Goal: Task Accomplishment & Management: Complete application form

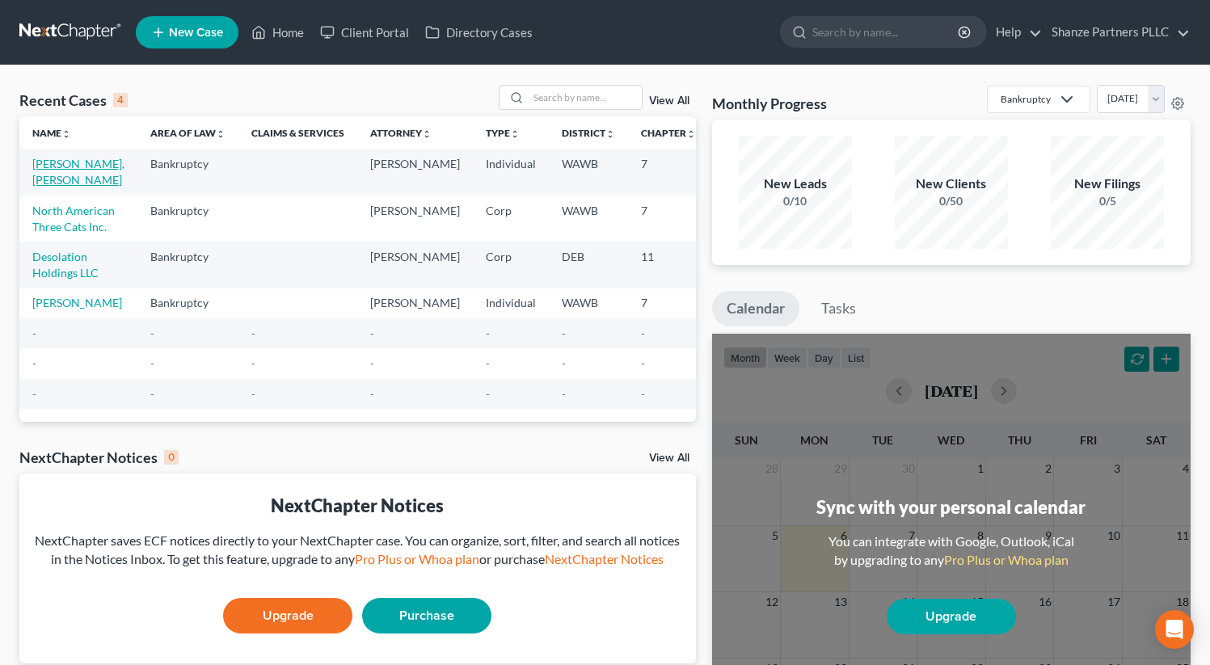
click at [61, 166] on link "[PERSON_NAME], [PERSON_NAME]" at bounding box center [78, 172] width 92 height 30
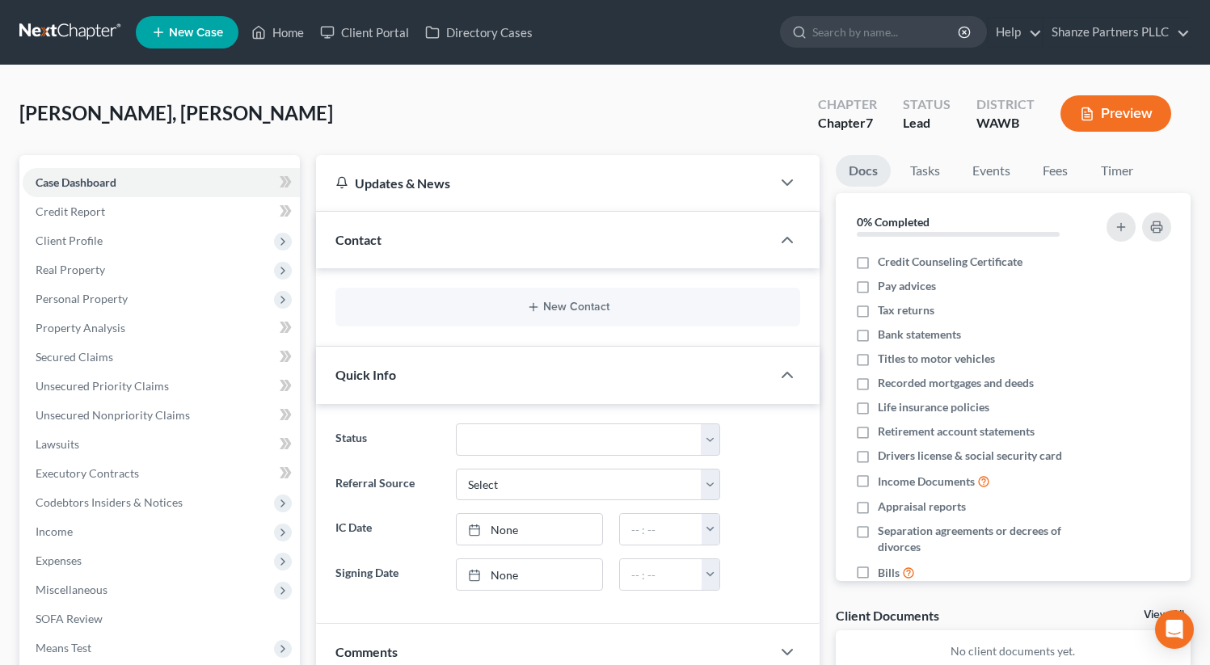
click at [293, 79] on div "Lu, Yu Mei Upgraded Chapter Chapter 7 Status Lead District WAWB Preview Petitio…" at bounding box center [605, 601] width 1210 height 1073
click at [1151, 99] on button "Preview" at bounding box center [1115, 113] width 111 height 36
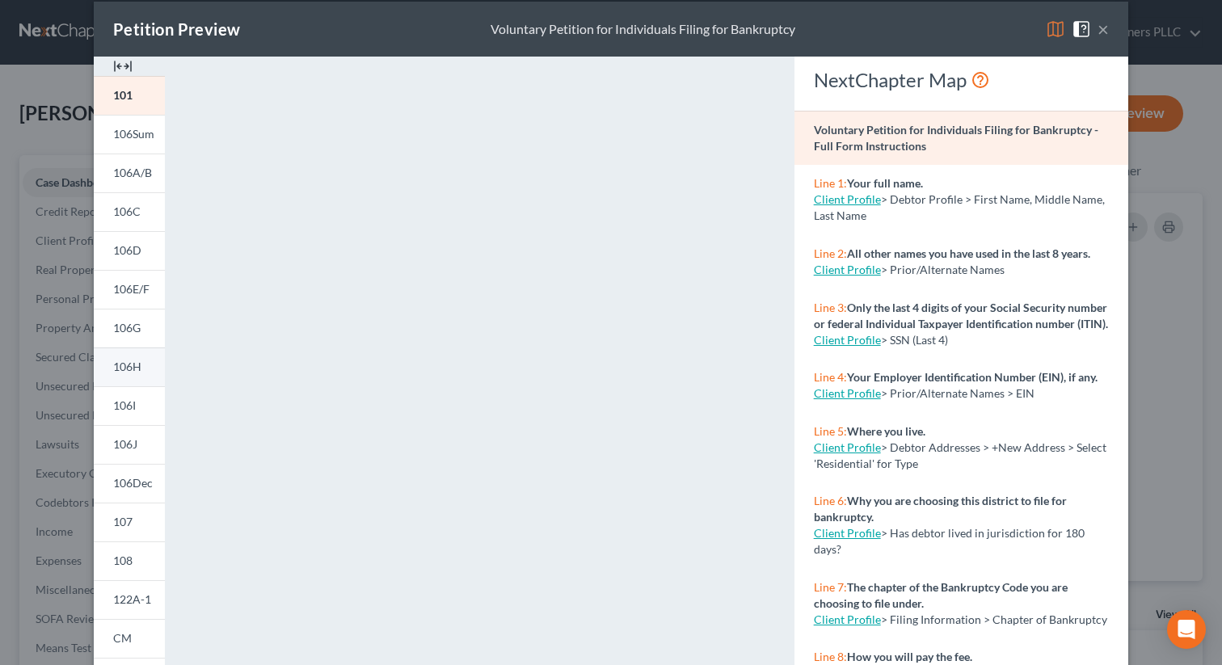
scroll to position [23, 0]
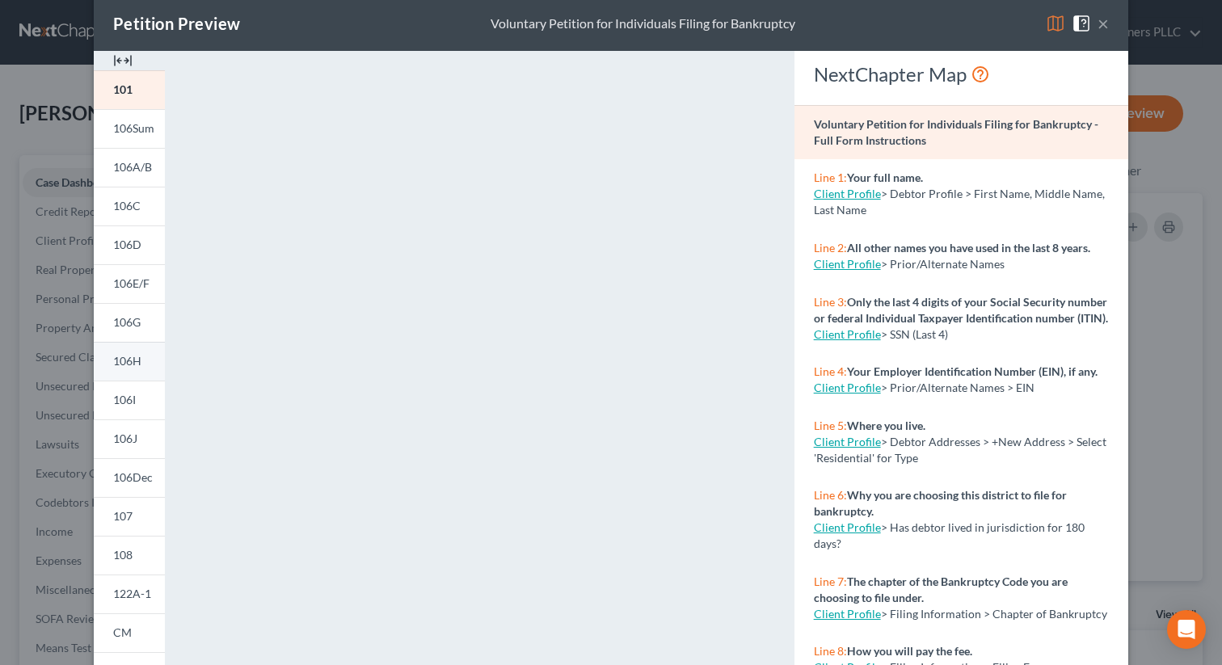
click at [121, 369] on link "106H" at bounding box center [129, 361] width 71 height 39
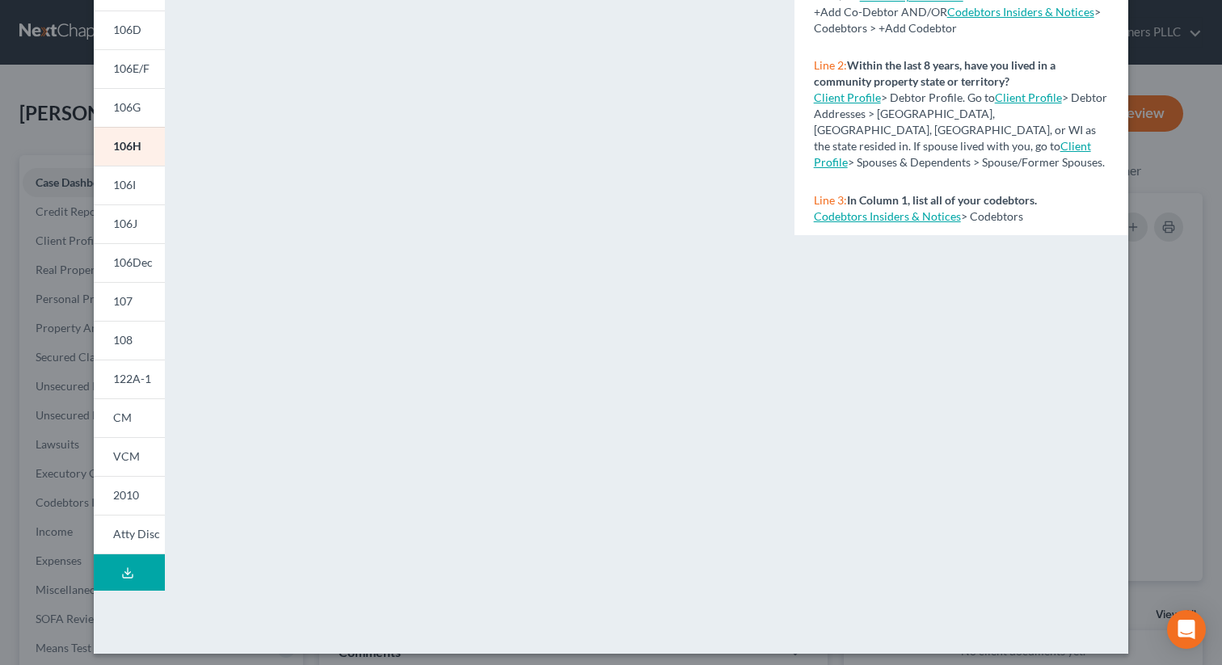
scroll to position [246, 0]
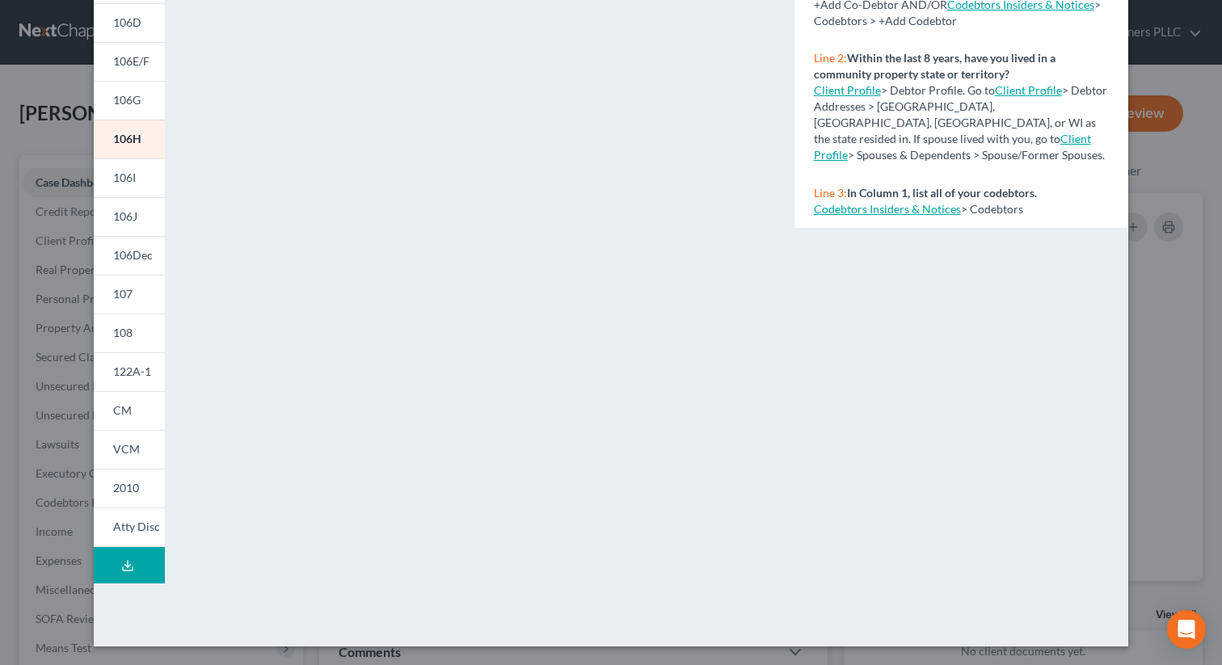
click at [0, 450] on div "Petition Preview Schedule H: Your Codebtors × 101 106Sum 106A/B 106C 106D 106E/…" at bounding box center [611, 332] width 1222 height 665
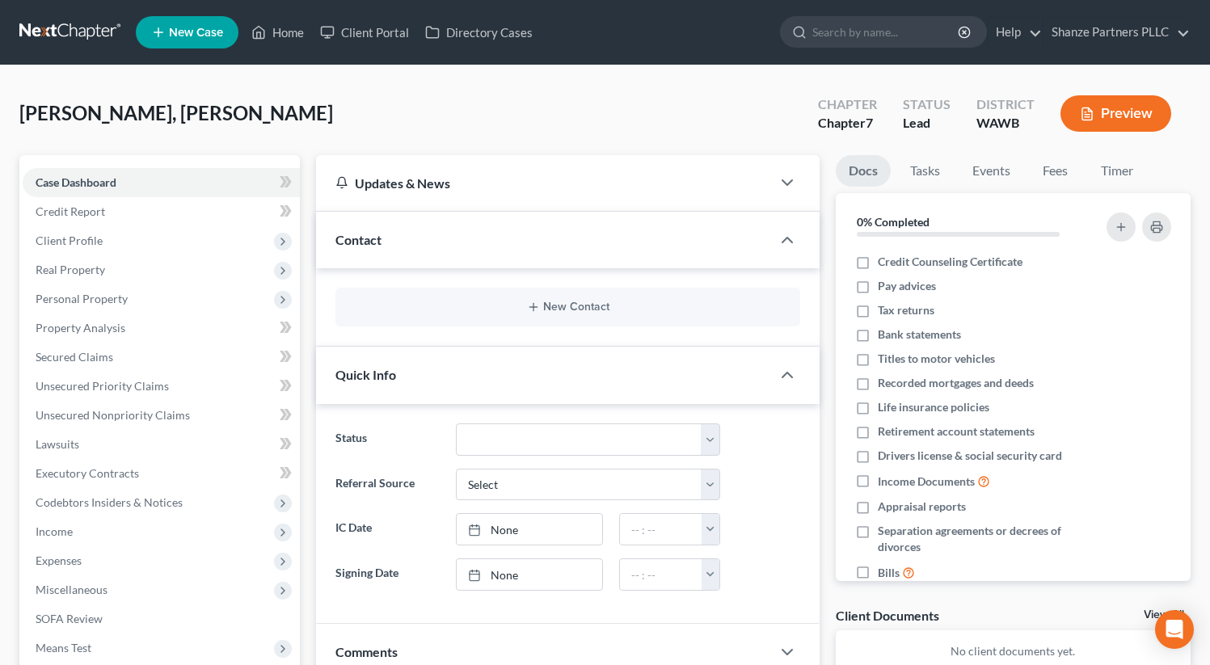
click at [1158, 124] on button "Preview" at bounding box center [1115, 113] width 111 height 36
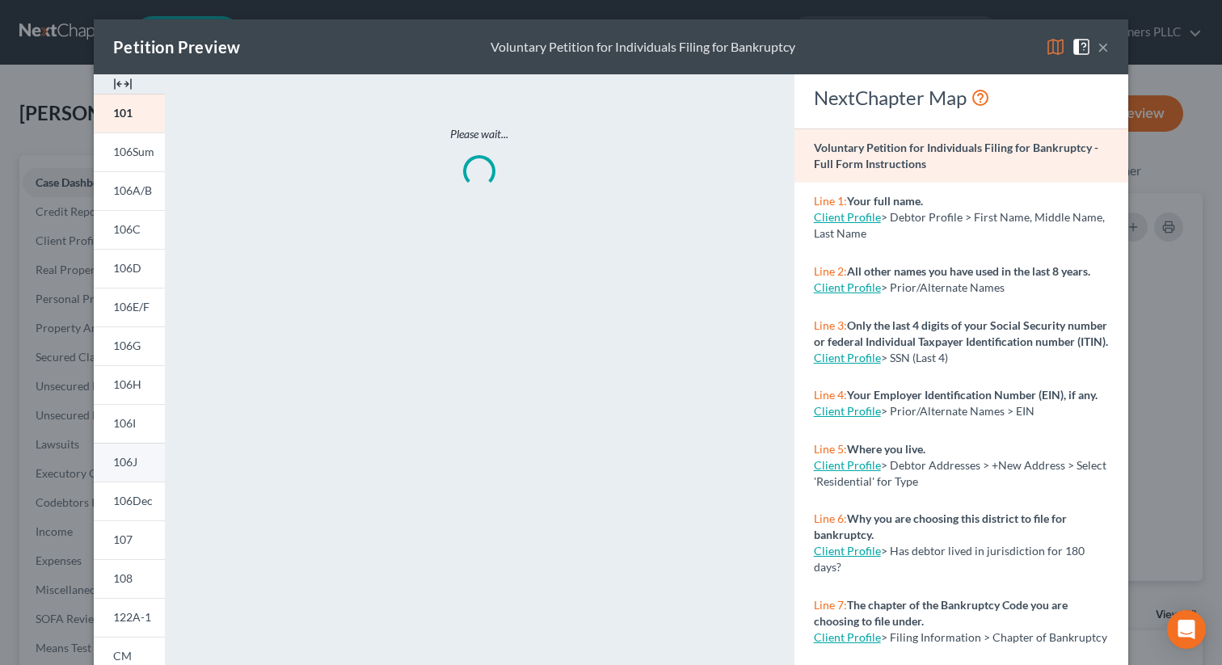
click at [112, 453] on link "106J" at bounding box center [129, 462] width 71 height 39
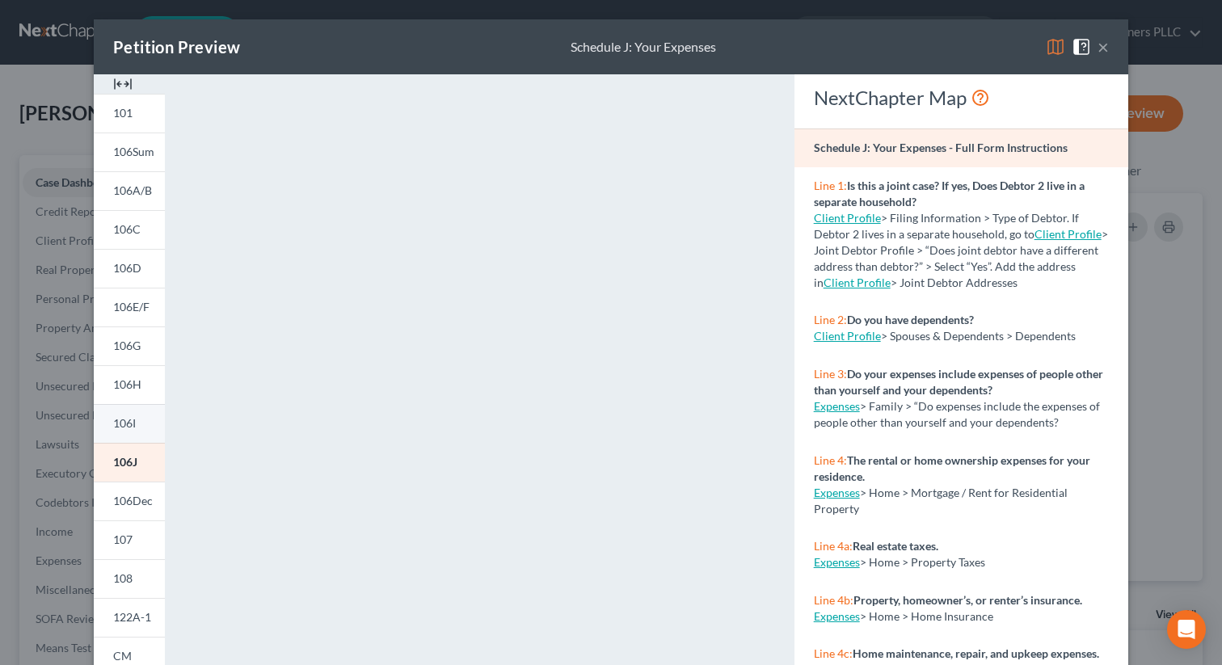
click at [138, 422] on link "106I" at bounding box center [129, 423] width 71 height 39
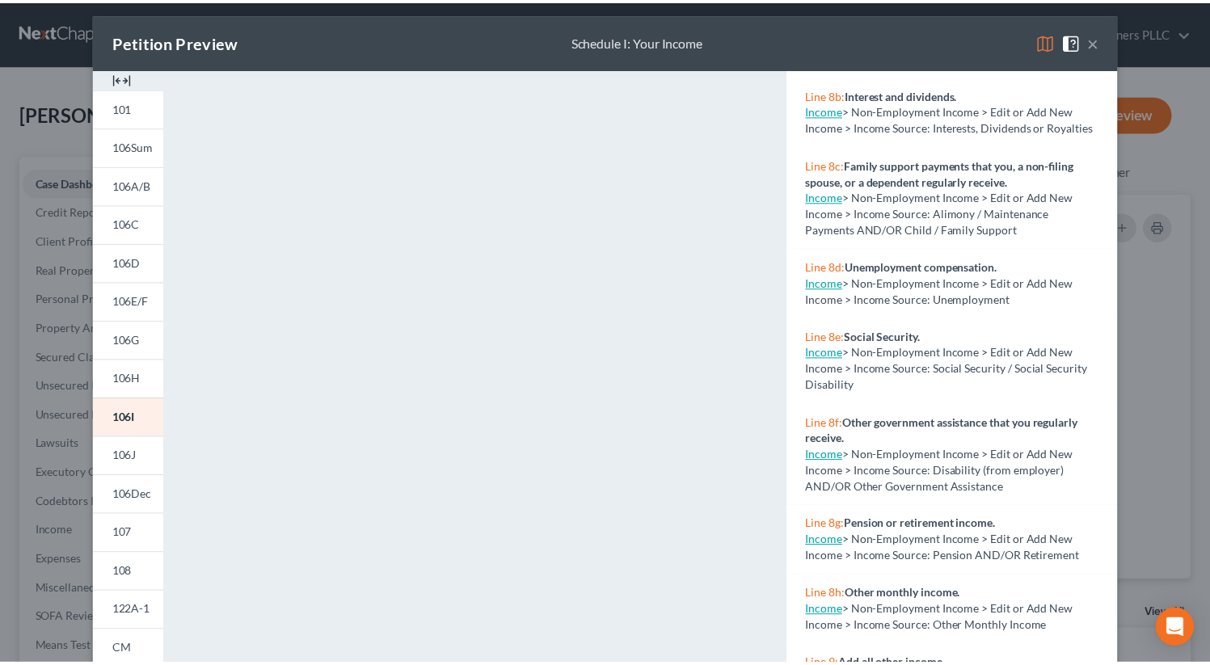
scroll to position [1223, 0]
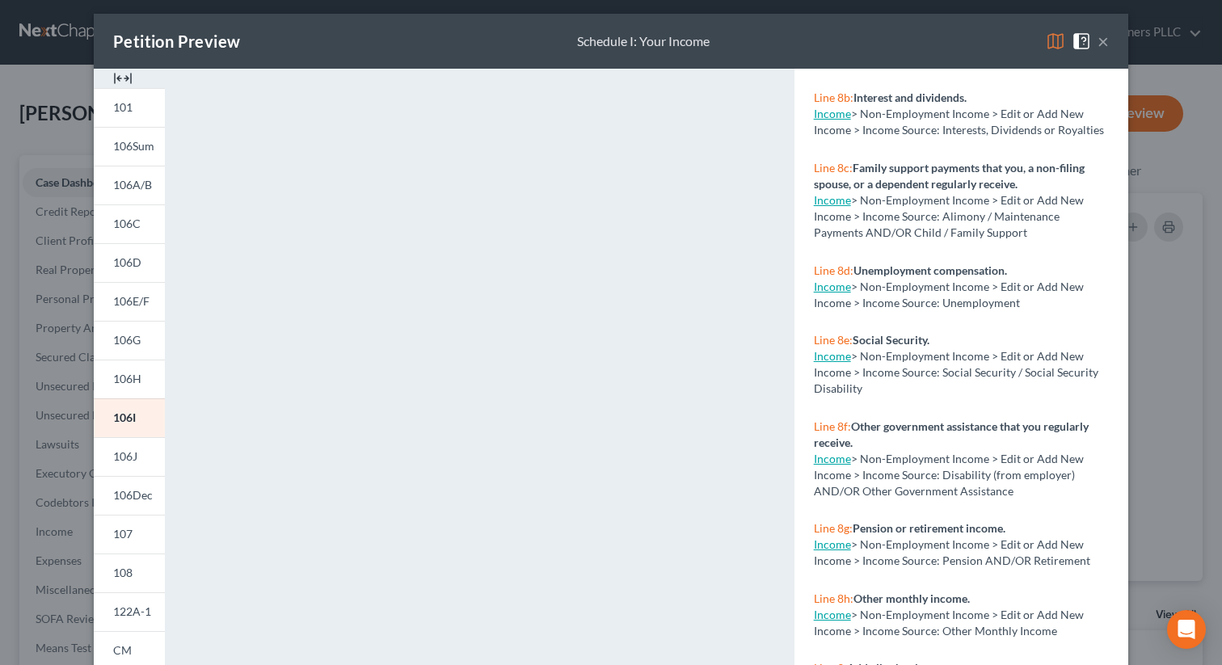
click at [830, 207] on link "Income" at bounding box center [832, 200] width 37 height 14
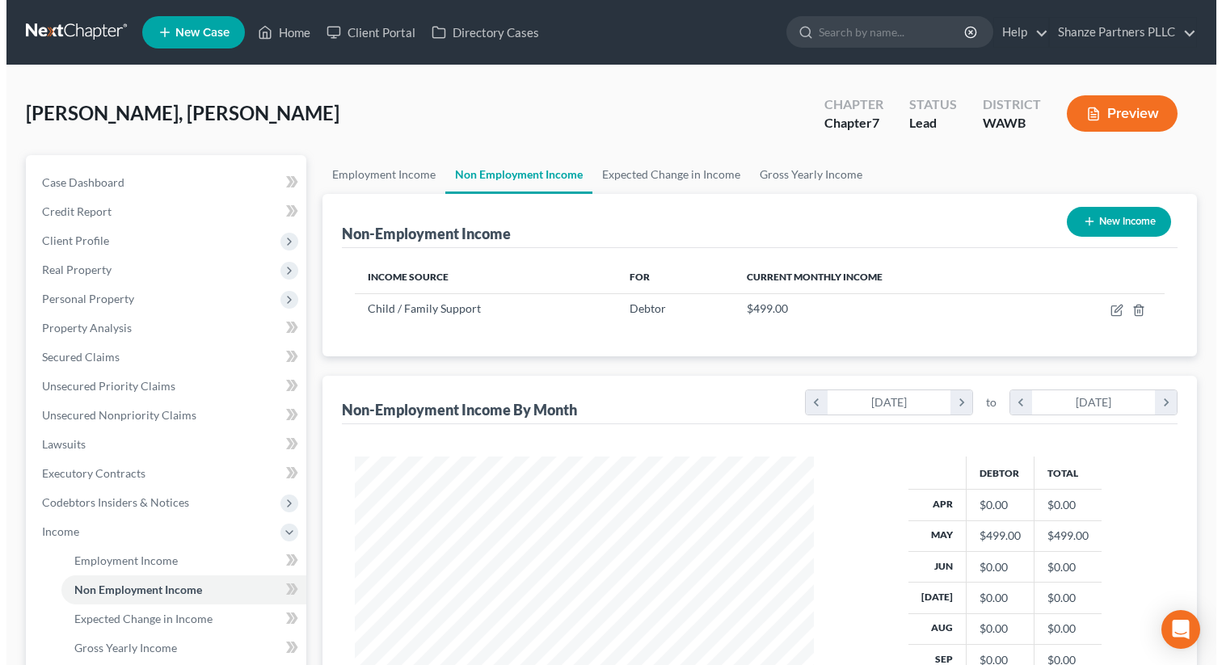
scroll to position [289, 491]
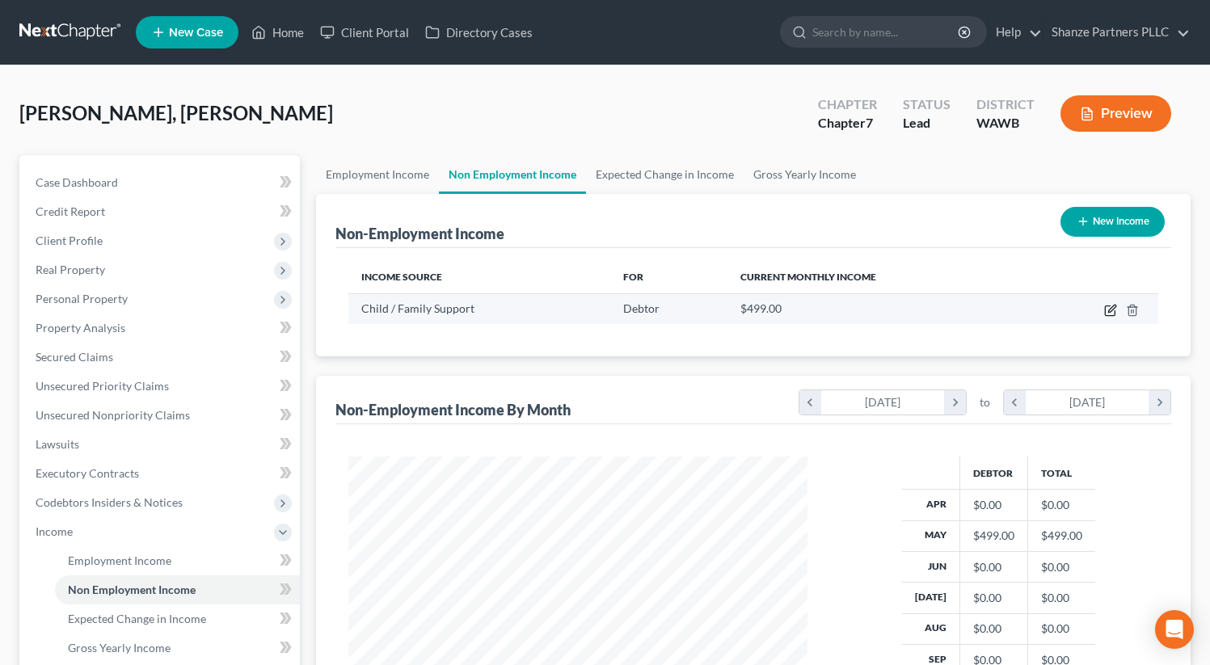
click at [1108, 310] on icon "button" at bounding box center [1111, 308] width 7 height 7
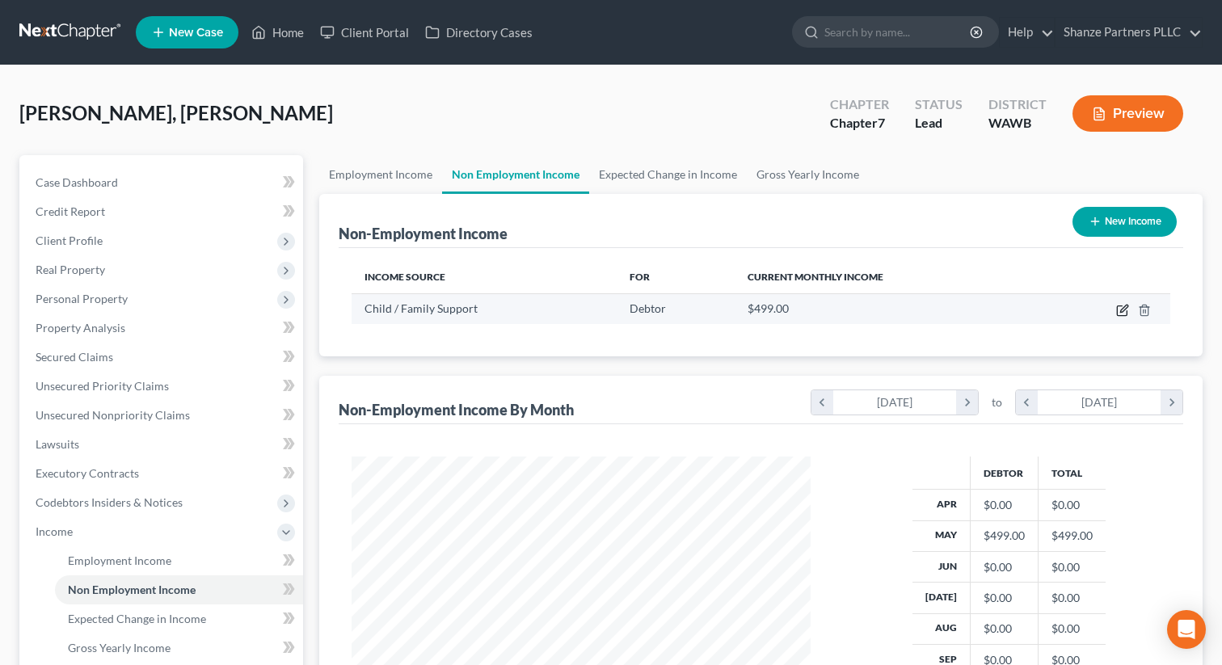
select select "7"
select select "0"
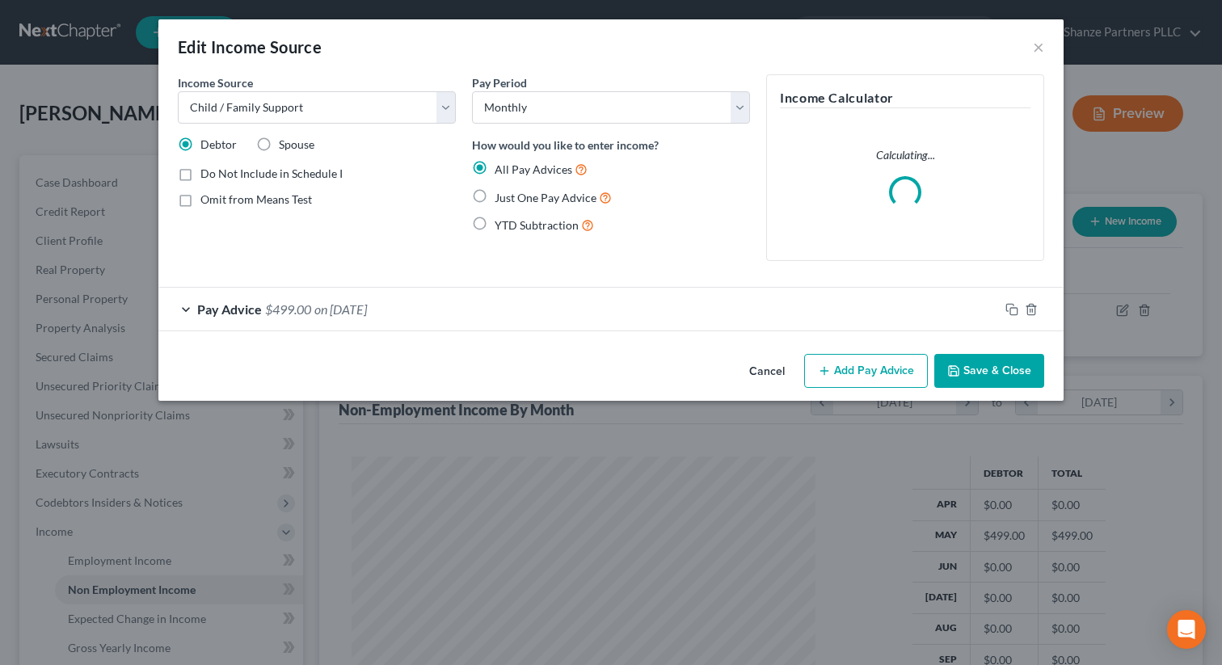
click at [394, 305] on div "Pay Advice $499.00 on 05/01/2025" at bounding box center [578, 309] width 840 height 43
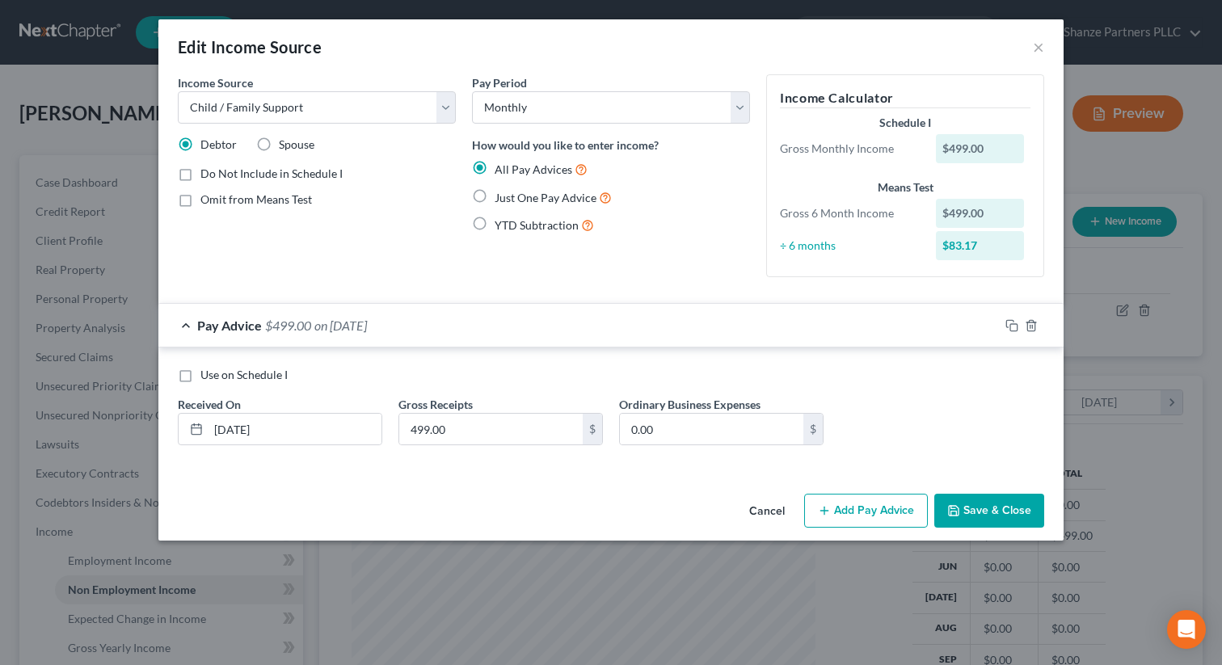
click at [522, 197] on span "Just One Pay Advice" at bounding box center [546, 198] width 102 height 14
click at [512, 197] on input "Just One Pay Advice" at bounding box center [506, 193] width 11 height 11
radio input "true"
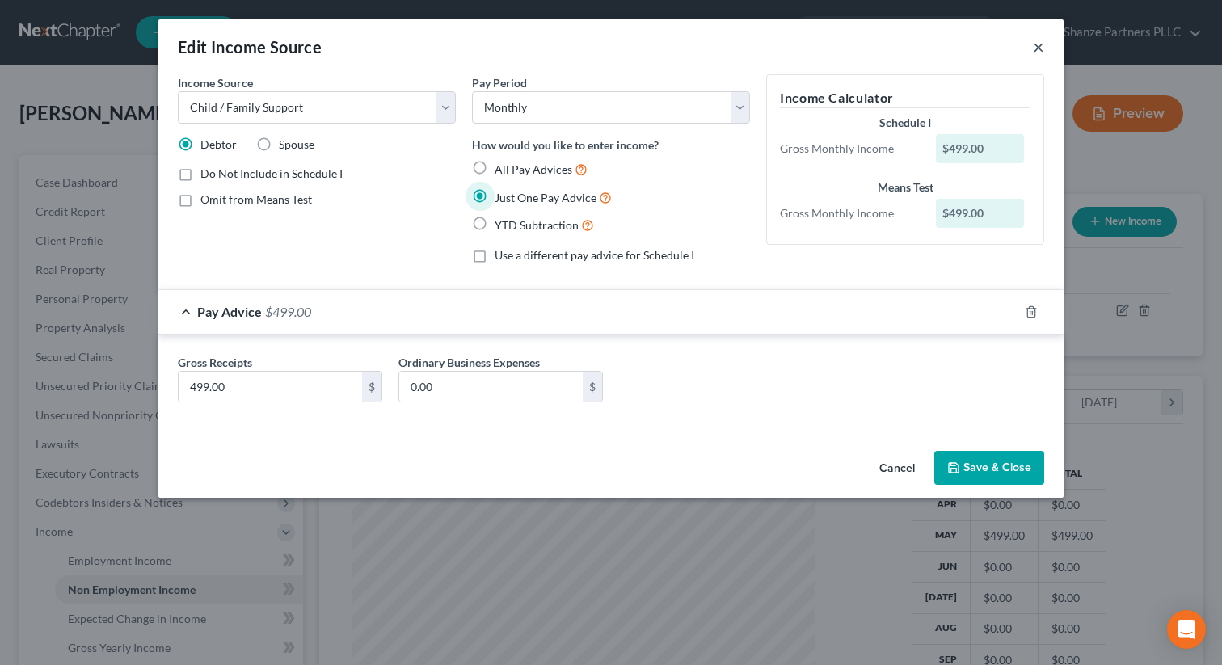
click at [1038, 43] on button "×" at bounding box center [1038, 46] width 11 height 19
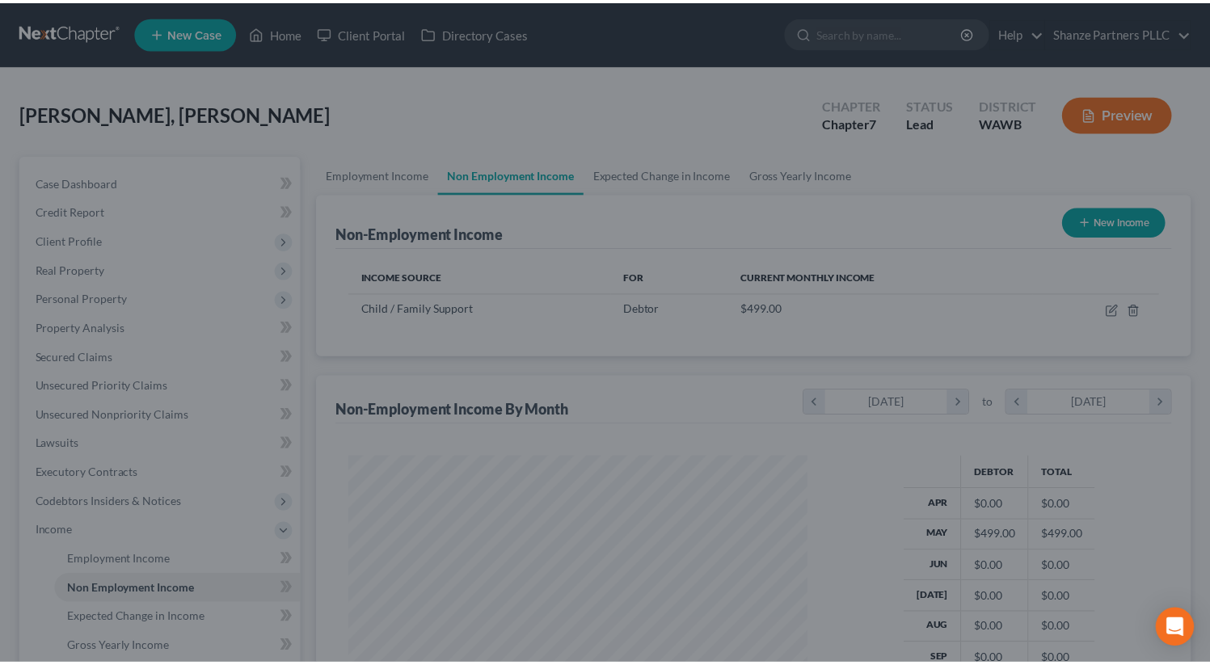
scroll to position [807826, 807625]
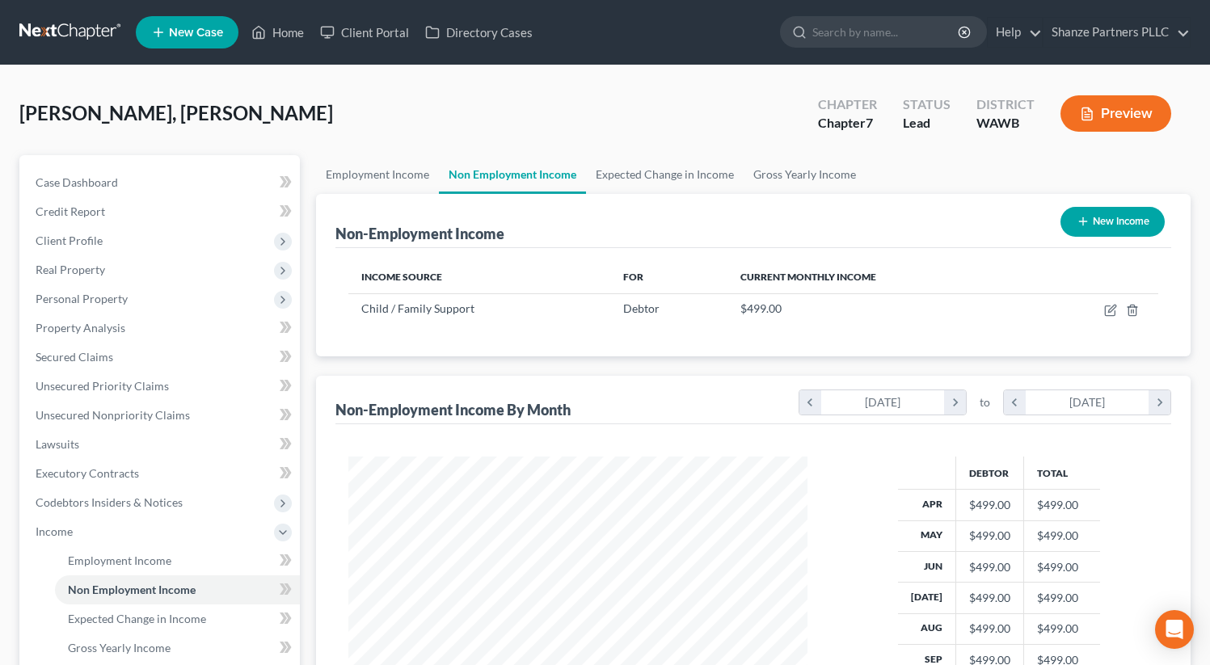
scroll to position [289, 491]
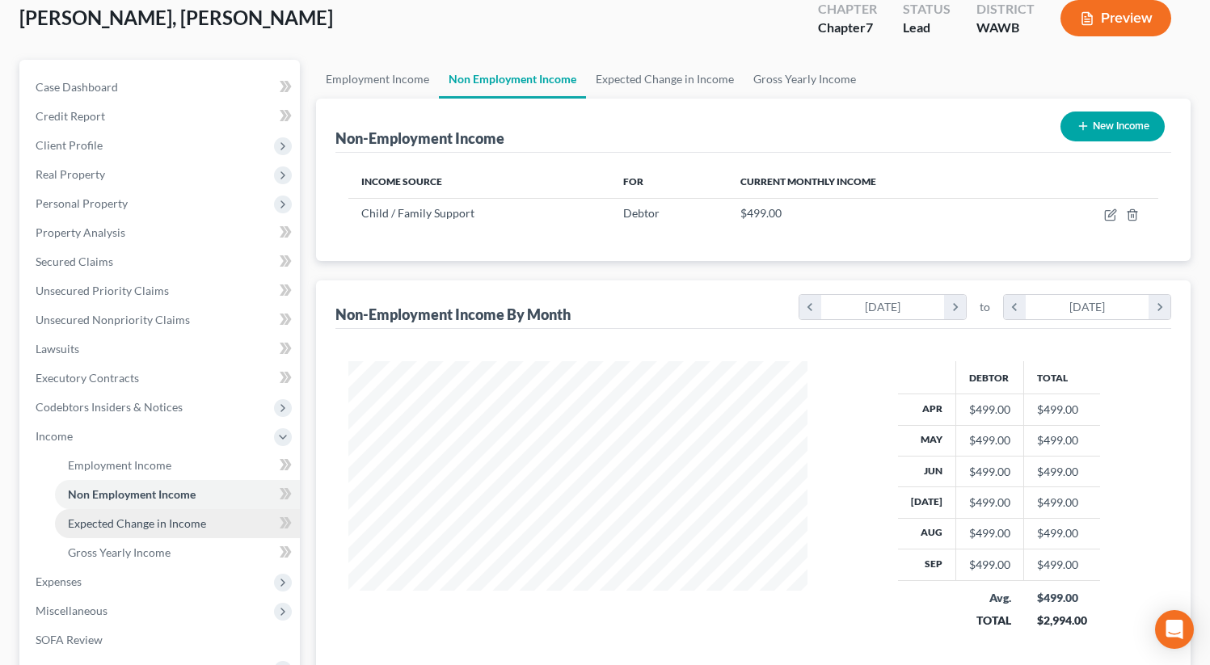
click at [163, 520] on span "Expected Change in Income" at bounding box center [137, 523] width 138 height 14
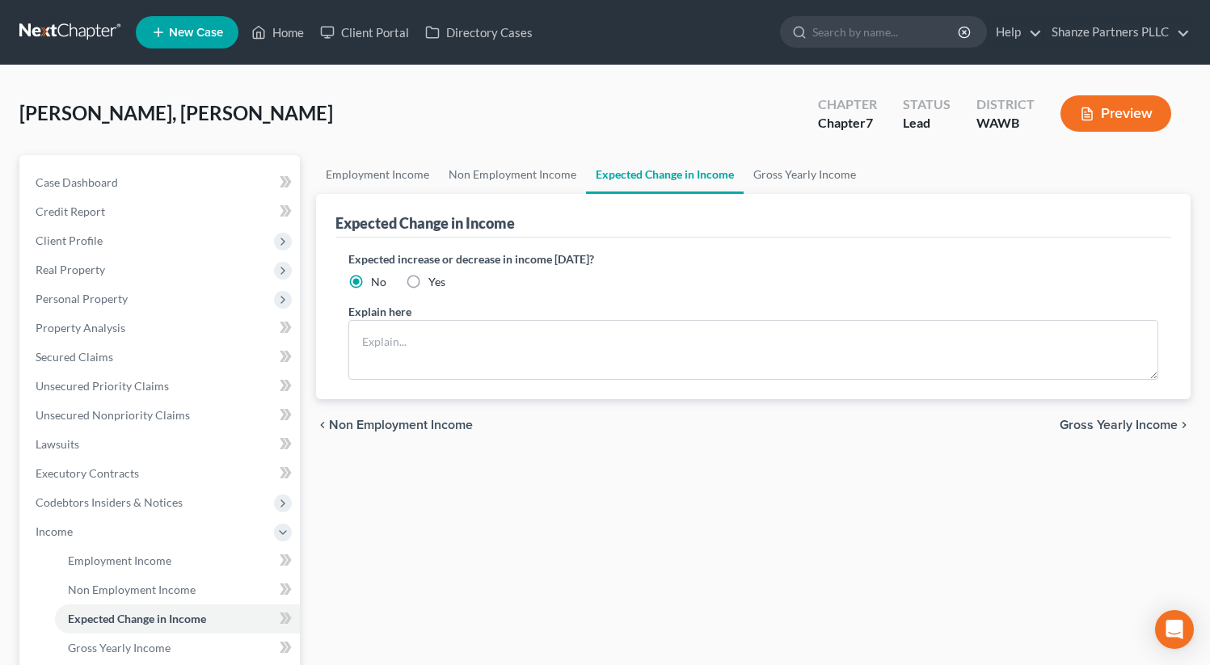
click at [428, 284] on span "Yes" at bounding box center [436, 282] width 17 height 14
click at [435, 284] on input "Yes" at bounding box center [440, 279] width 11 height 11
radio input "true"
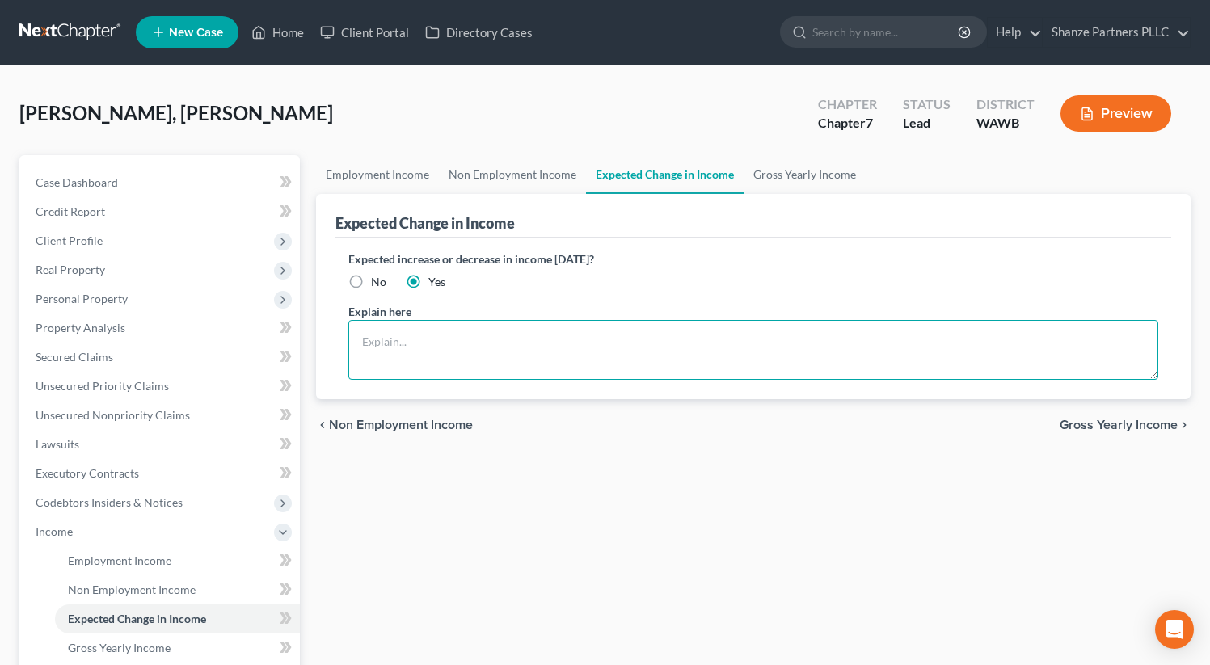
click at [437, 337] on textarea at bounding box center [753, 350] width 810 height 60
paste textarea "The amount of child support may fluctuate depending on whether the debtor’s son…"
type textarea "The amount of child support may fluctuate depending on whether the debtor’s son…"
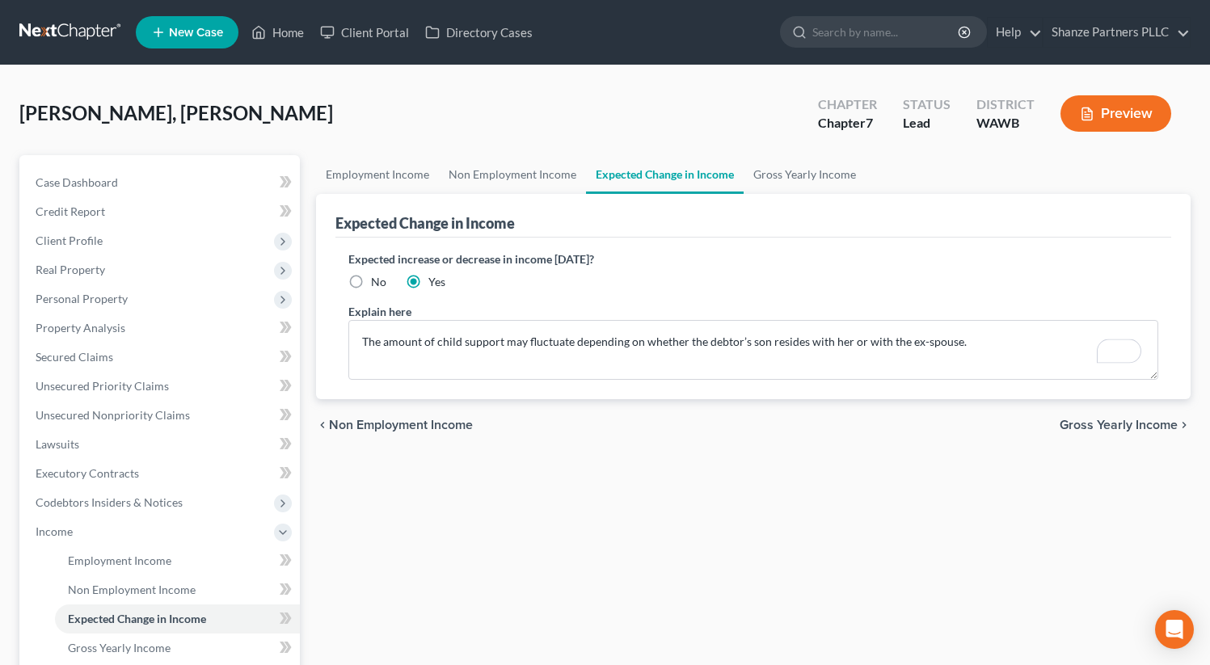
click at [1095, 266] on label "Expected increase or decrease in income within one year?" at bounding box center [753, 259] width 810 height 17
click at [1105, 429] on span "Gross Yearly Income" at bounding box center [1118, 425] width 118 height 13
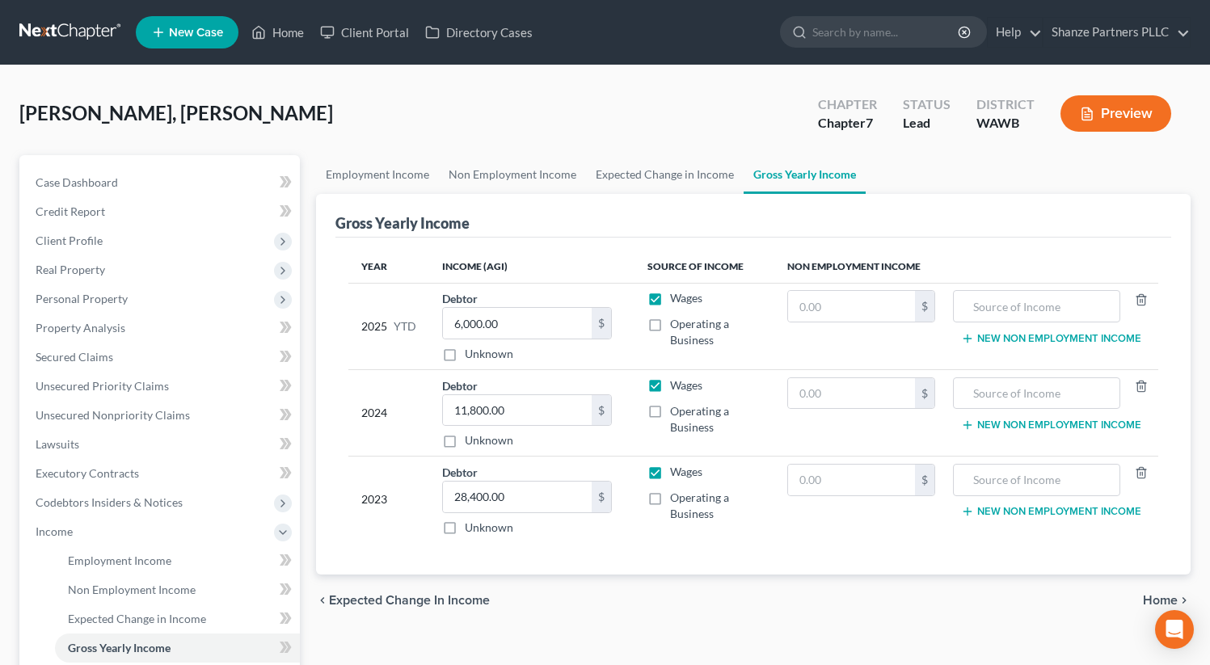
click at [402, 602] on span "Expected Change in Income" at bounding box center [409, 600] width 161 height 13
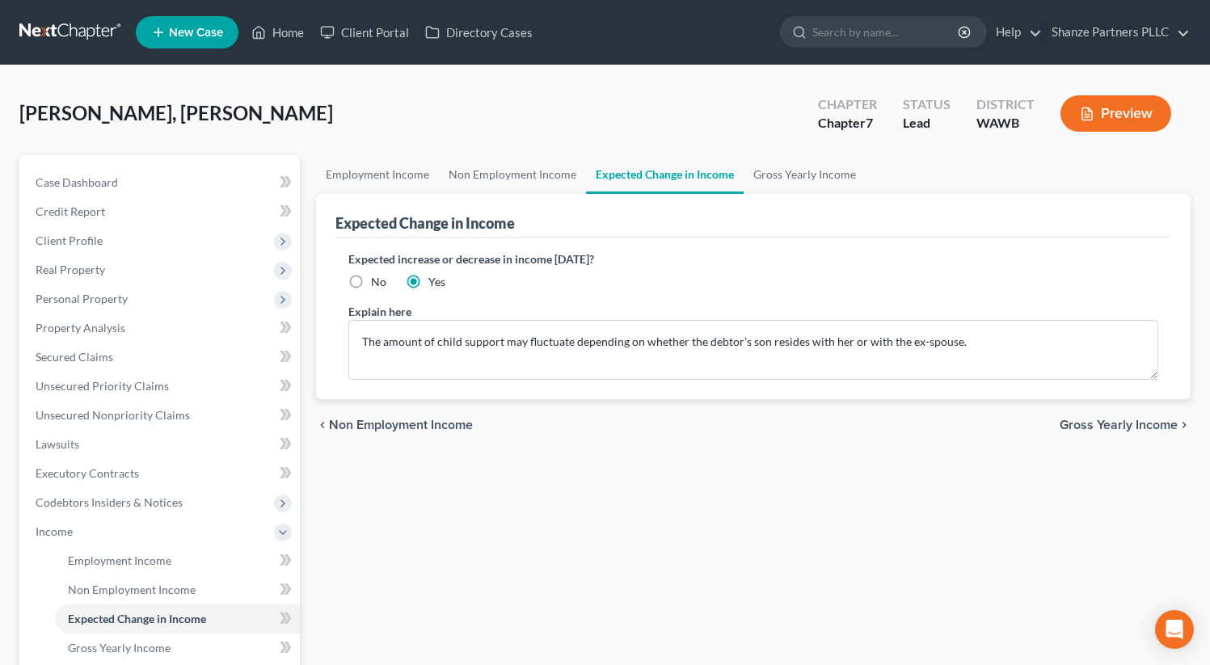
click at [1105, 115] on button "Preview" at bounding box center [1115, 113] width 111 height 36
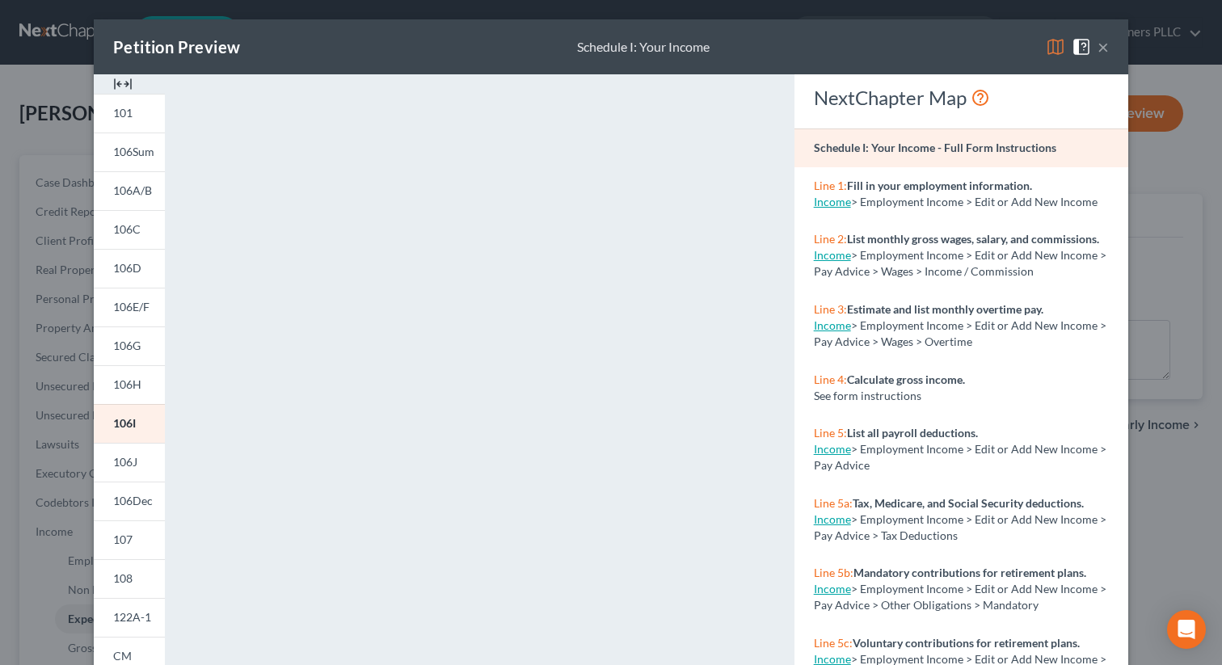
click at [1105, 48] on div "Petition Preview Schedule I: Your Income ×" at bounding box center [611, 46] width 1034 height 55
click at [1097, 48] on button "×" at bounding box center [1102, 46] width 11 height 19
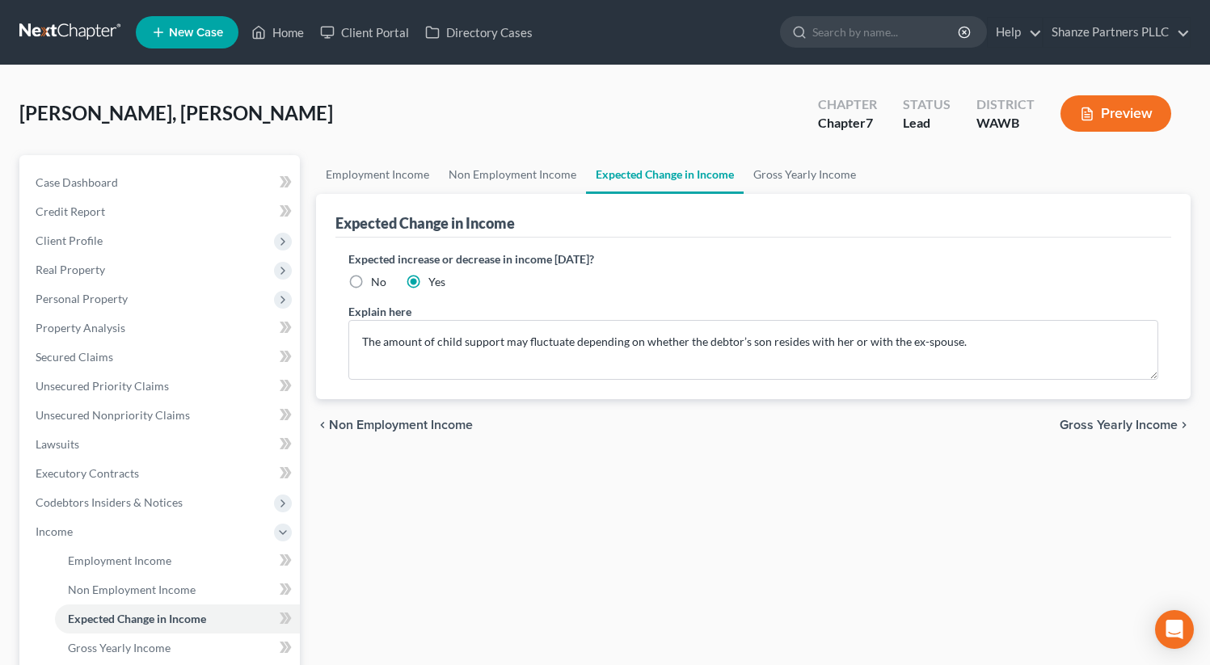
click at [535, 79] on div "Lu, Yu Mei Upgraded Chapter Chapter 7 Status Lead District WAWB Preview Petitio…" at bounding box center [605, 505] width 1210 height 881
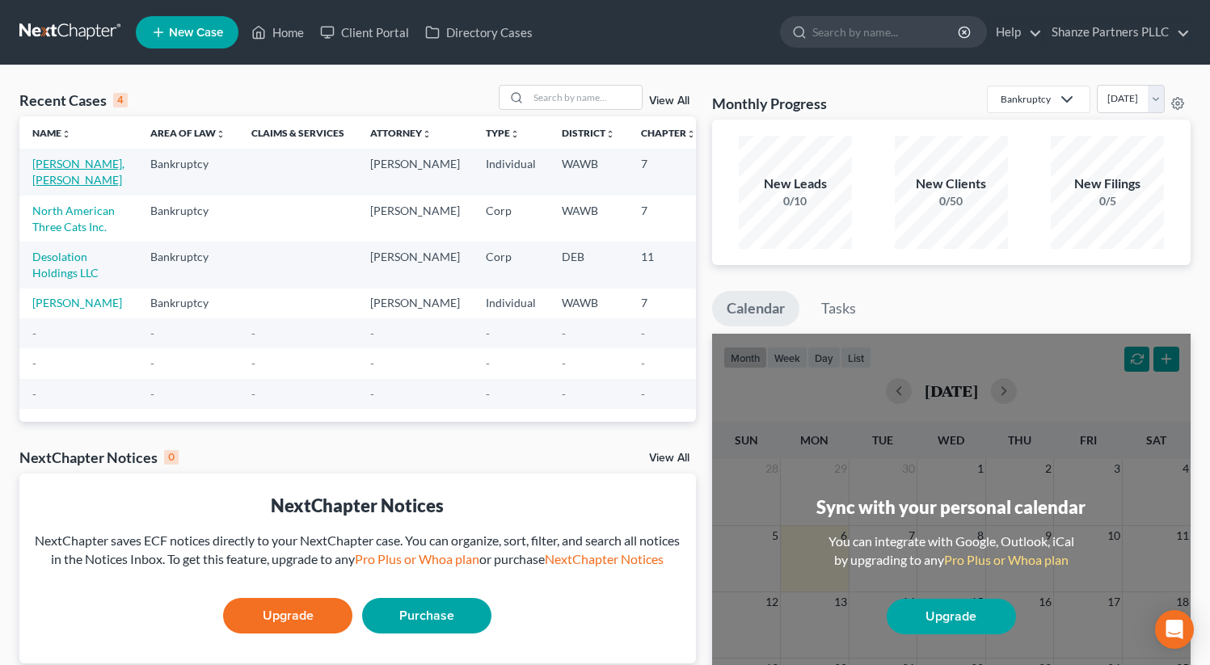
click at [53, 170] on link "[PERSON_NAME], [PERSON_NAME]" at bounding box center [78, 172] width 92 height 30
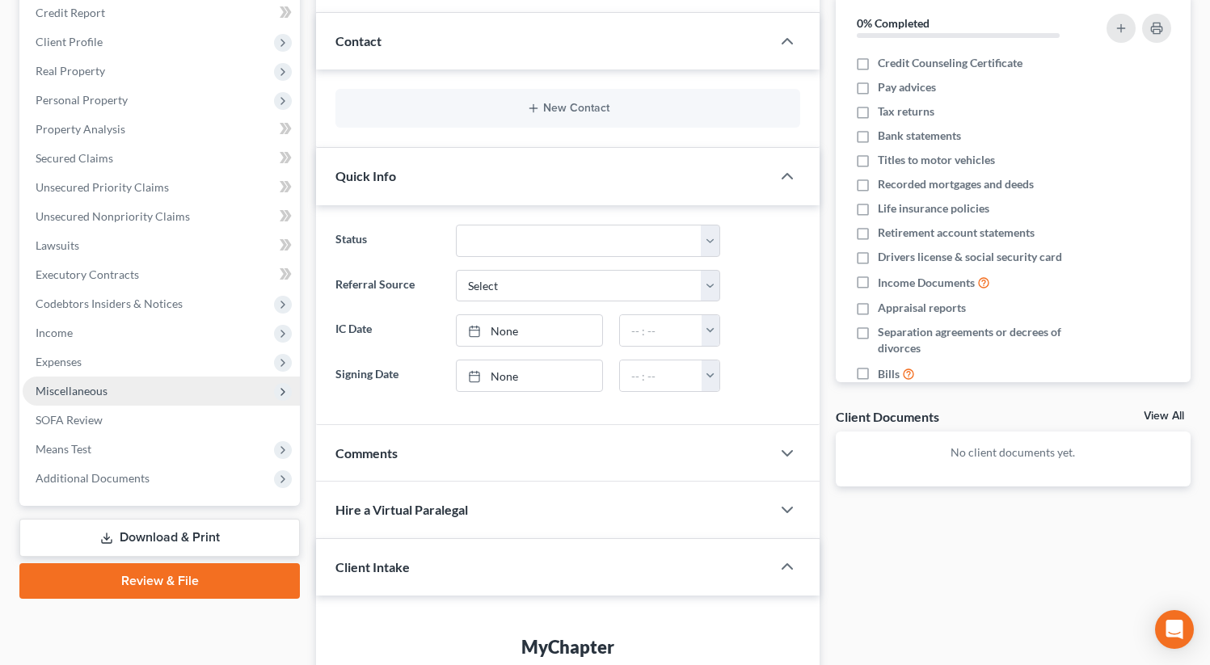
scroll to position [190, 0]
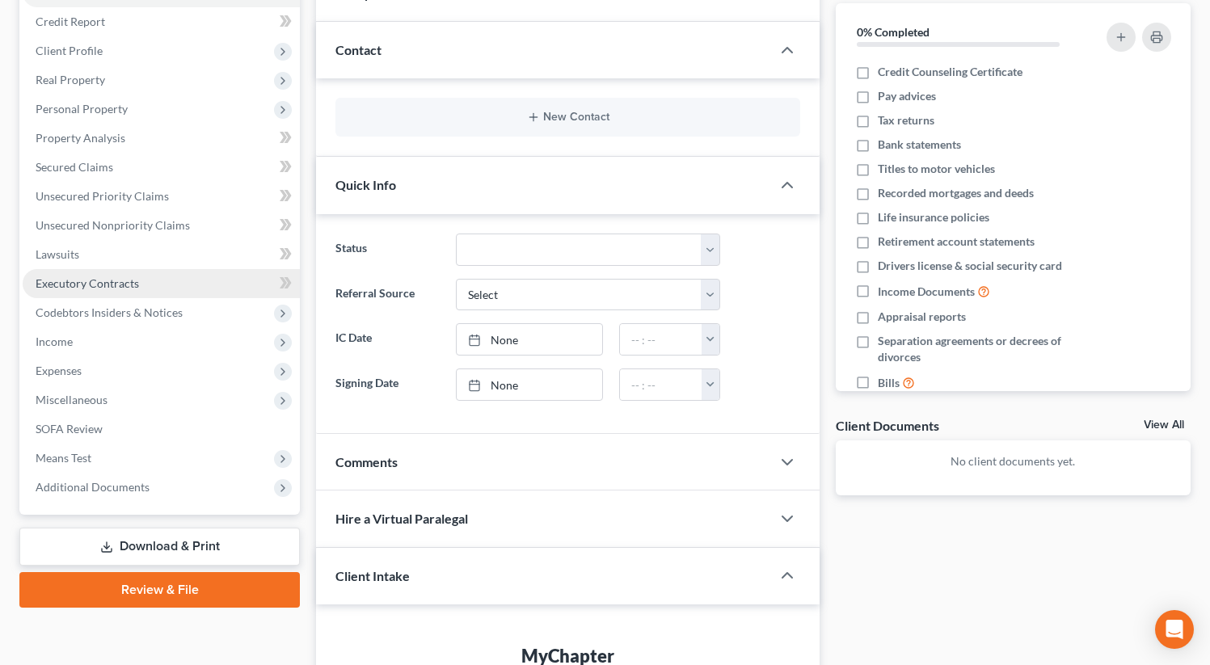
click at [263, 284] on link "Executory Contracts" at bounding box center [161, 283] width 277 height 29
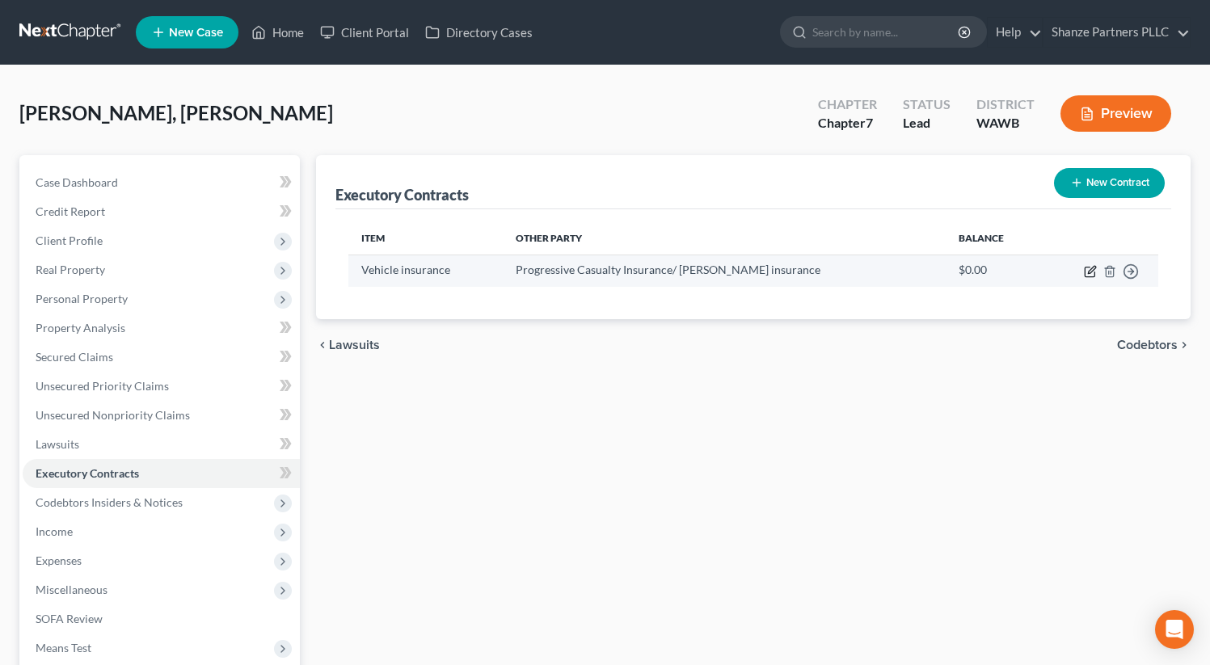
click at [1091, 275] on icon "button" at bounding box center [1090, 271] width 13 height 13
select select "36"
select select "0"
select select "2"
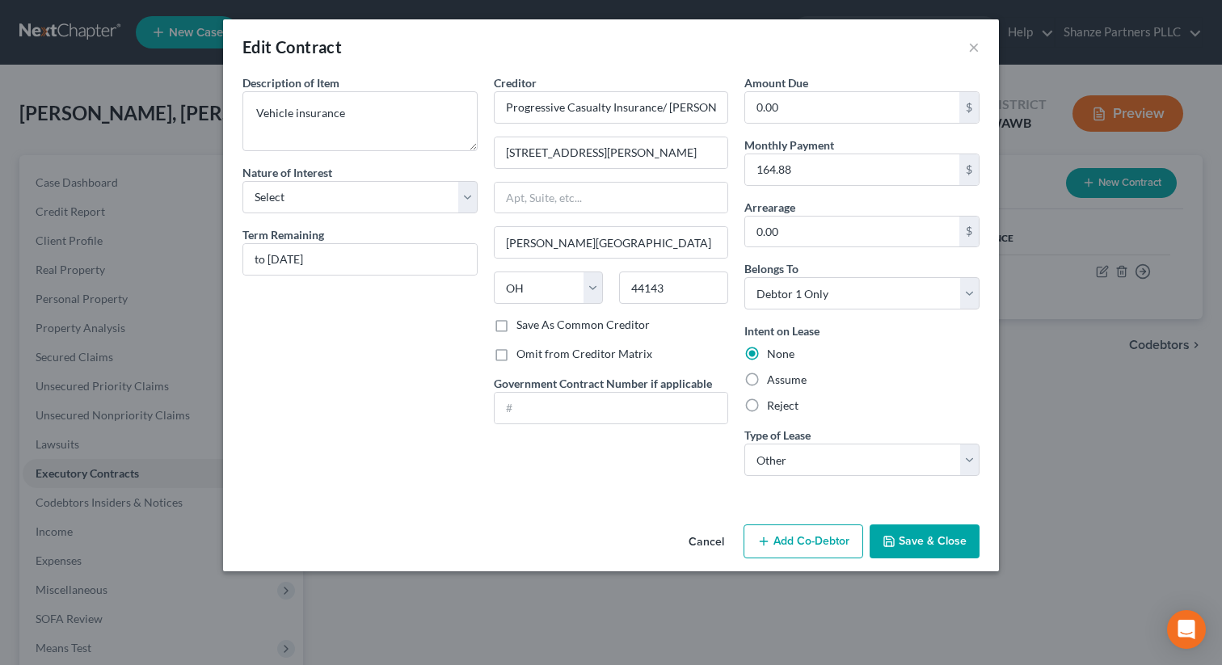
click at [643, 511] on div "Description of non-residential real property * Description of Item * Vehicle in…" at bounding box center [611, 296] width 776 height 444
click at [849, 449] on select "Select Real Estate Car Other" at bounding box center [861, 460] width 235 height 32
click at [583, 68] on div "Edit Contract ×" at bounding box center [611, 46] width 776 height 55
click at [444, 186] on select "Select Purchaser Agent Lessor Lessee" at bounding box center [359, 197] width 235 height 32
click at [967, 48] on div "Edit Contract ×" at bounding box center [611, 46] width 776 height 55
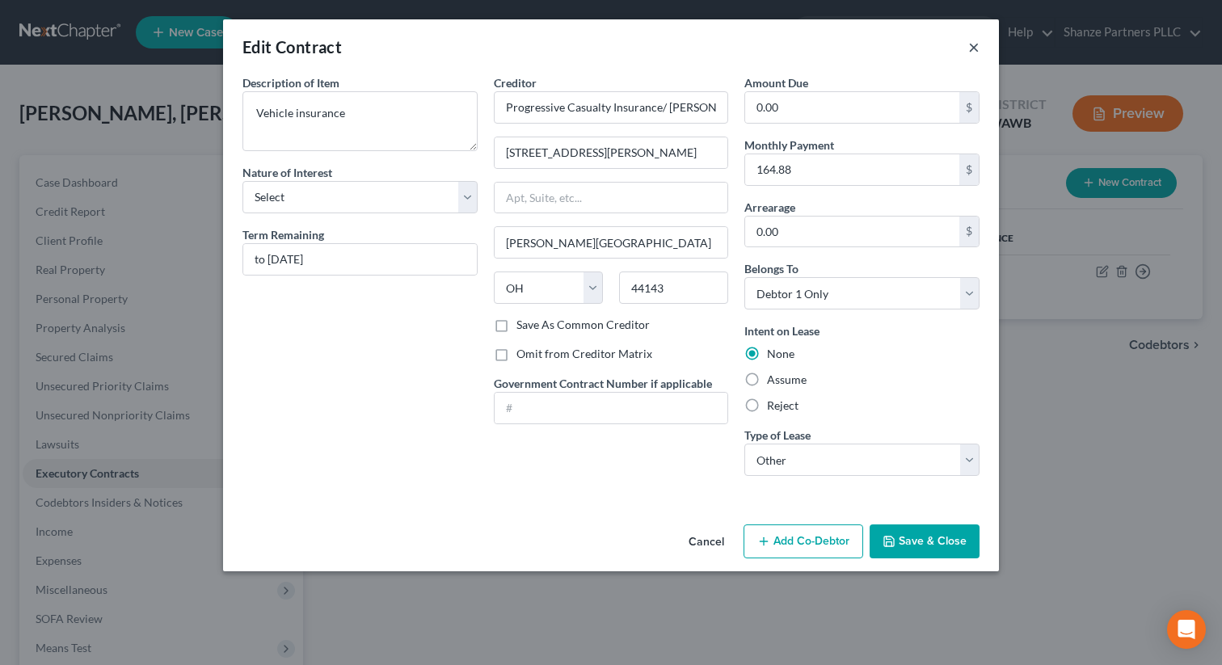
click at [975, 44] on button "×" at bounding box center [973, 46] width 11 height 19
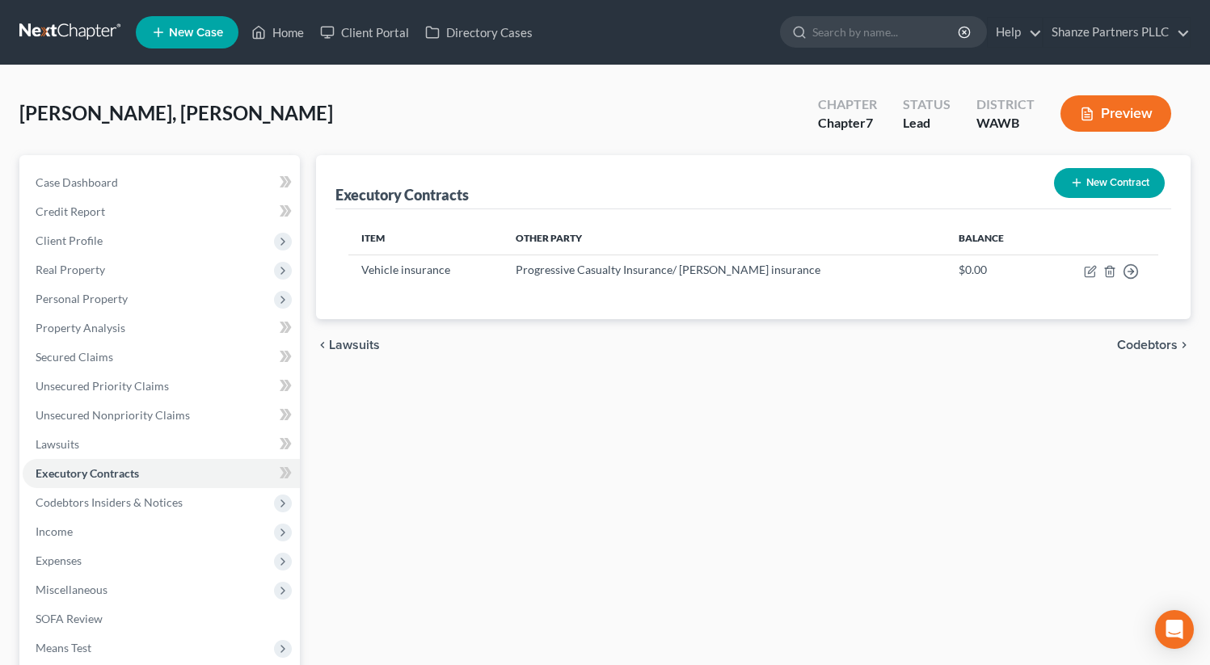
click at [1136, 173] on button "New Contract" at bounding box center [1109, 183] width 111 height 30
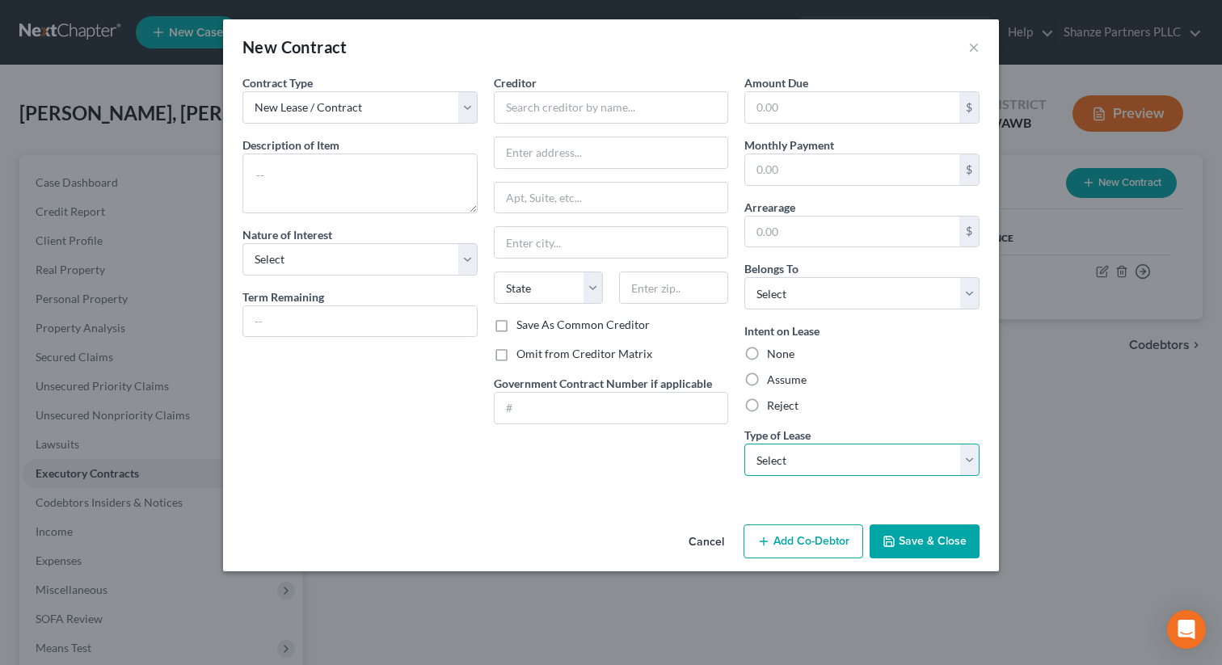
click at [886, 450] on select "Select Real Estate Car Other" at bounding box center [861, 460] width 235 height 32
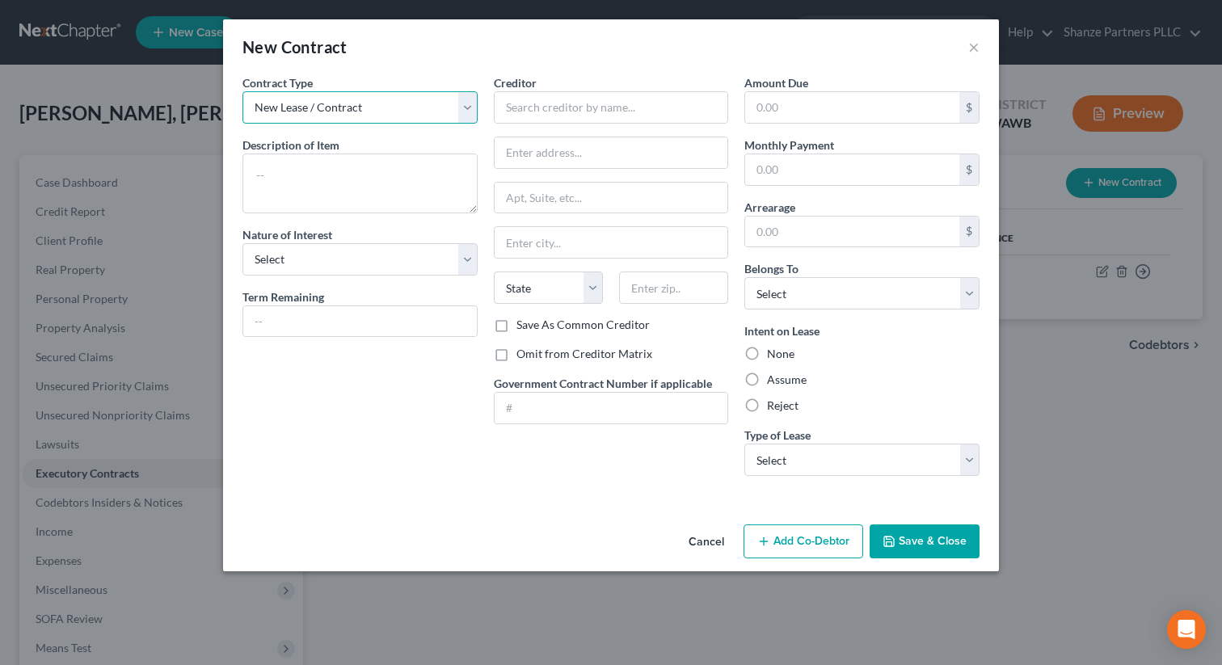
click at [386, 109] on select "New Lease / Contract New Timeshare" at bounding box center [359, 107] width 235 height 32
click at [975, 46] on button "×" at bounding box center [973, 46] width 11 height 19
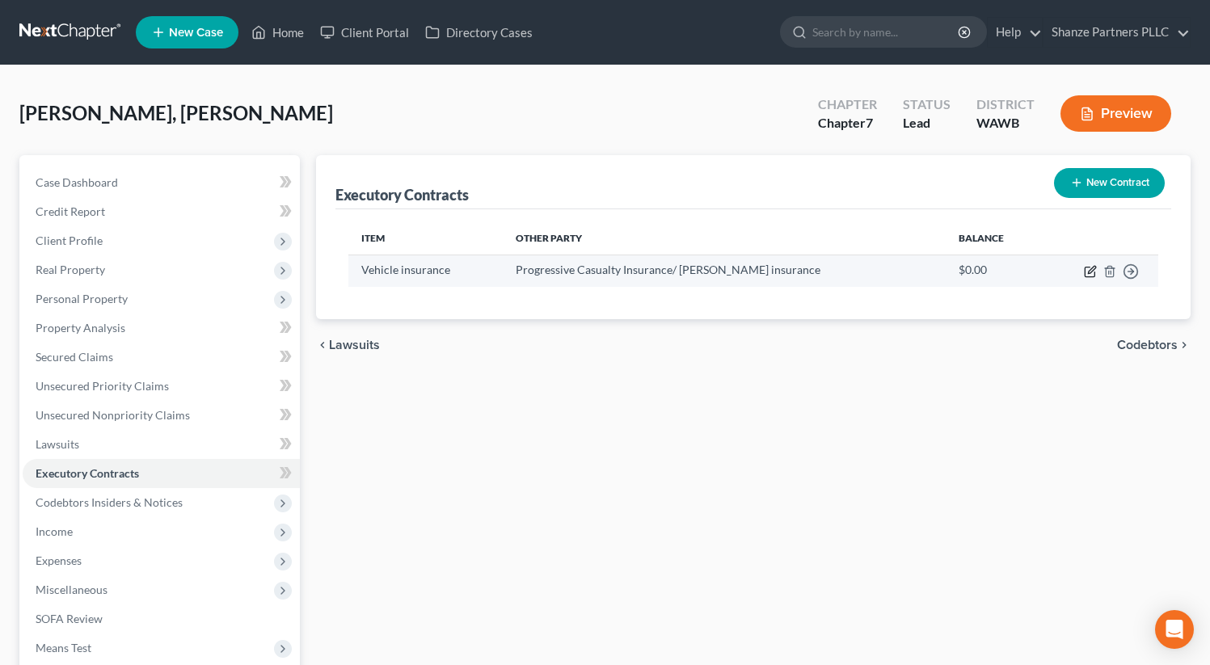
click at [1086, 271] on icon "button" at bounding box center [1090, 271] width 13 height 13
select select "36"
select select "0"
select select "2"
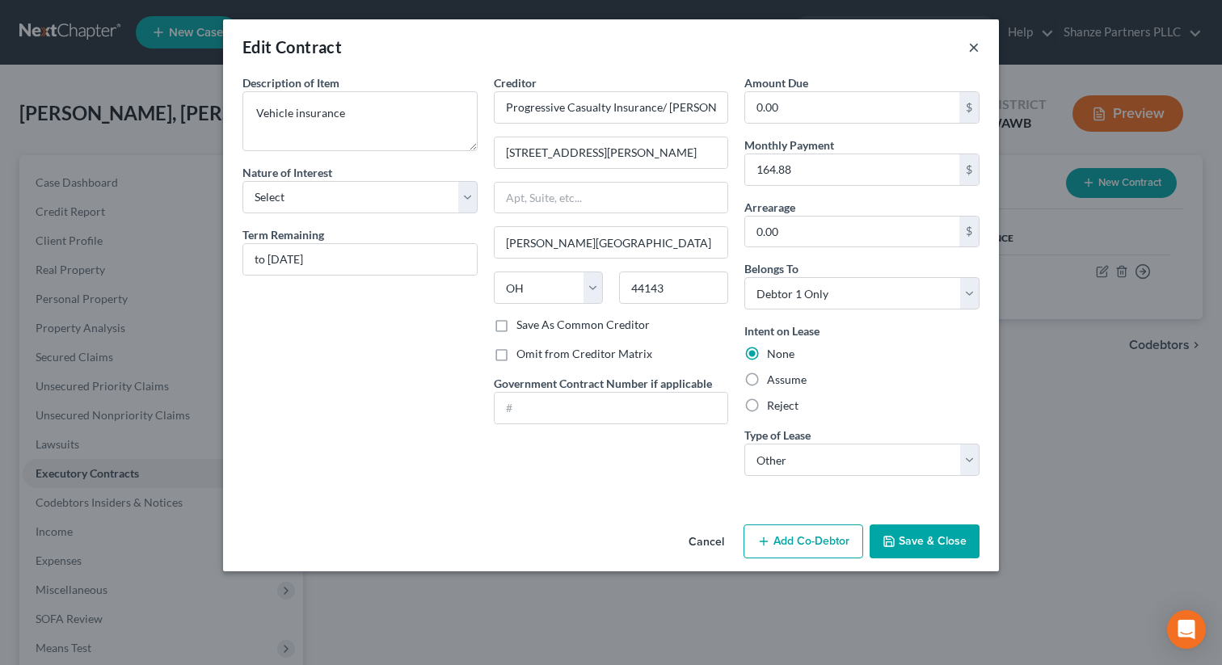
click at [970, 39] on button "×" at bounding box center [973, 46] width 11 height 19
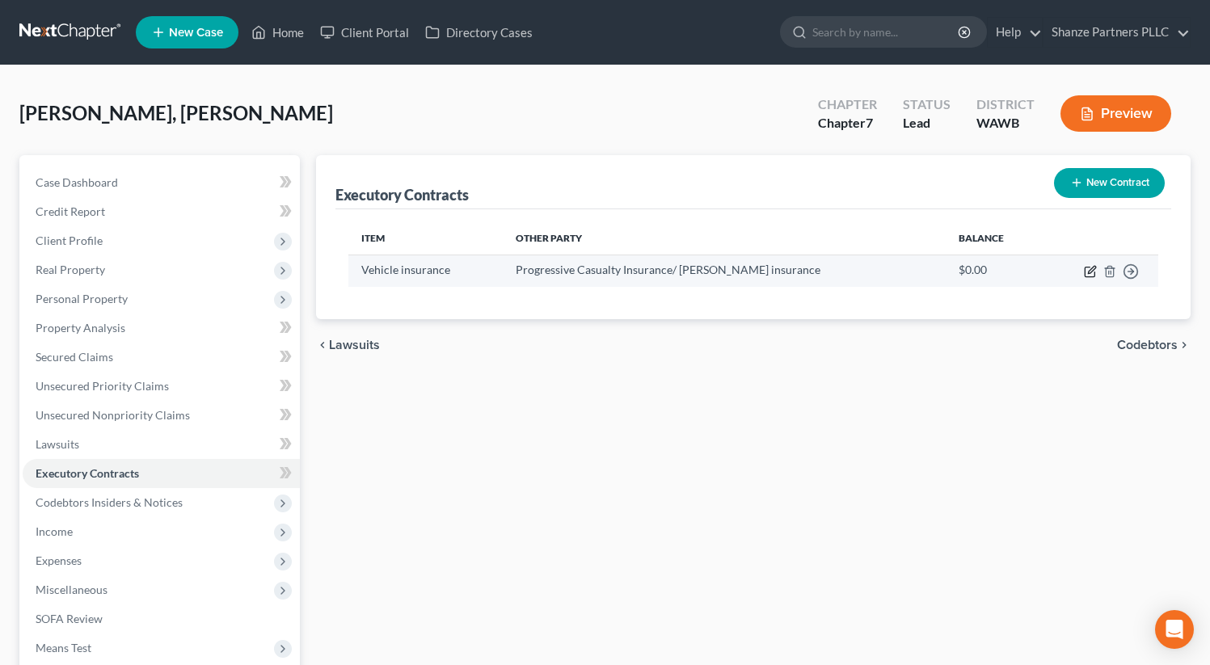
click at [1089, 272] on icon "button" at bounding box center [1090, 271] width 13 height 13
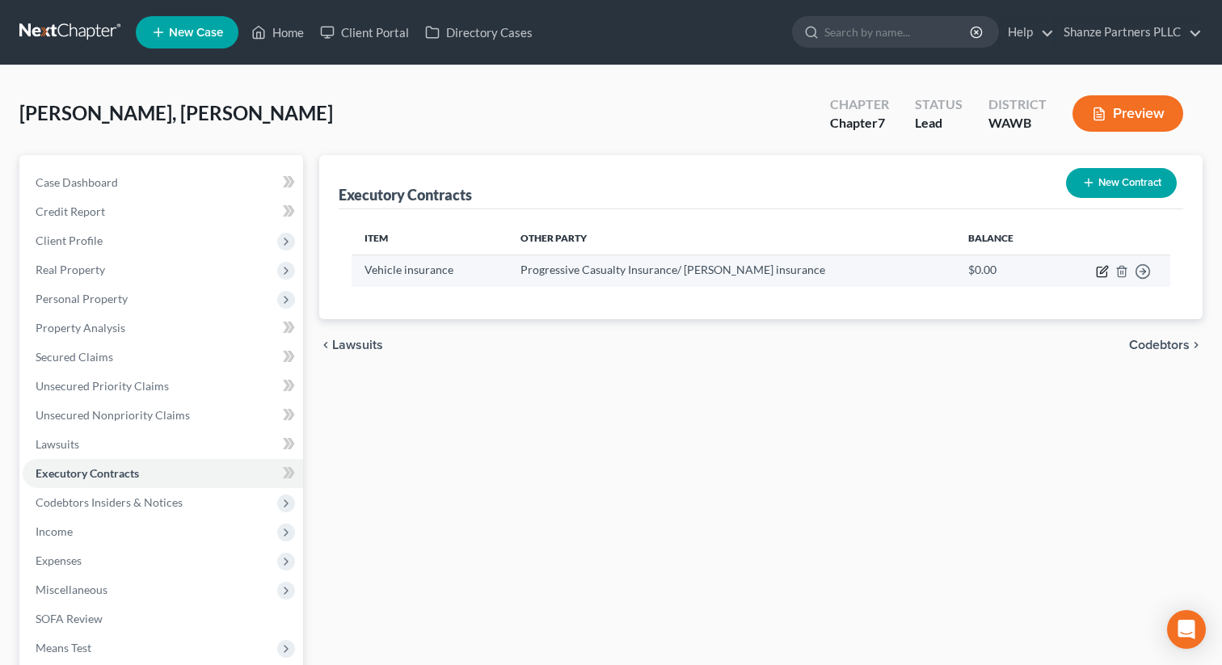
select select "36"
select select "0"
select select "2"
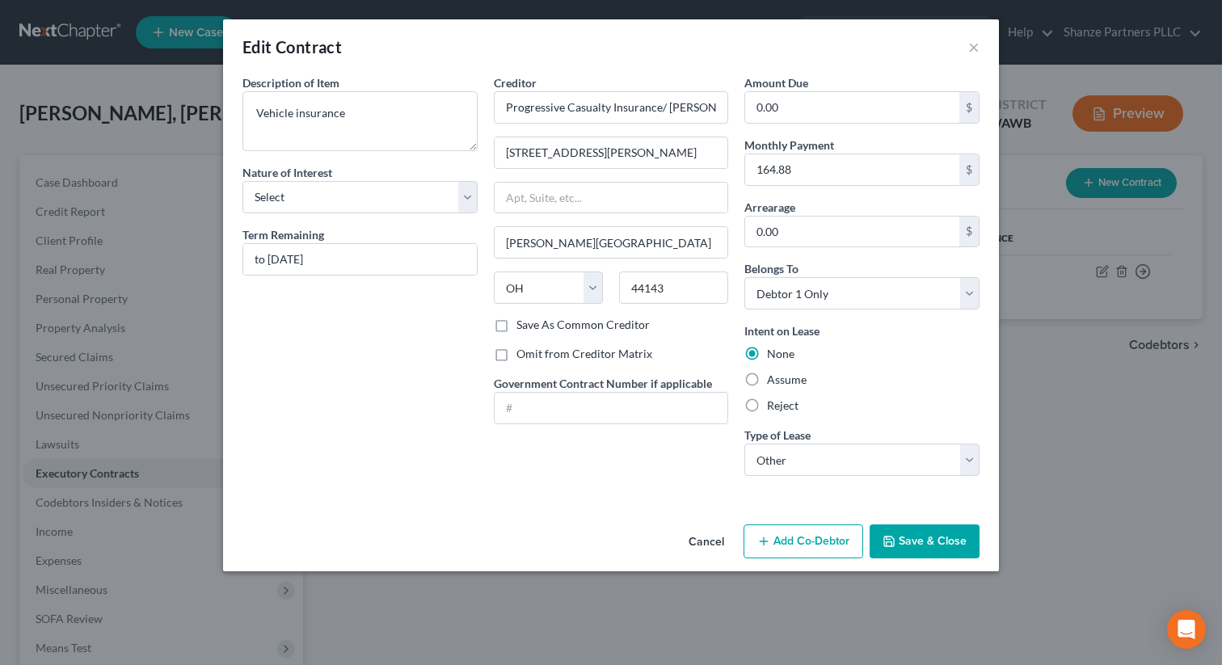
click at [650, 498] on div "Description of non-residential real property * Description of Item * Vehicle in…" at bounding box center [611, 296] width 776 height 444
click at [927, 537] on button "Save & Close" at bounding box center [925, 541] width 110 height 34
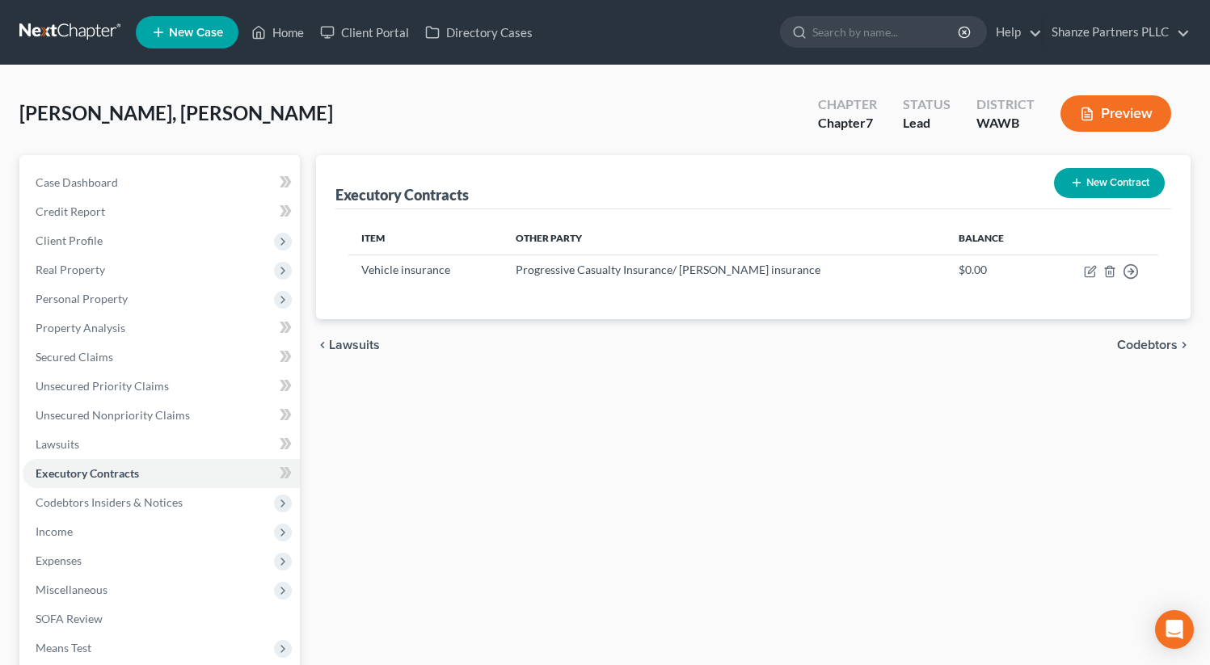
click at [1160, 107] on button "Preview" at bounding box center [1115, 113] width 111 height 36
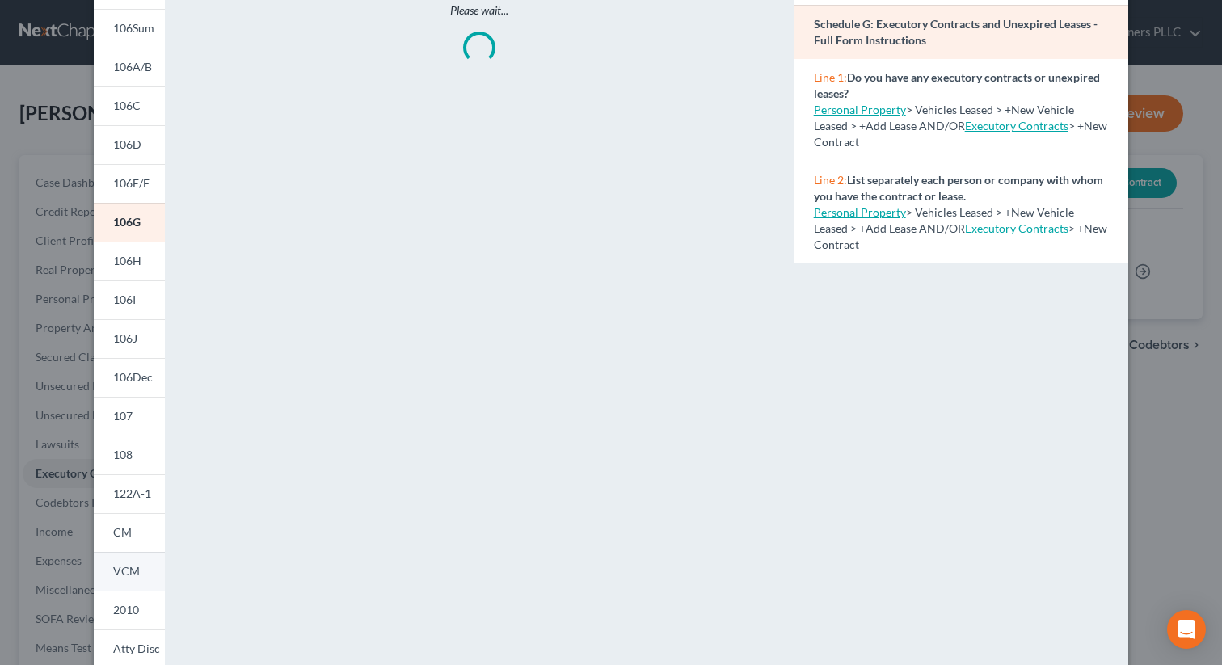
scroll to position [231, 0]
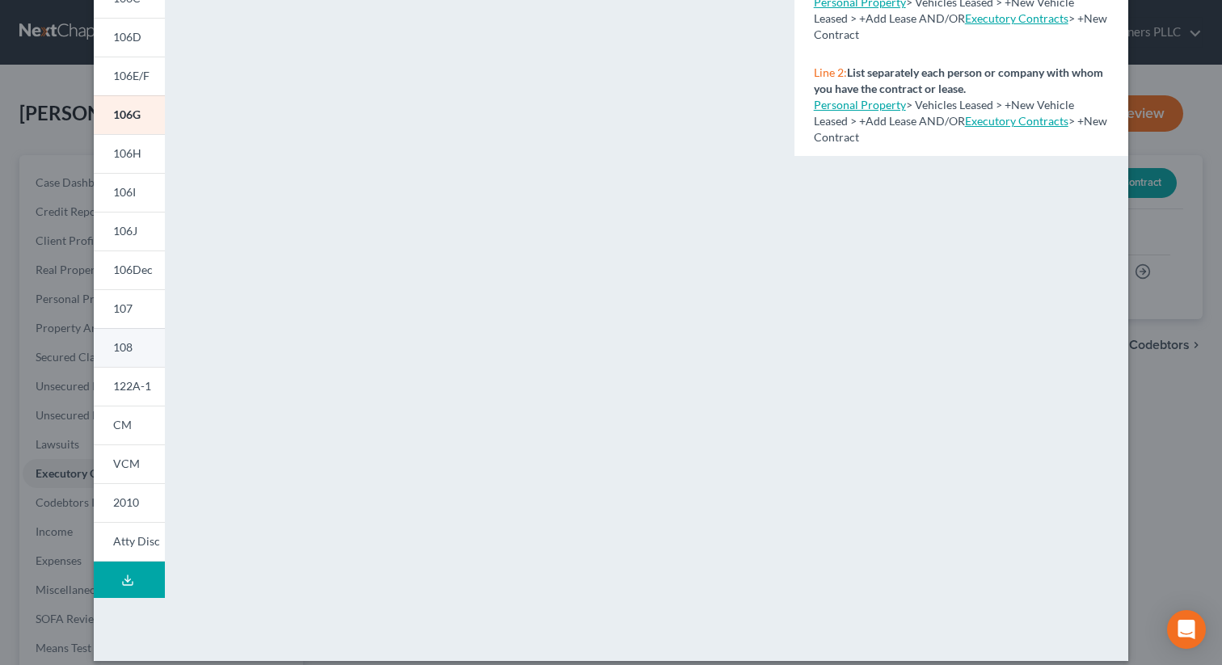
click at [125, 345] on span "108" at bounding box center [122, 347] width 19 height 14
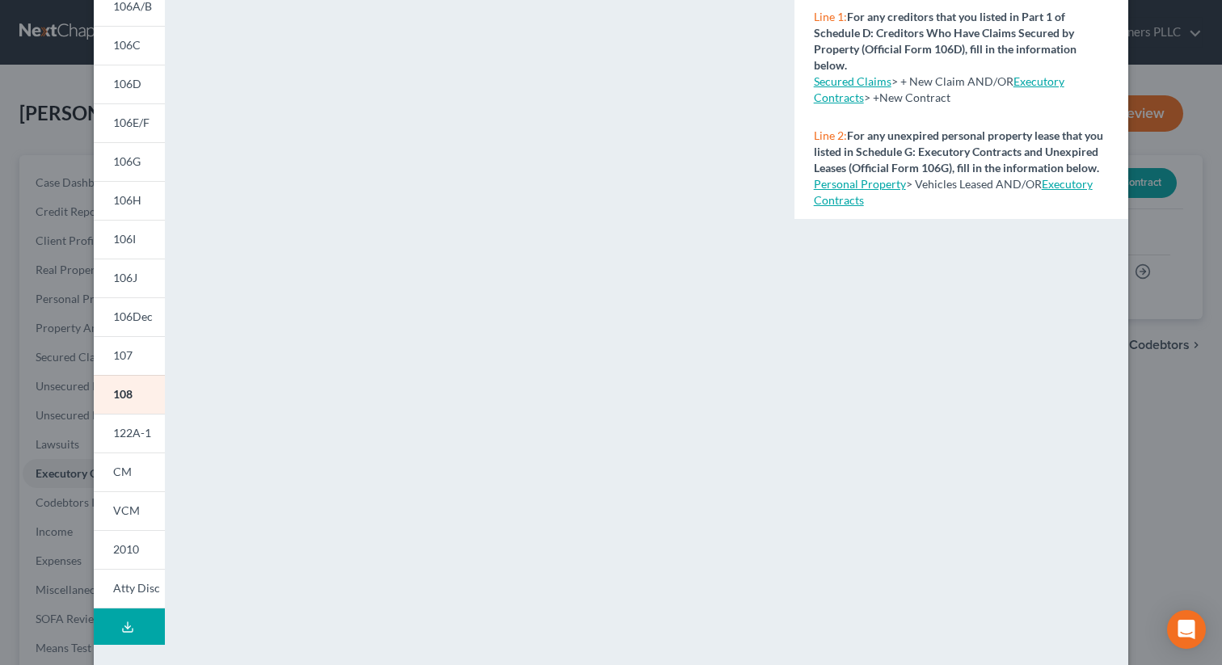
scroll to position [0, 0]
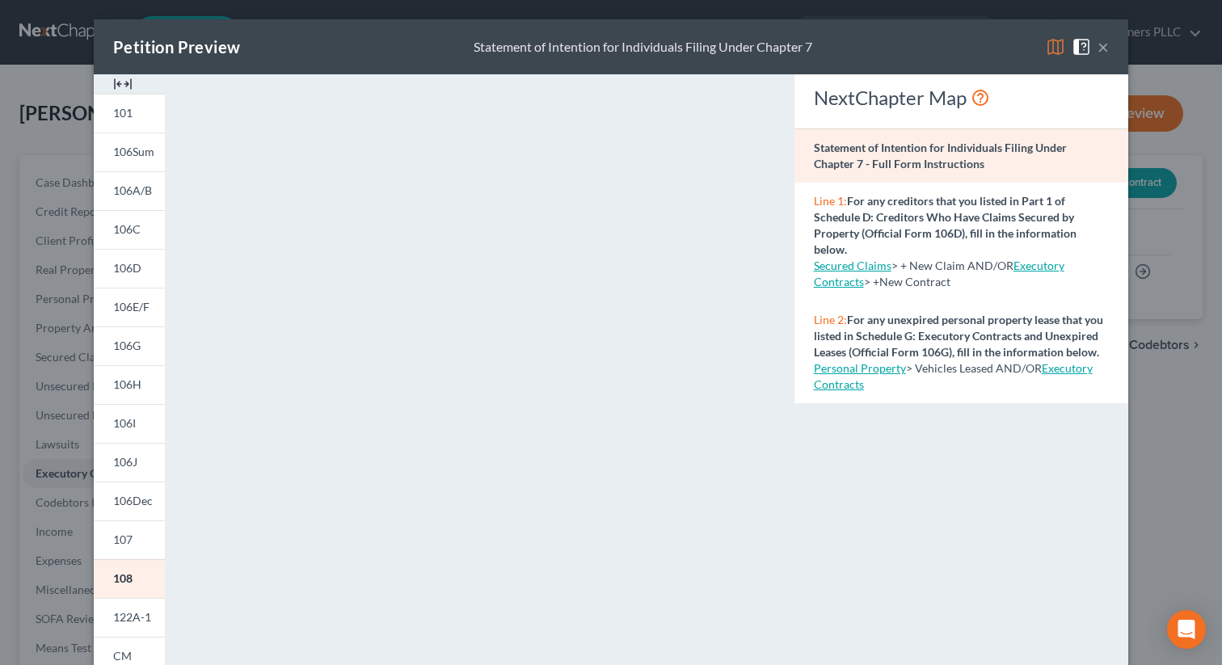
click at [1067, 381] on link "Executory Contracts" at bounding box center [953, 376] width 279 height 30
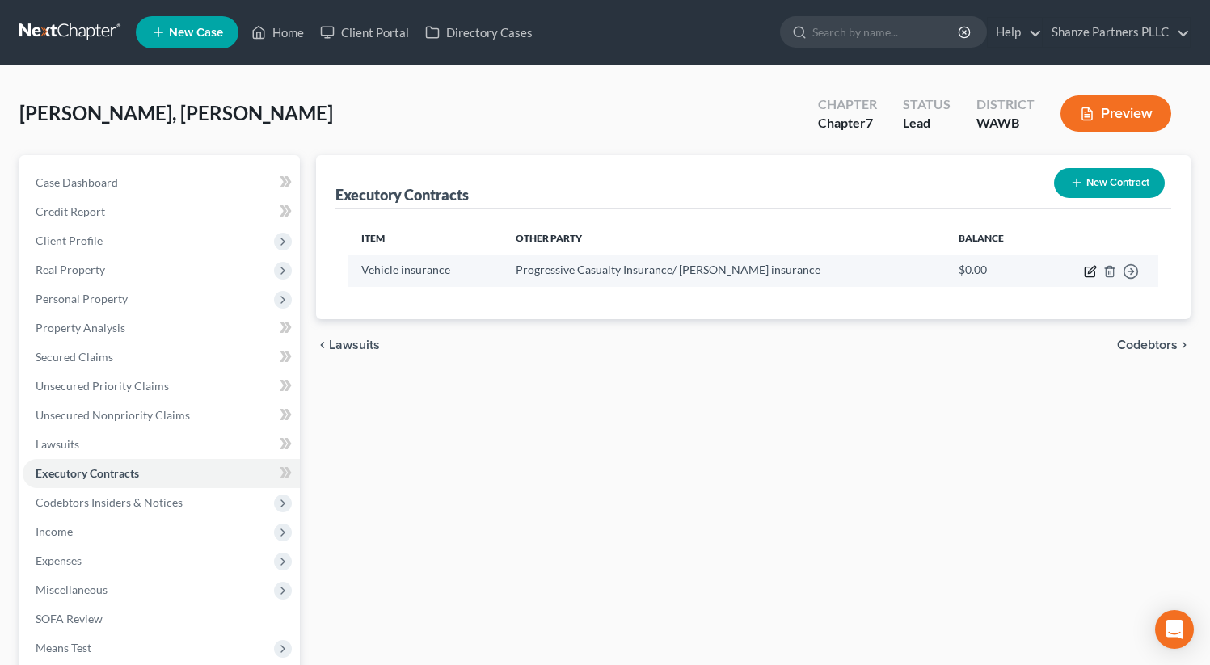
click at [1089, 274] on icon "button" at bounding box center [1090, 271] width 13 height 13
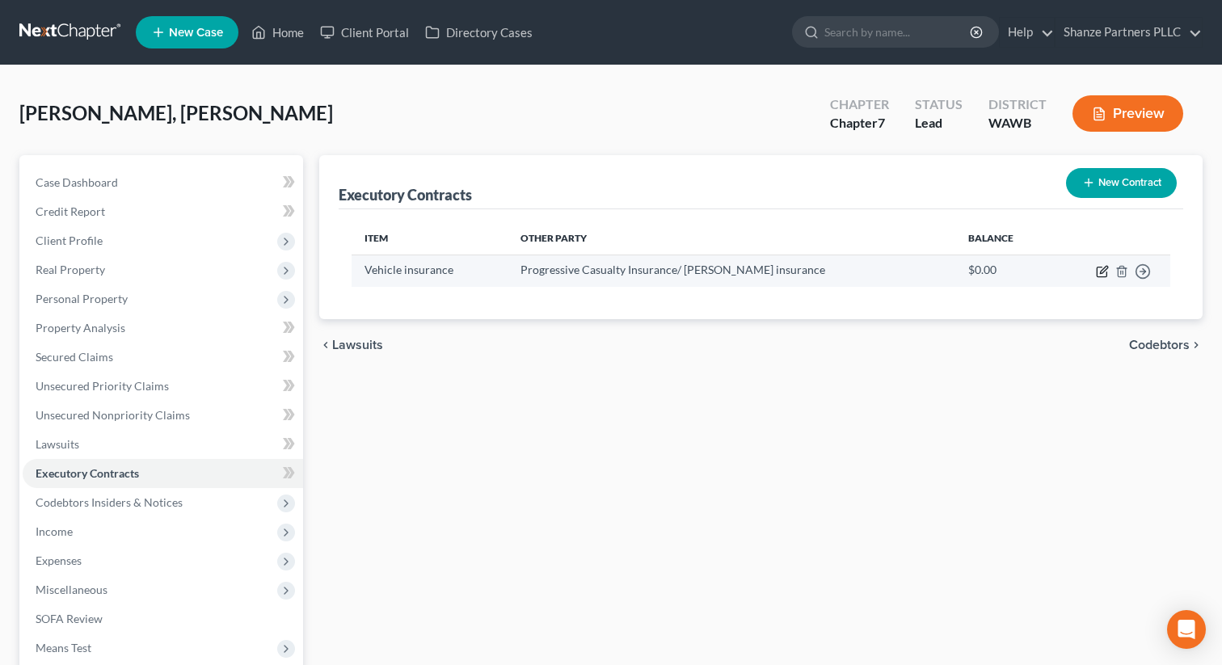
select select "36"
select select "0"
select select "2"
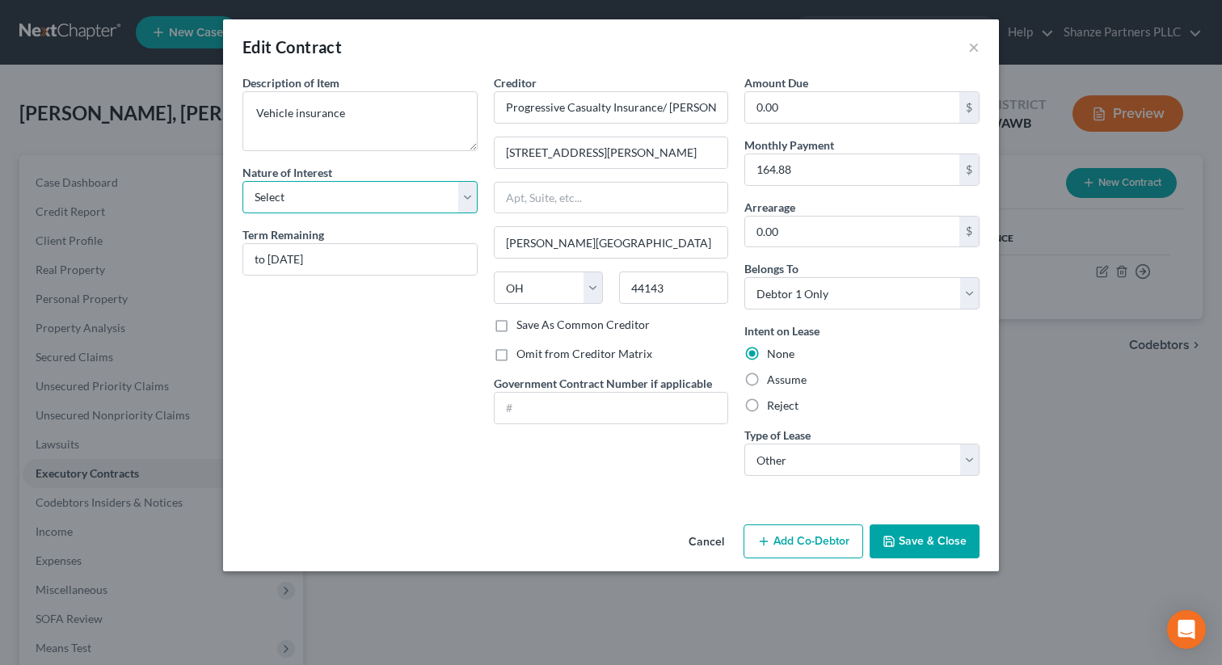
click at [377, 196] on select "Select Purchaser Agent Lessor Lessee" at bounding box center [359, 197] width 235 height 32
click at [983, 41] on div "Edit Contract ×" at bounding box center [611, 46] width 776 height 55
click at [978, 43] on button "×" at bounding box center [973, 46] width 11 height 19
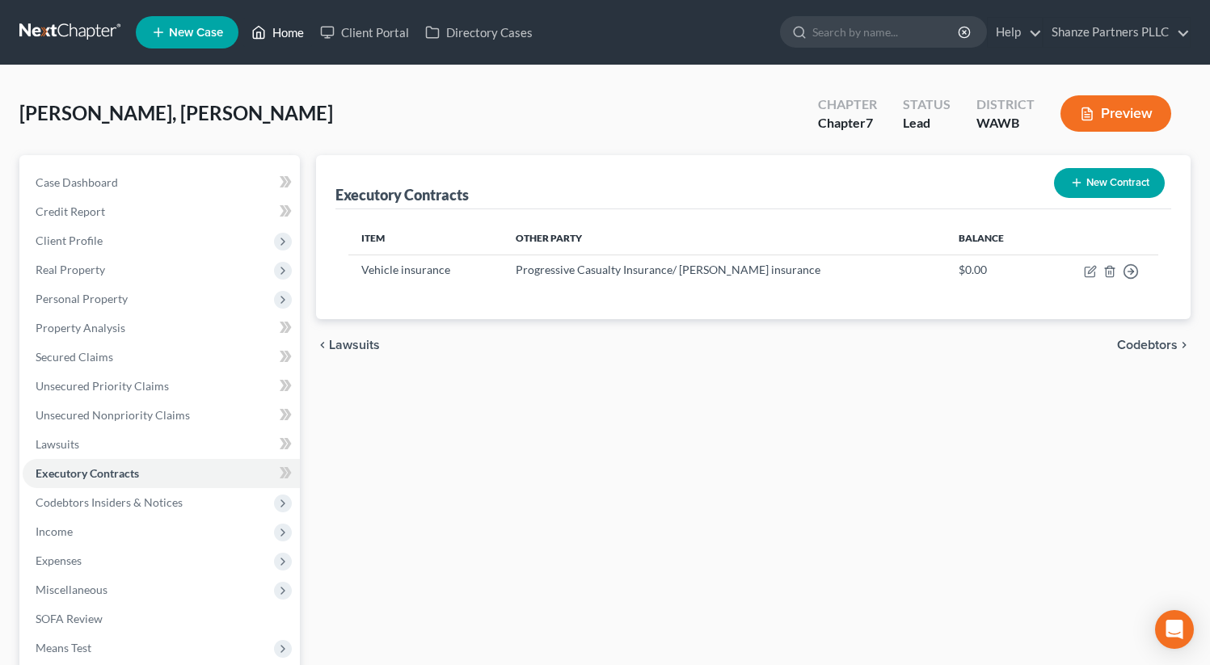
click at [299, 30] on link "Home" at bounding box center [277, 32] width 69 height 29
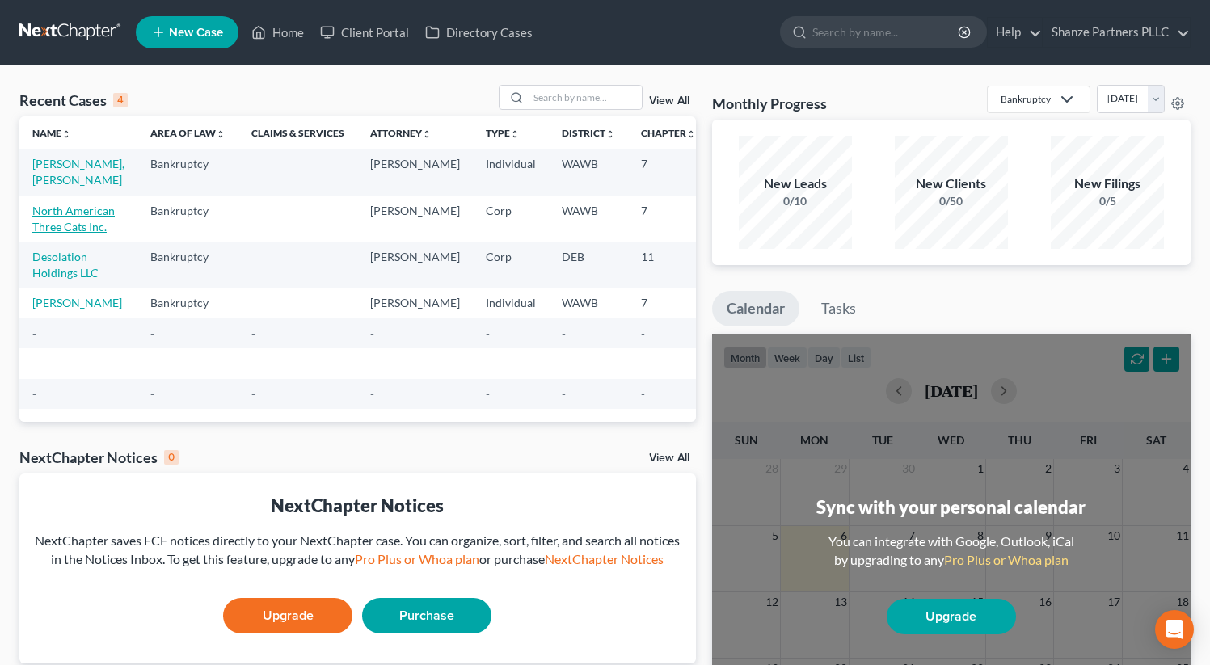
click at [51, 228] on link "North American Three Cats Inc." at bounding box center [73, 219] width 82 height 30
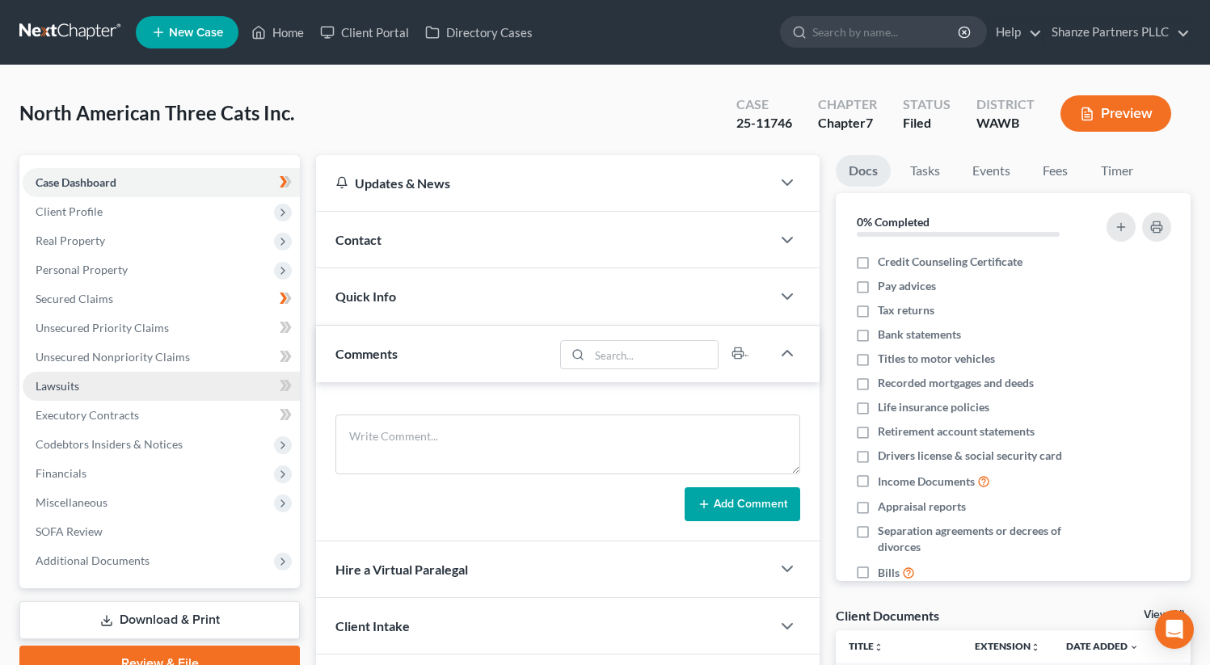
click at [180, 398] on link "Lawsuits" at bounding box center [161, 386] width 277 height 29
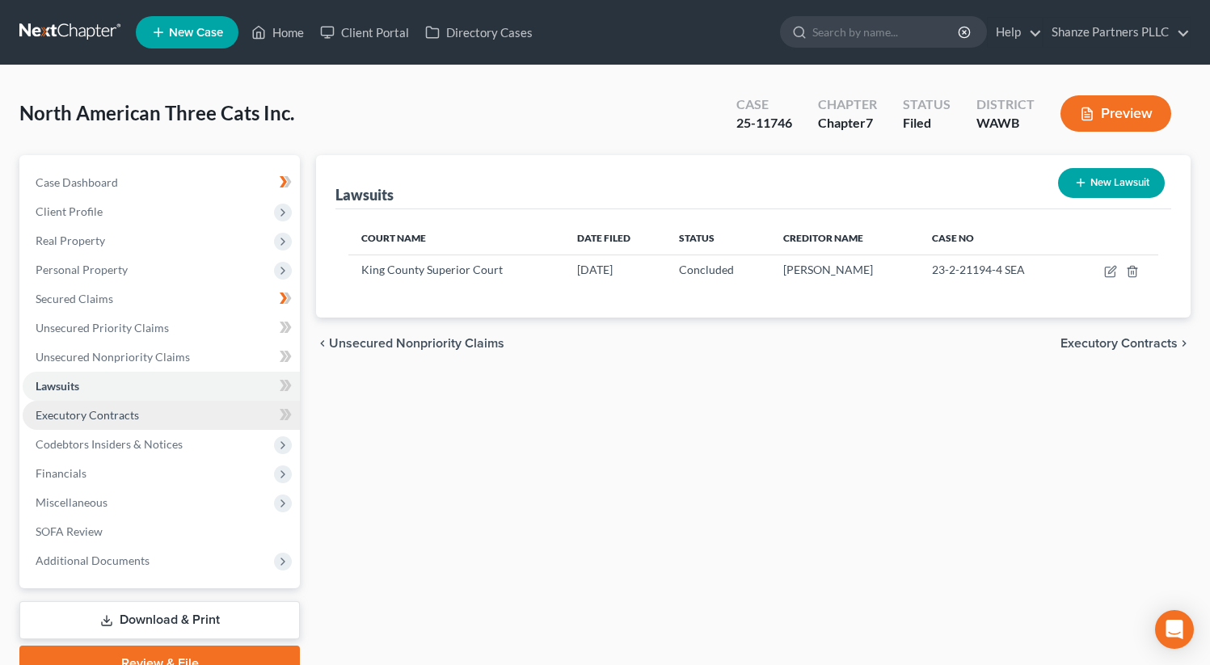
click at [191, 414] on link "Executory Contracts" at bounding box center [161, 415] width 277 height 29
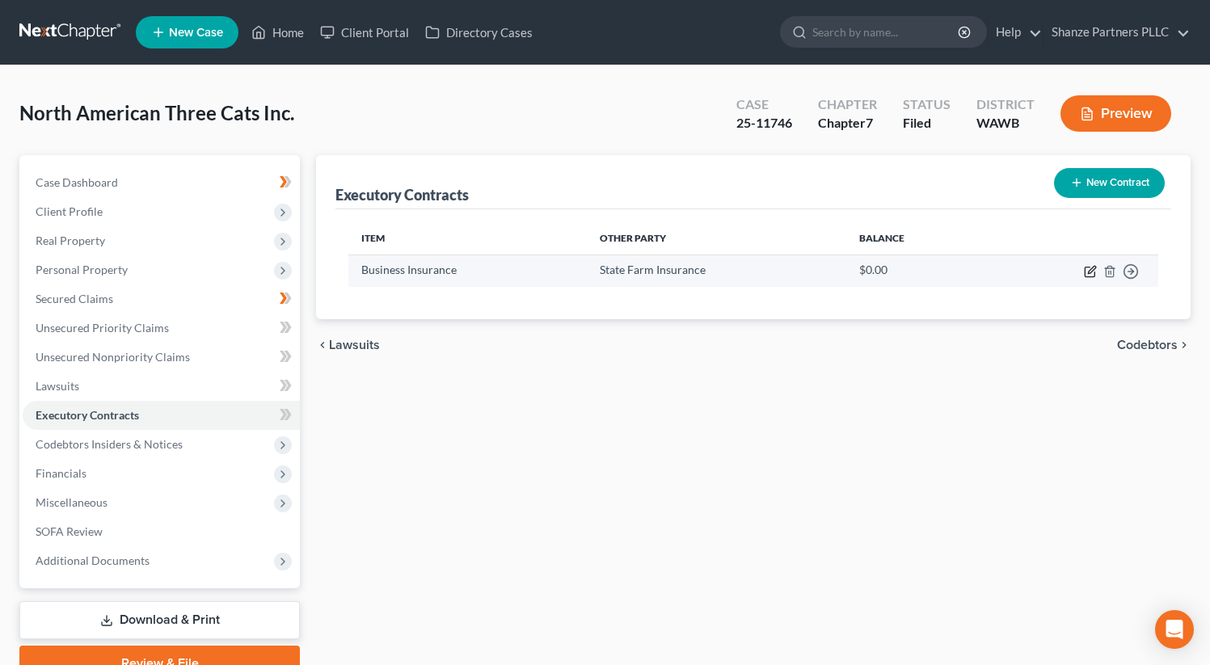
click at [1088, 272] on icon "button" at bounding box center [1091, 269] width 7 height 7
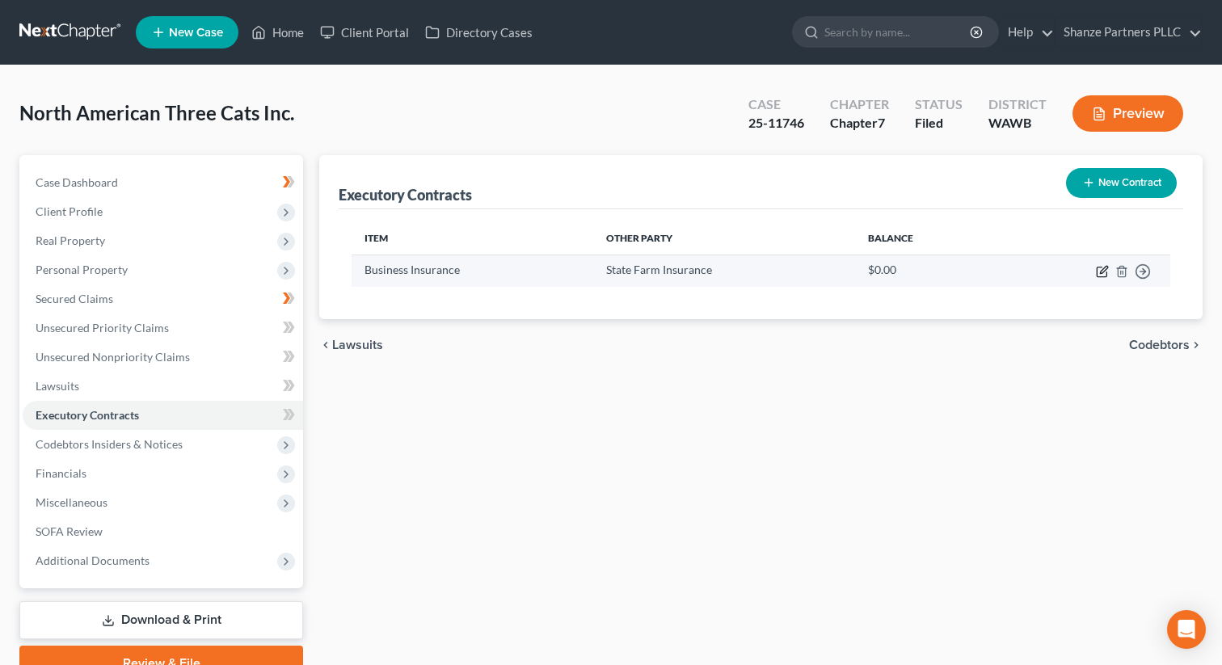
select select "50"
select select "2"
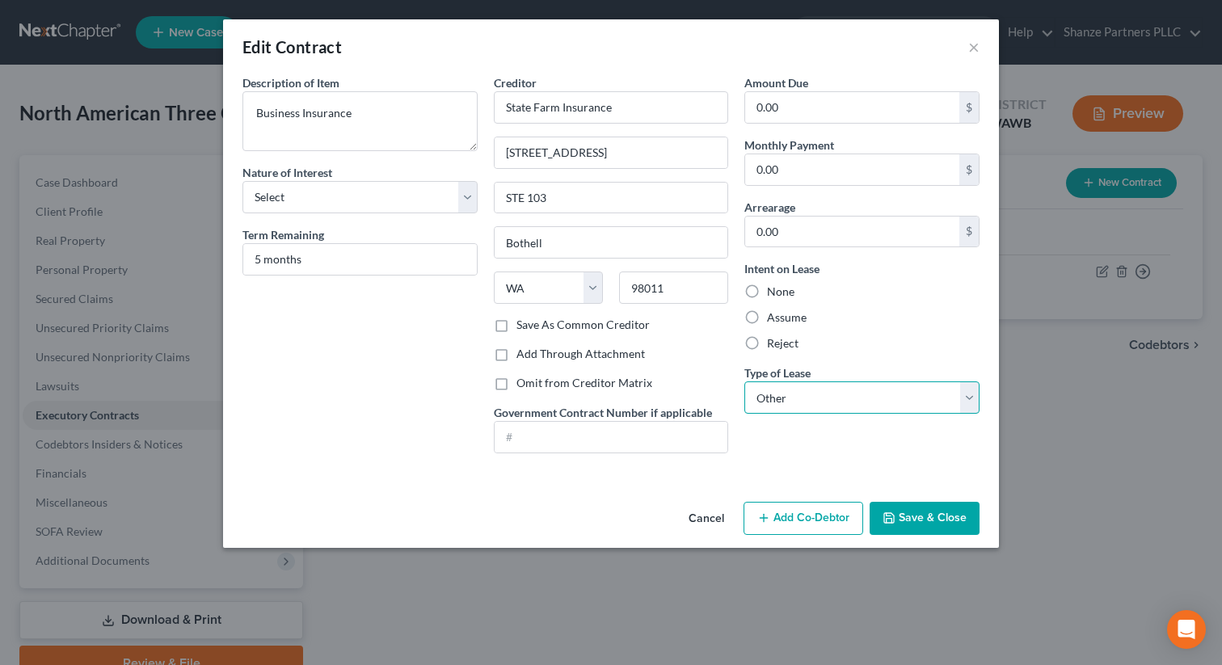
click at [923, 402] on select "Select Real Estate Car Other" at bounding box center [861, 397] width 235 height 32
click at [975, 48] on button "×" at bounding box center [973, 46] width 11 height 19
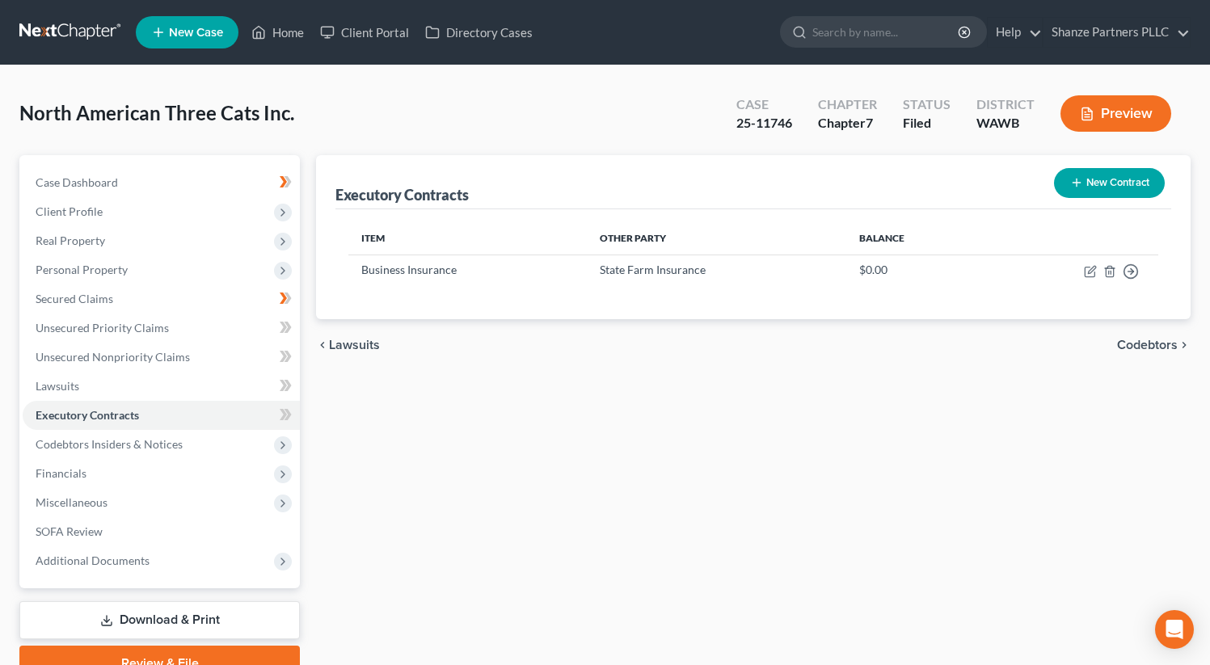
click at [1117, 116] on button "Preview" at bounding box center [1115, 113] width 111 height 36
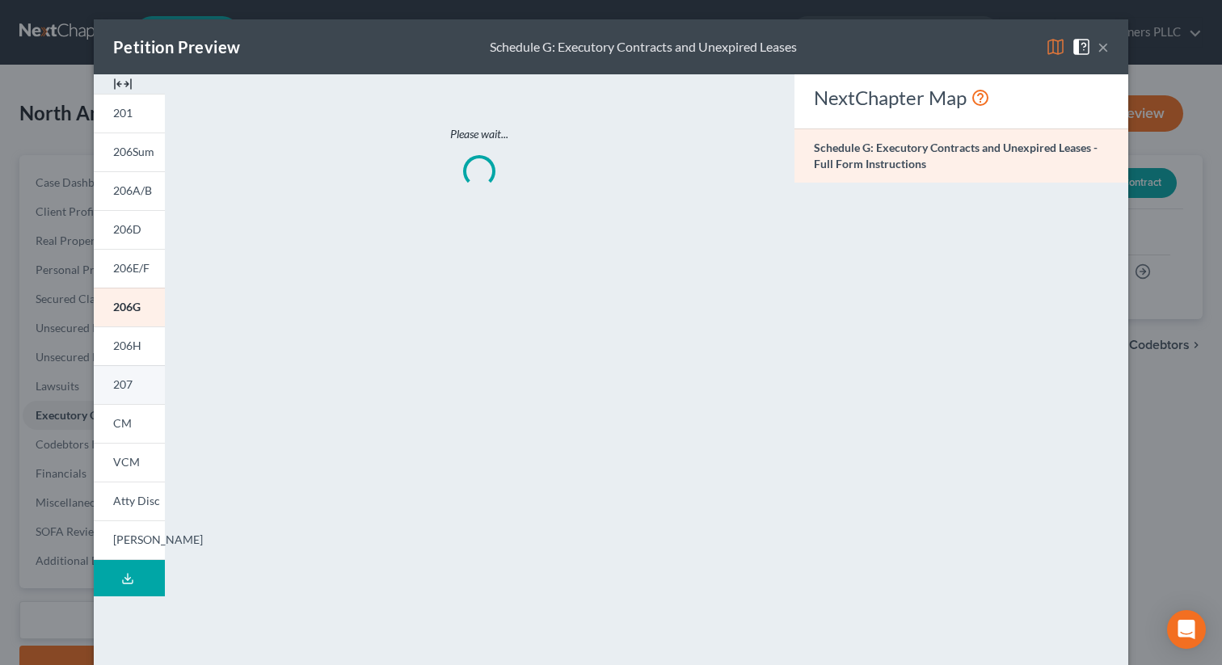
click at [122, 388] on span "207" at bounding box center [122, 384] width 19 height 14
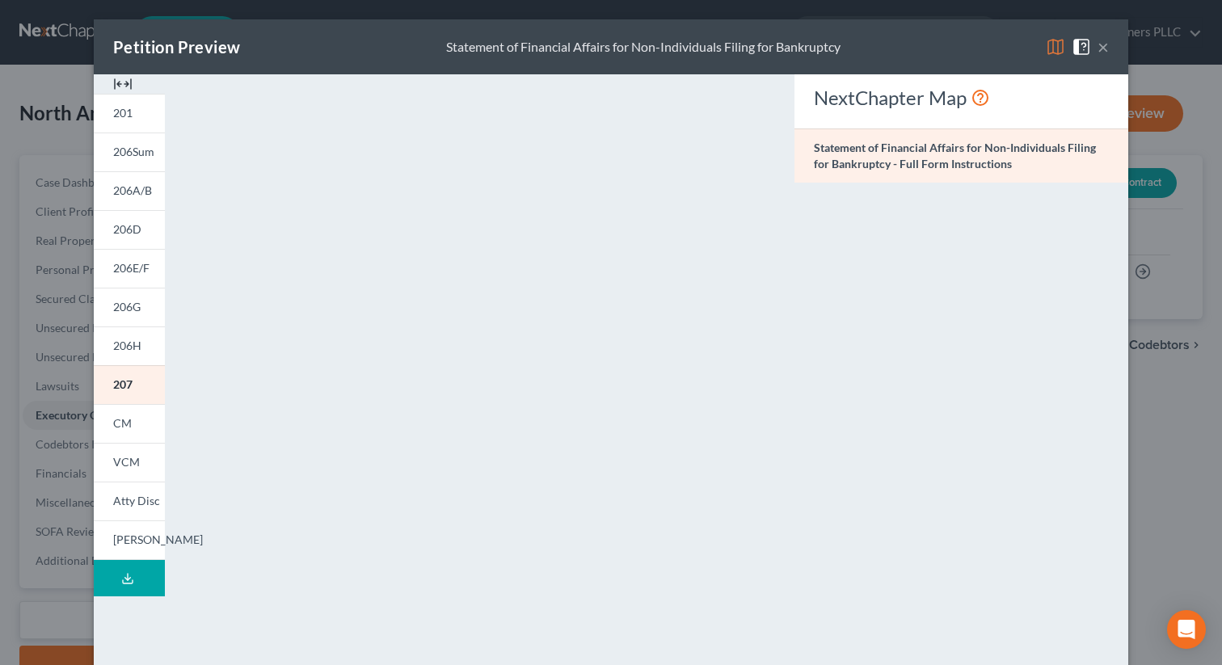
click at [1097, 44] on button "×" at bounding box center [1102, 46] width 11 height 19
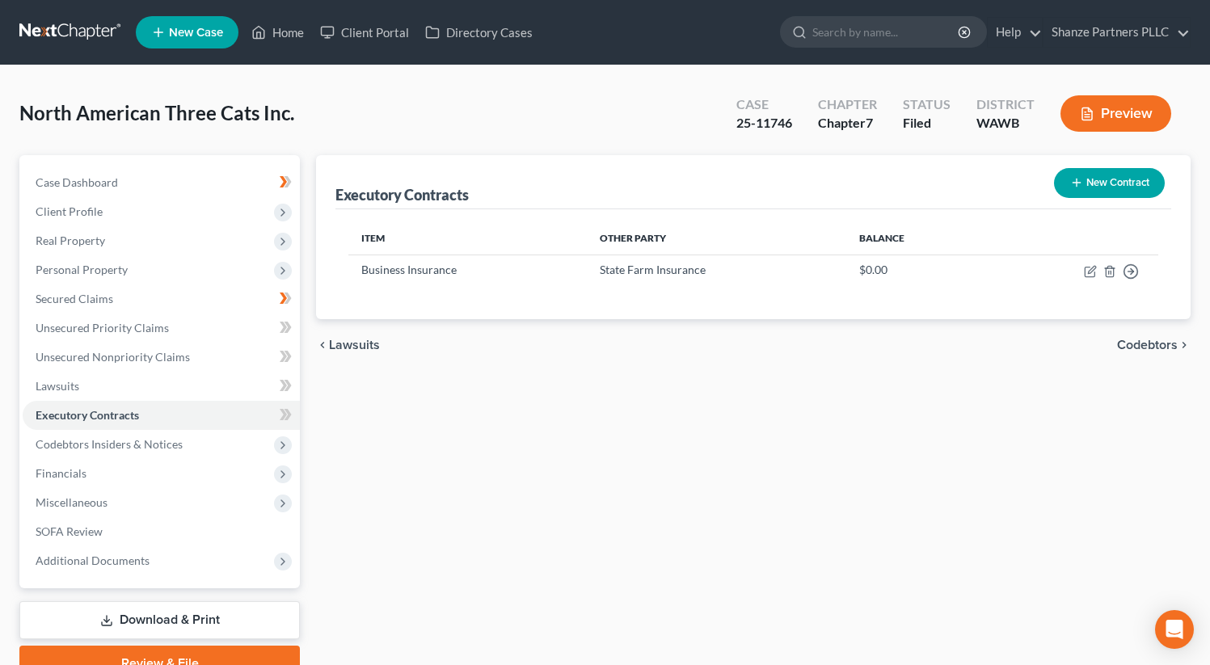
click at [71, 32] on link at bounding box center [70, 32] width 103 height 29
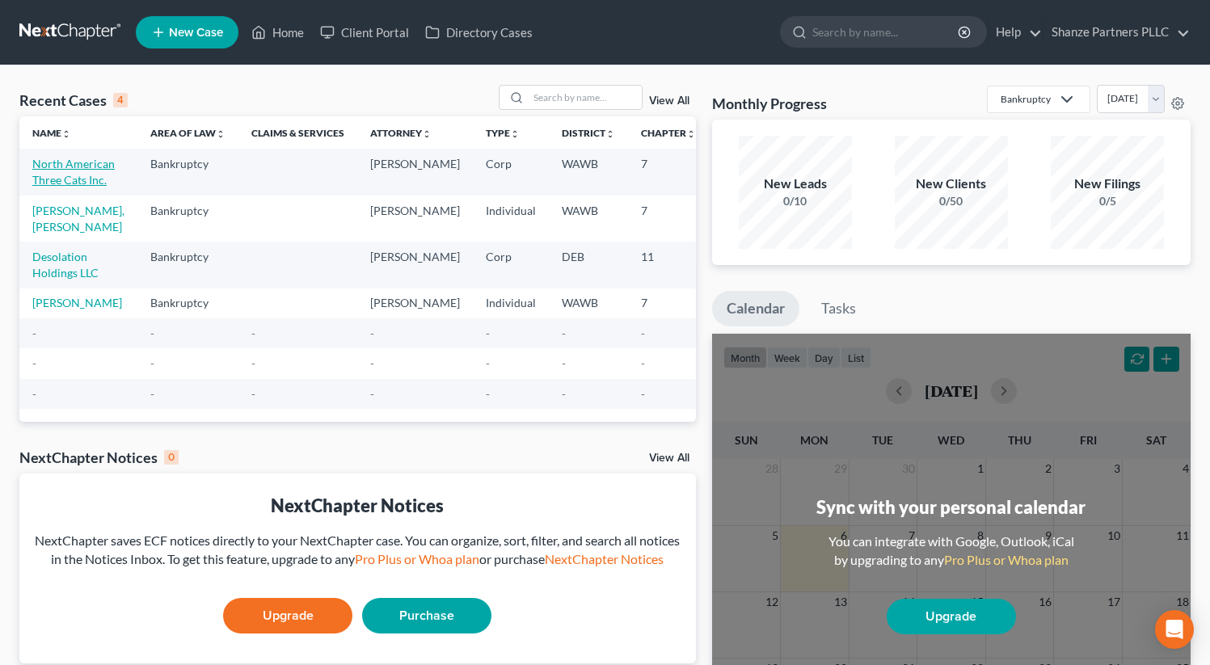
click at [53, 179] on link "North American Three Cats Inc." at bounding box center [73, 172] width 82 height 30
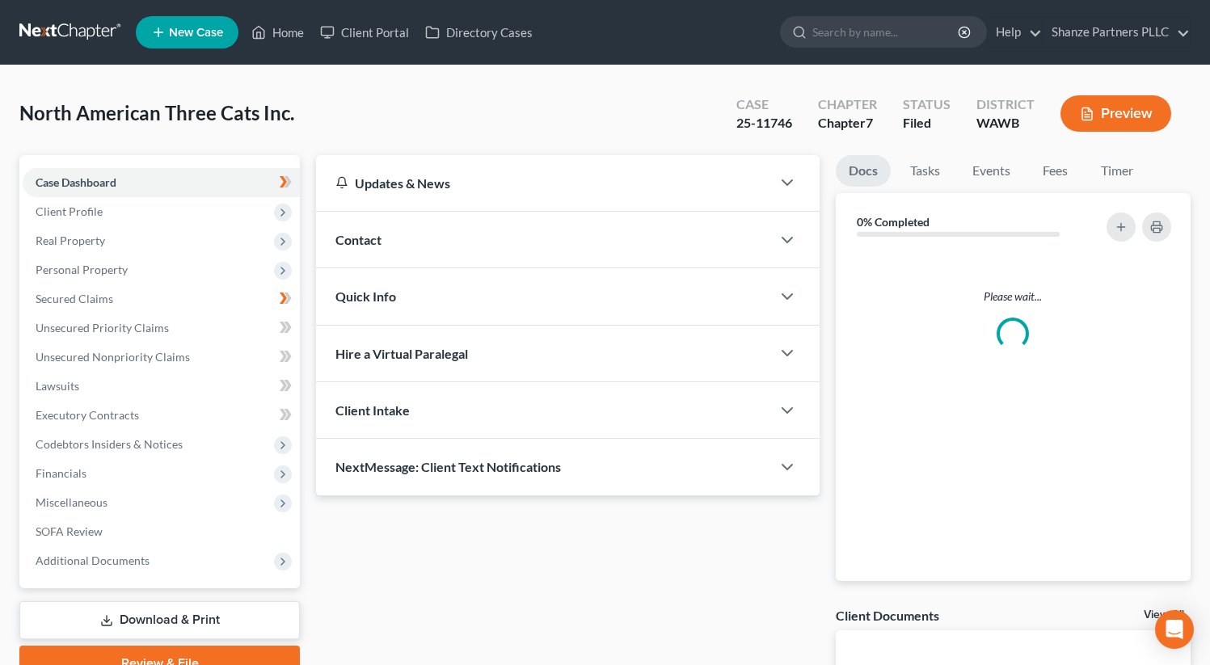
click at [67, 238] on span "Real Property" at bounding box center [70, 241] width 69 height 14
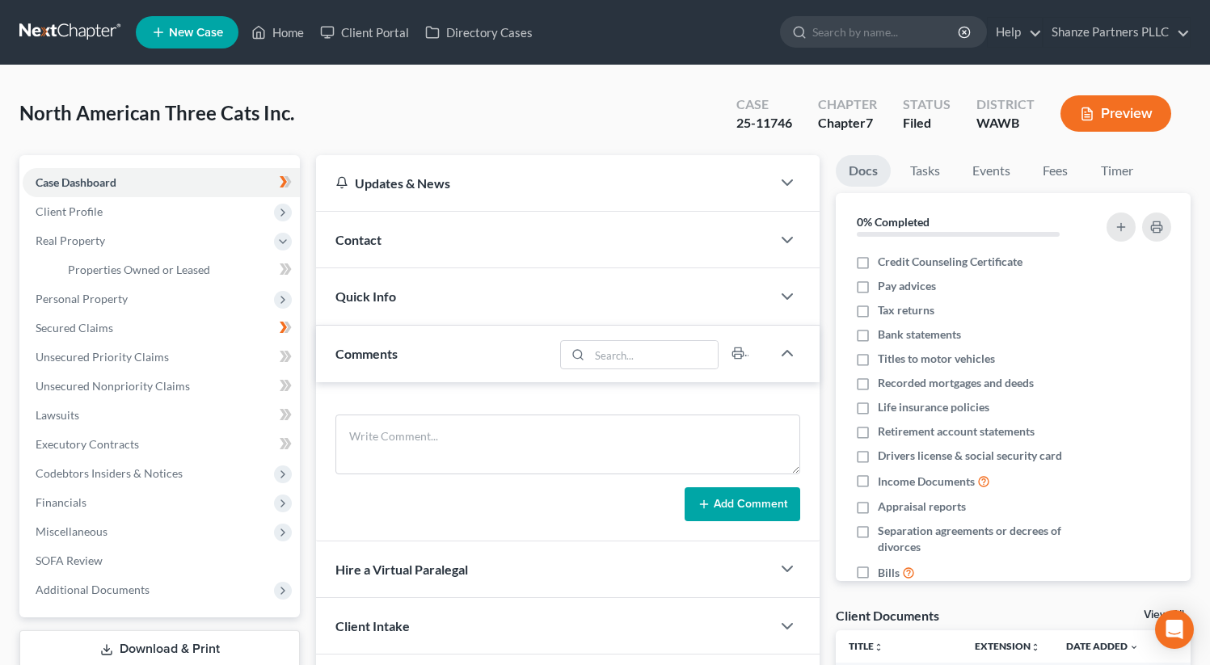
click at [47, 33] on link at bounding box center [70, 32] width 103 height 29
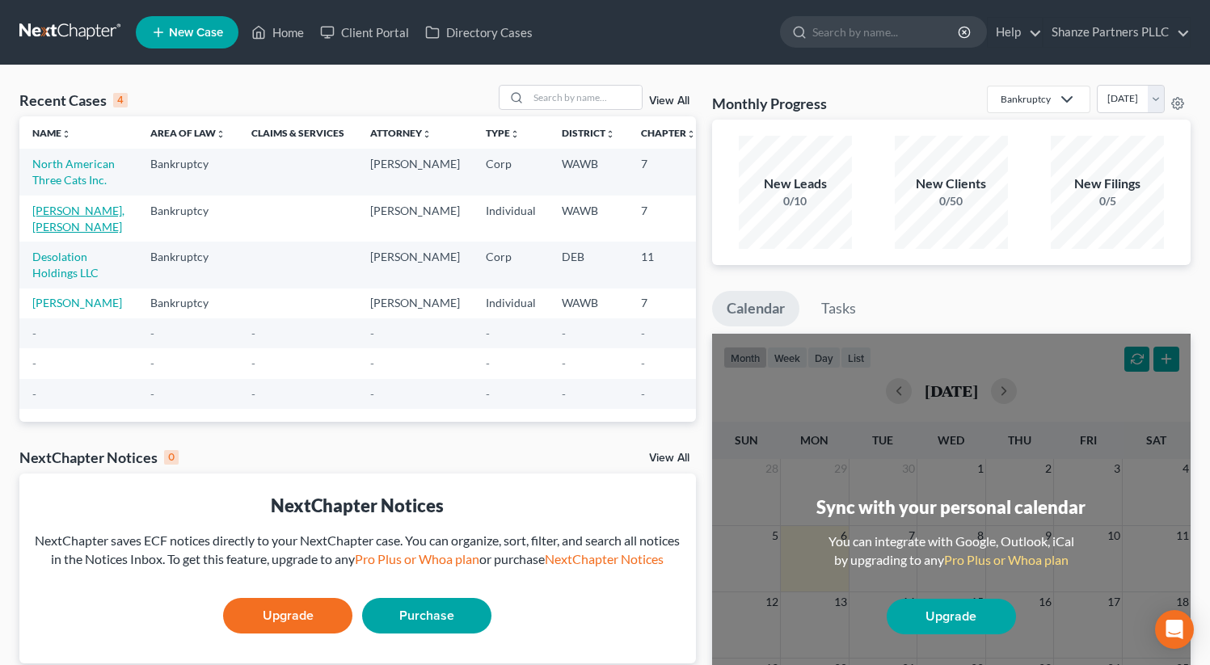
click at [61, 234] on link "[PERSON_NAME], [PERSON_NAME]" at bounding box center [78, 219] width 92 height 30
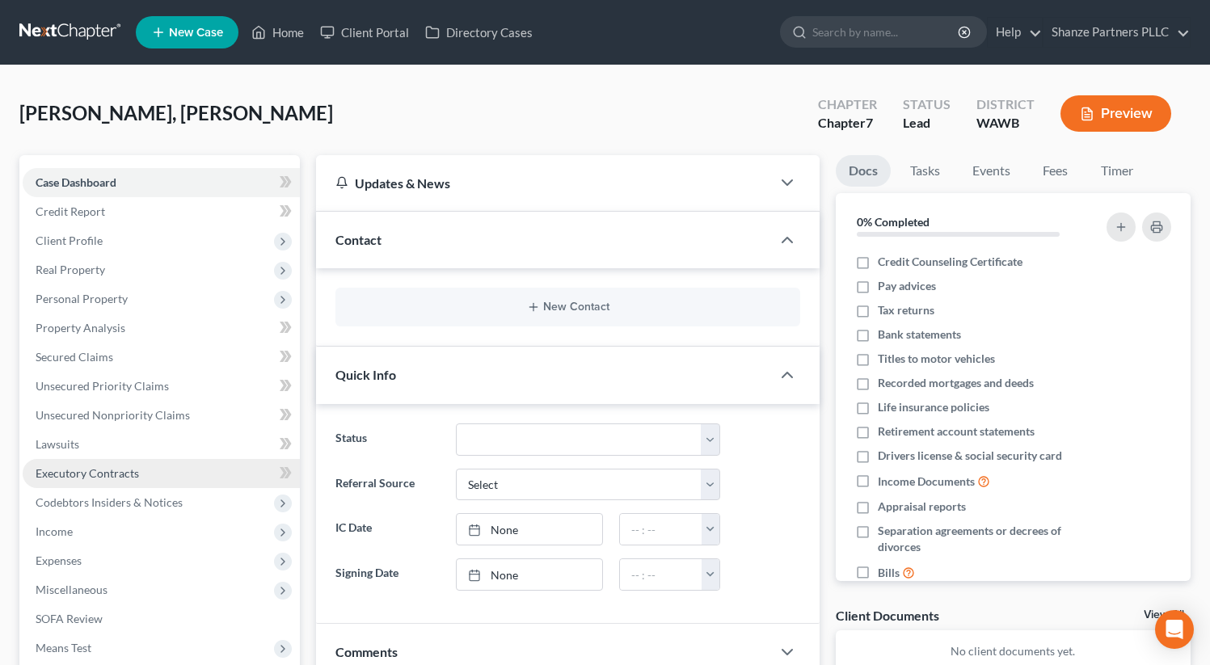
click at [183, 469] on link "Executory Contracts" at bounding box center [161, 473] width 277 height 29
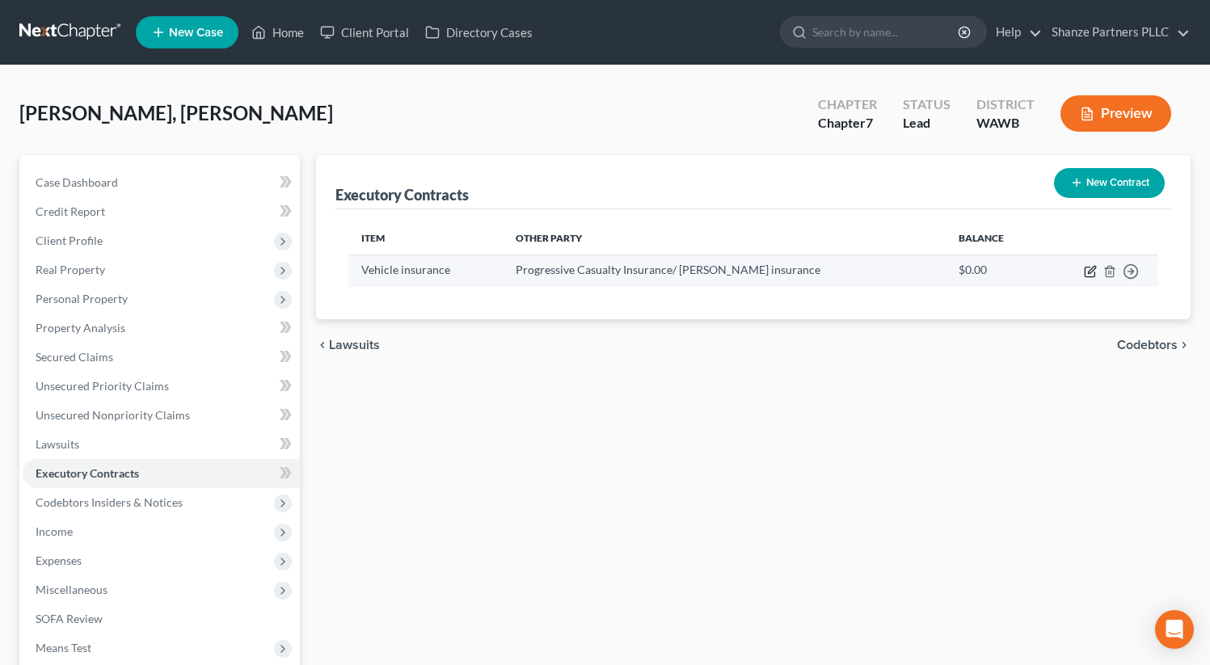
click at [1088, 276] on icon "button" at bounding box center [1089, 272] width 10 height 10
select select "36"
select select "0"
select select "2"
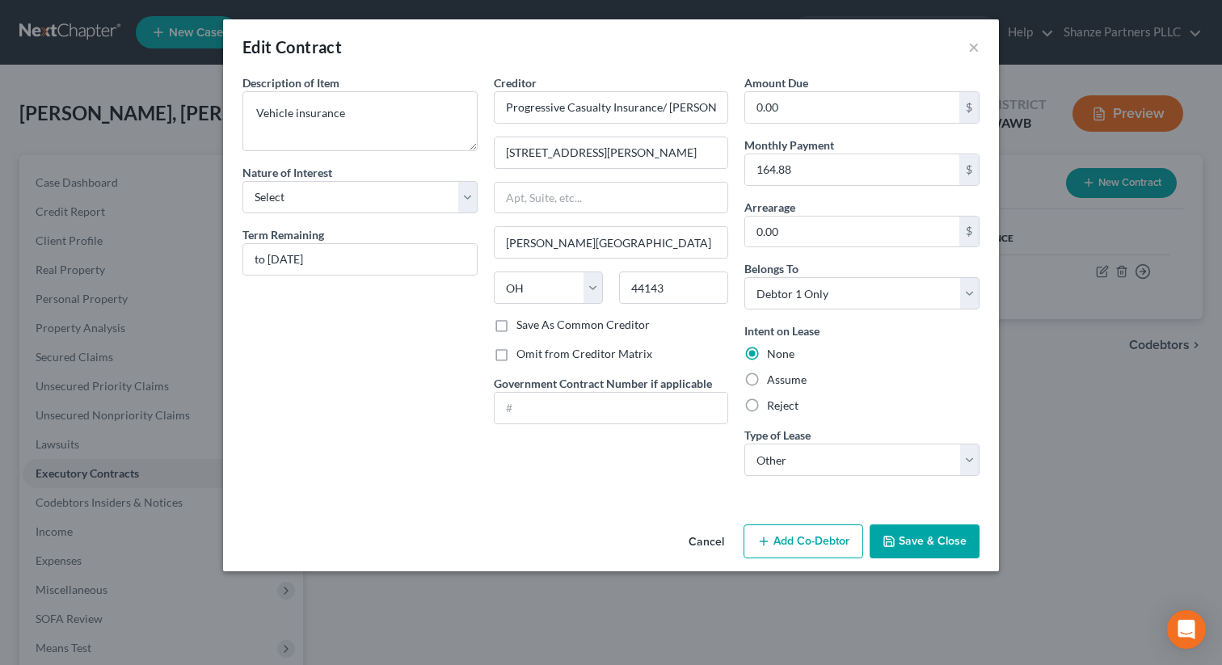
click at [648, 465] on div "Creditor * Progressive Casualty Insurance/ [PERSON_NAME] insurance [STREET_ADDR…" at bounding box center [611, 281] width 251 height 415
click at [915, 539] on button "Save & Close" at bounding box center [925, 541] width 110 height 34
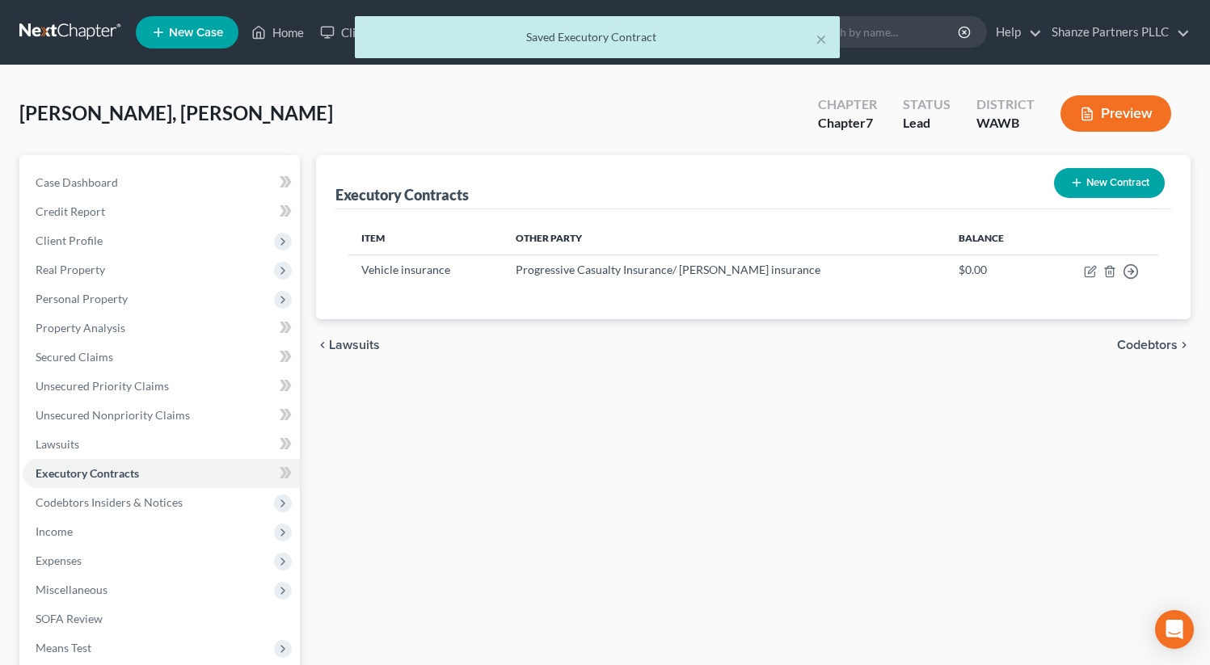
click at [1086, 111] on icon "button" at bounding box center [1087, 114] width 15 height 15
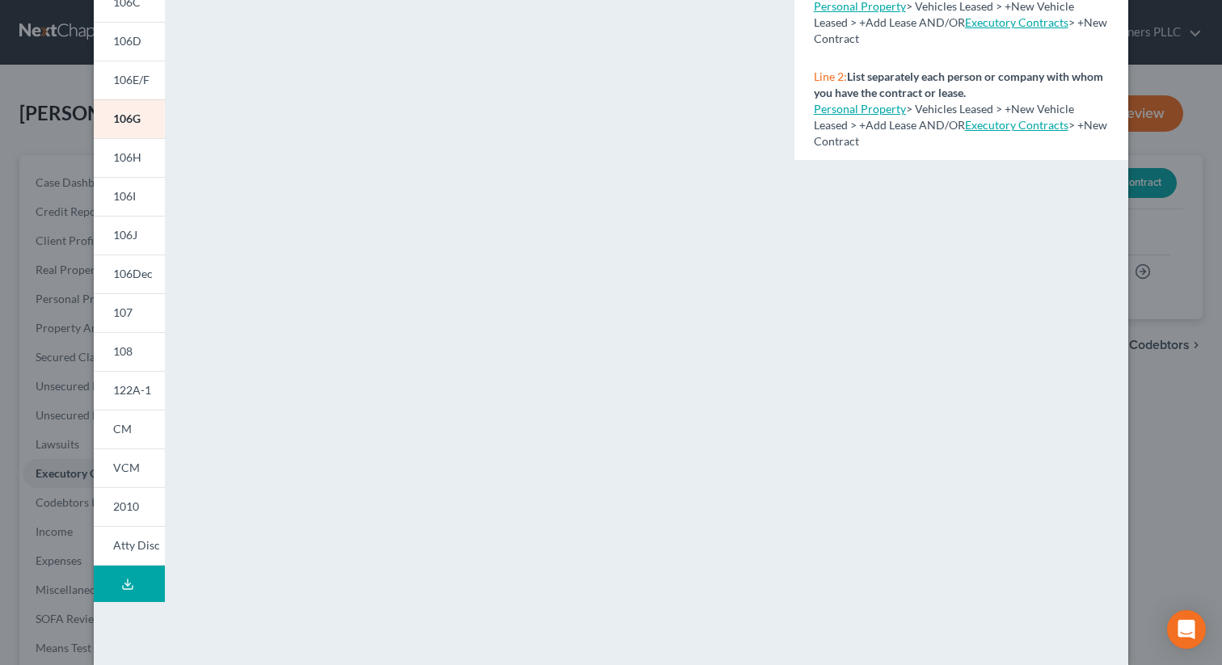
scroll to position [246, 0]
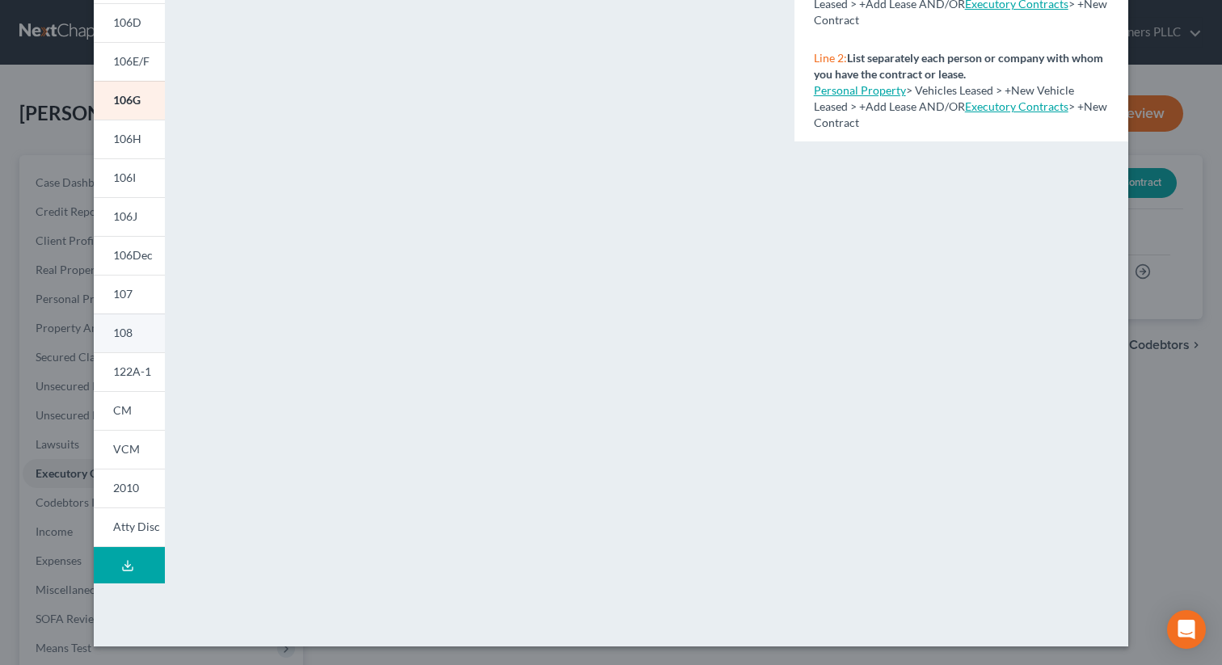
click at [121, 334] on span "108" at bounding box center [122, 333] width 19 height 14
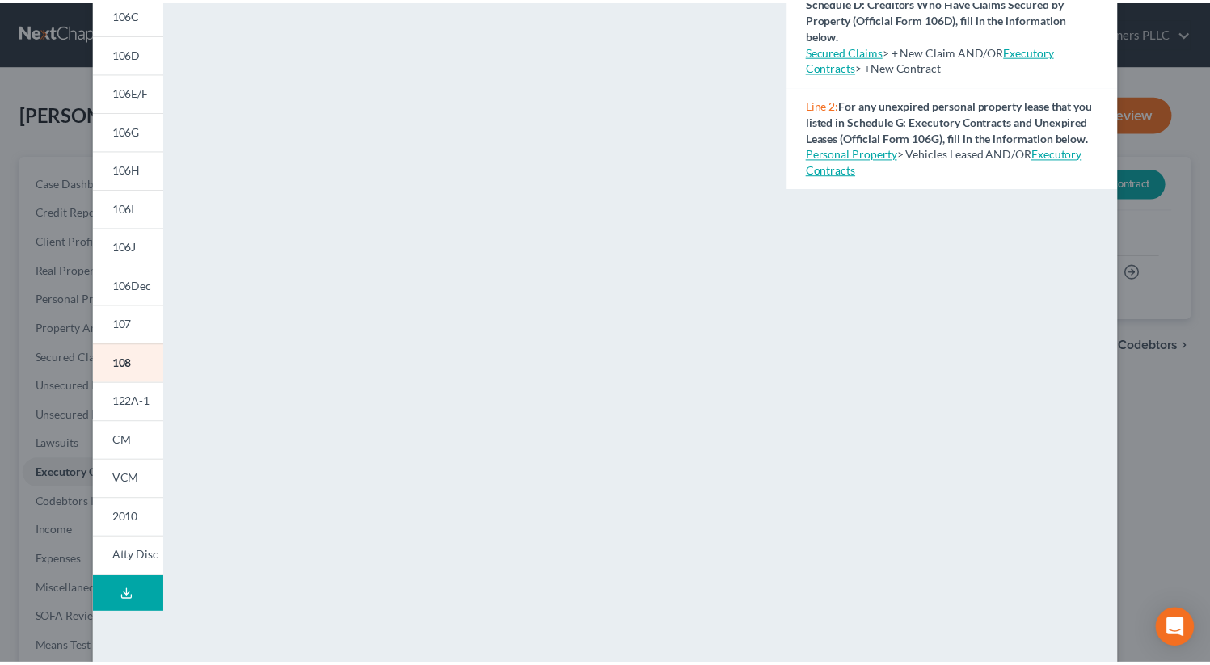
scroll to position [0, 0]
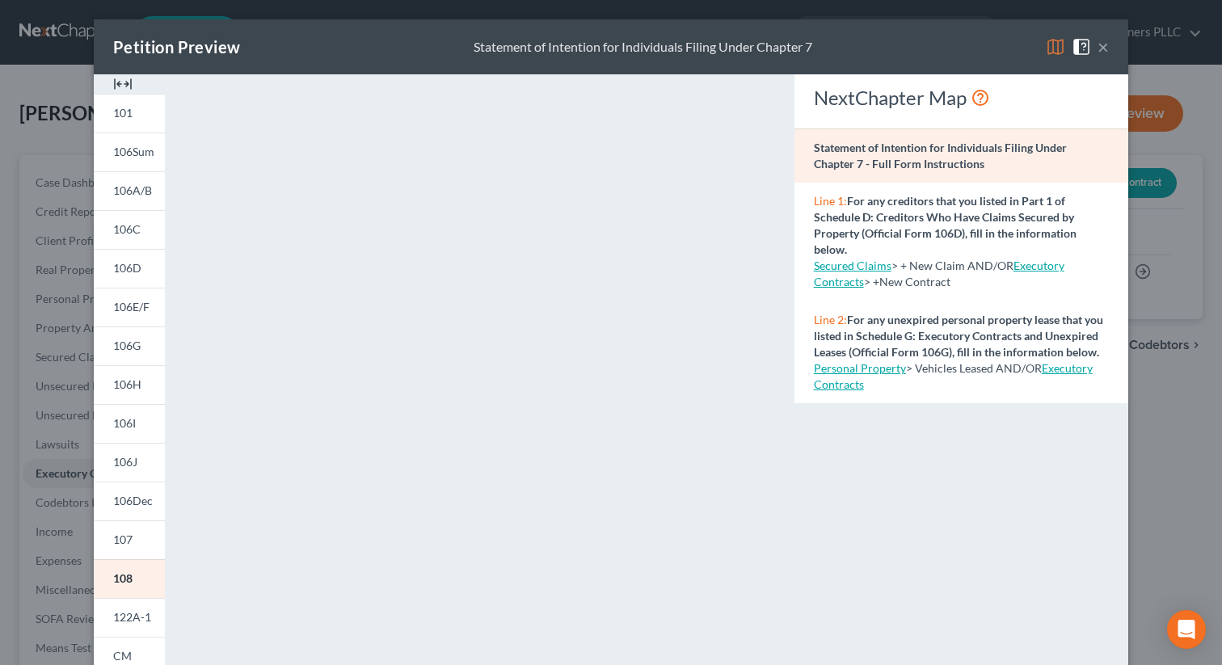
click at [1101, 52] on button "×" at bounding box center [1102, 46] width 11 height 19
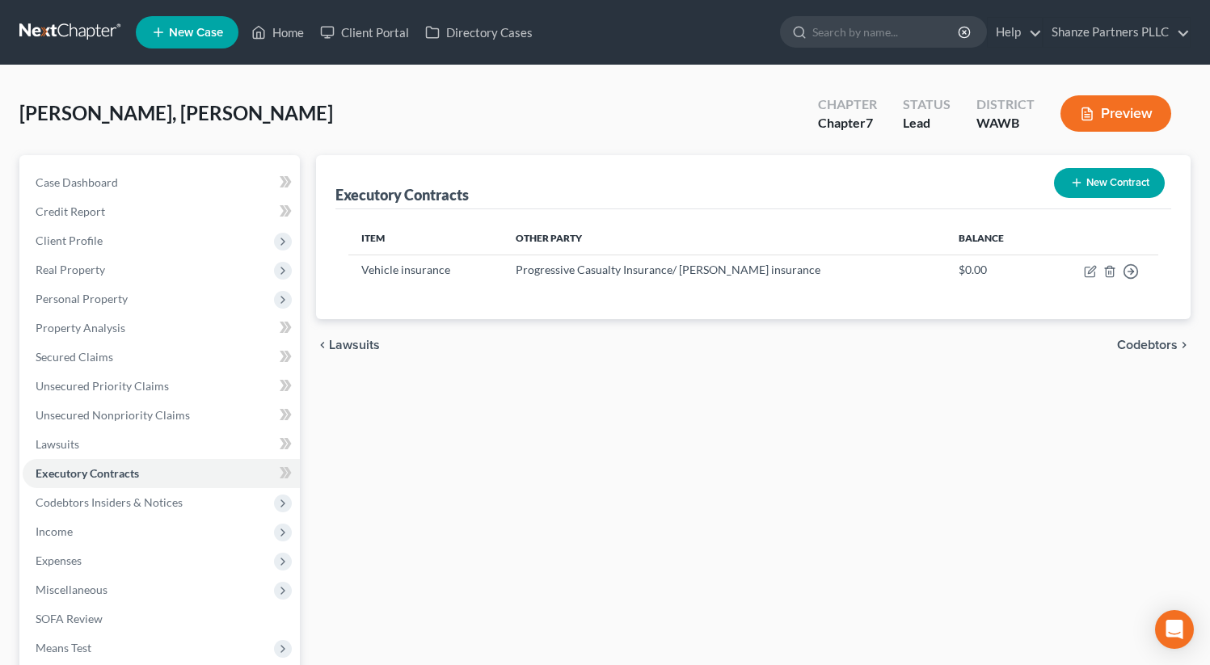
scroll to position [192, 0]
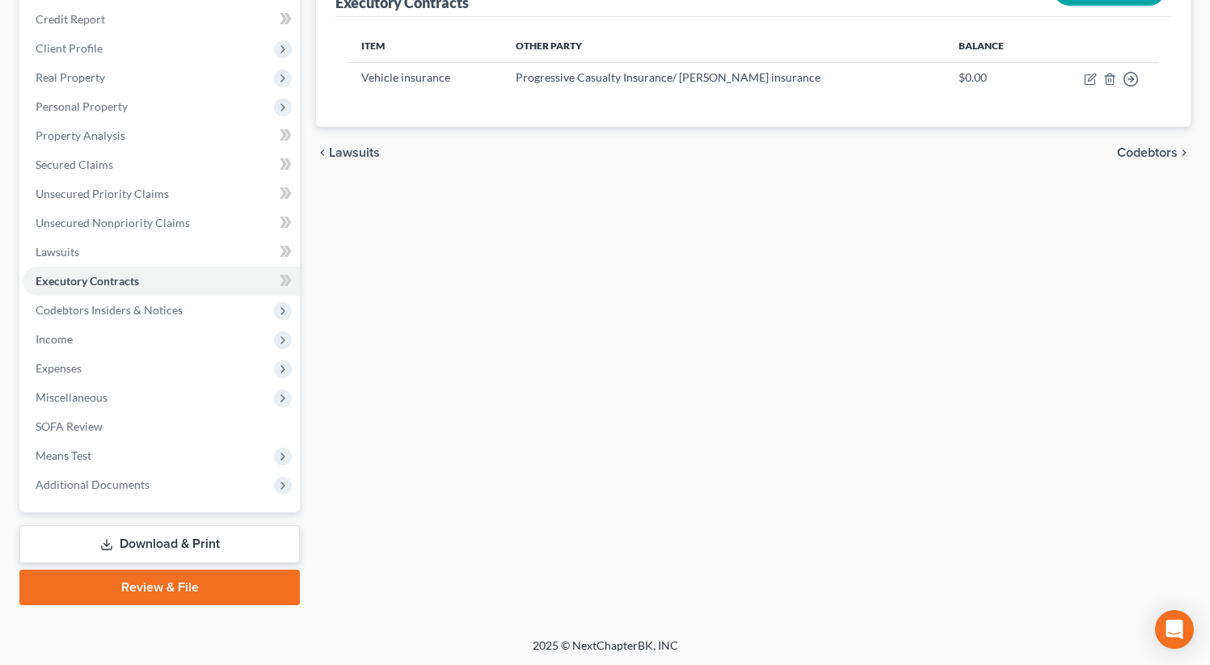
click at [152, 583] on link "Review & File" at bounding box center [159, 588] width 280 height 36
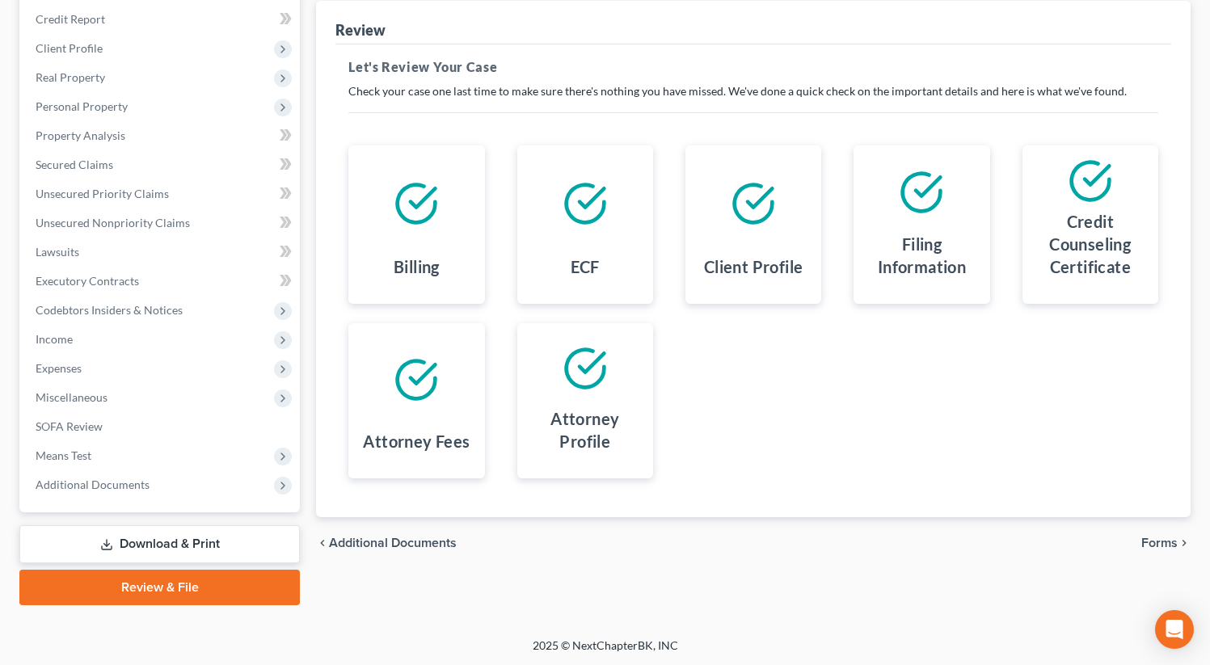
click at [197, 546] on link "Download & Print" at bounding box center [159, 544] width 280 height 38
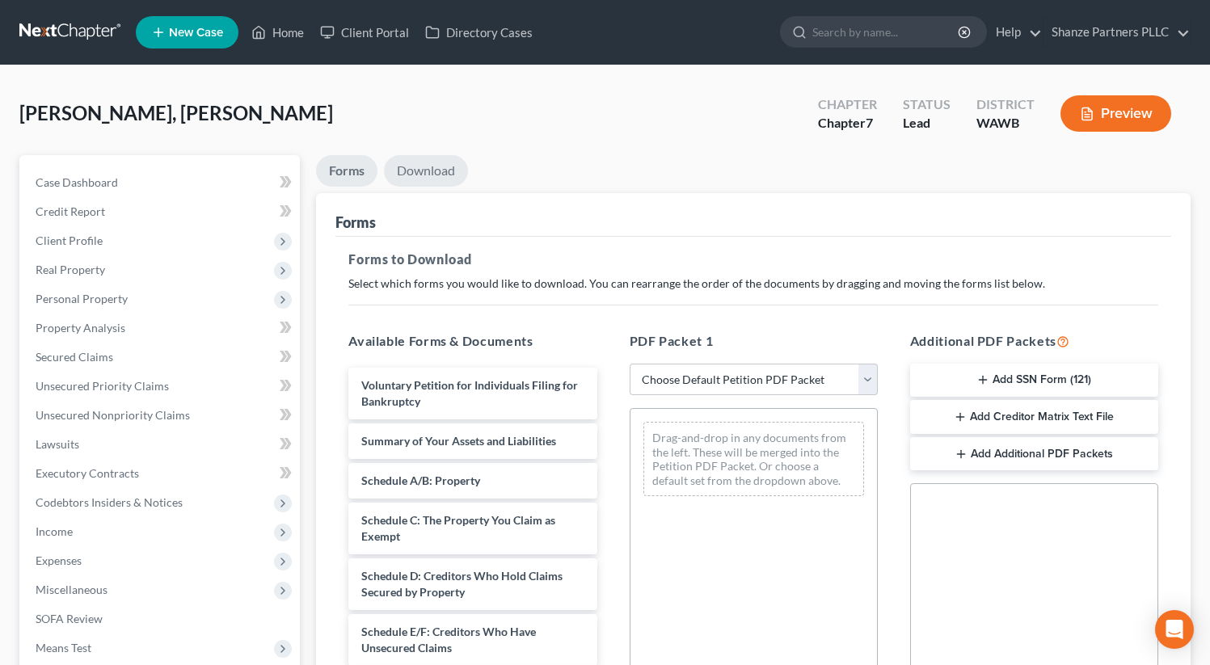
click at [427, 176] on link "Download" at bounding box center [426, 171] width 84 height 32
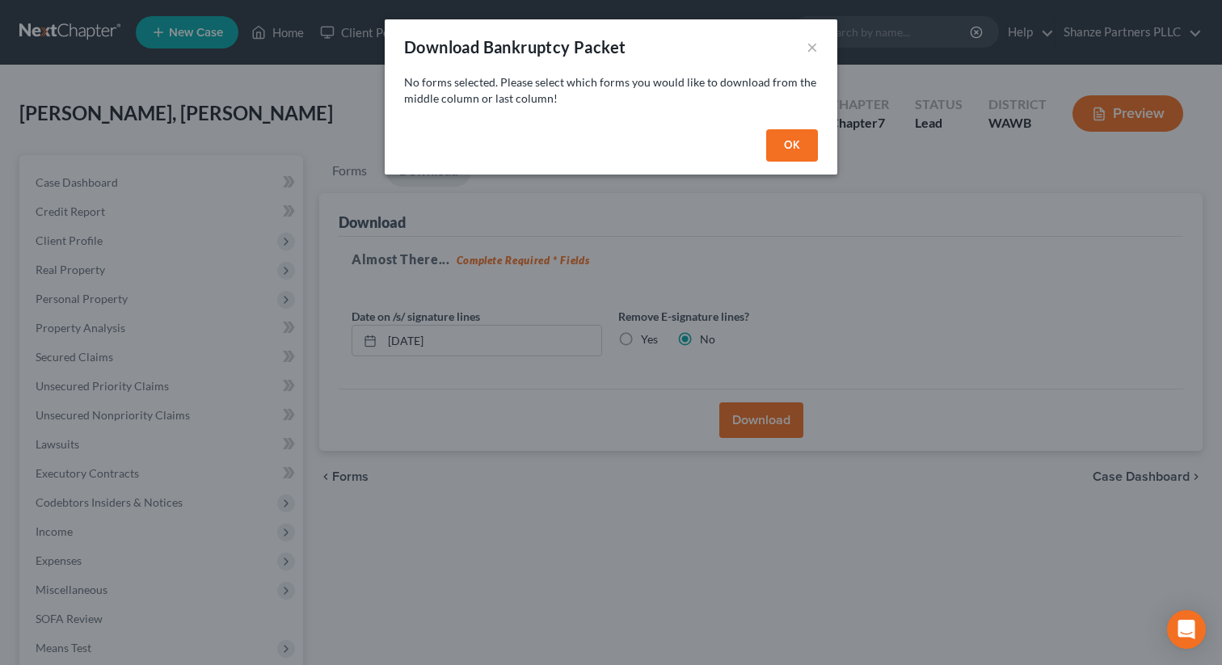
click at [826, 150] on div "OK" at bounding box center [611, 149] width 453 height 52
click at [790, 142] on button "OK" at bounding box center [792, 145] width 52 height 32
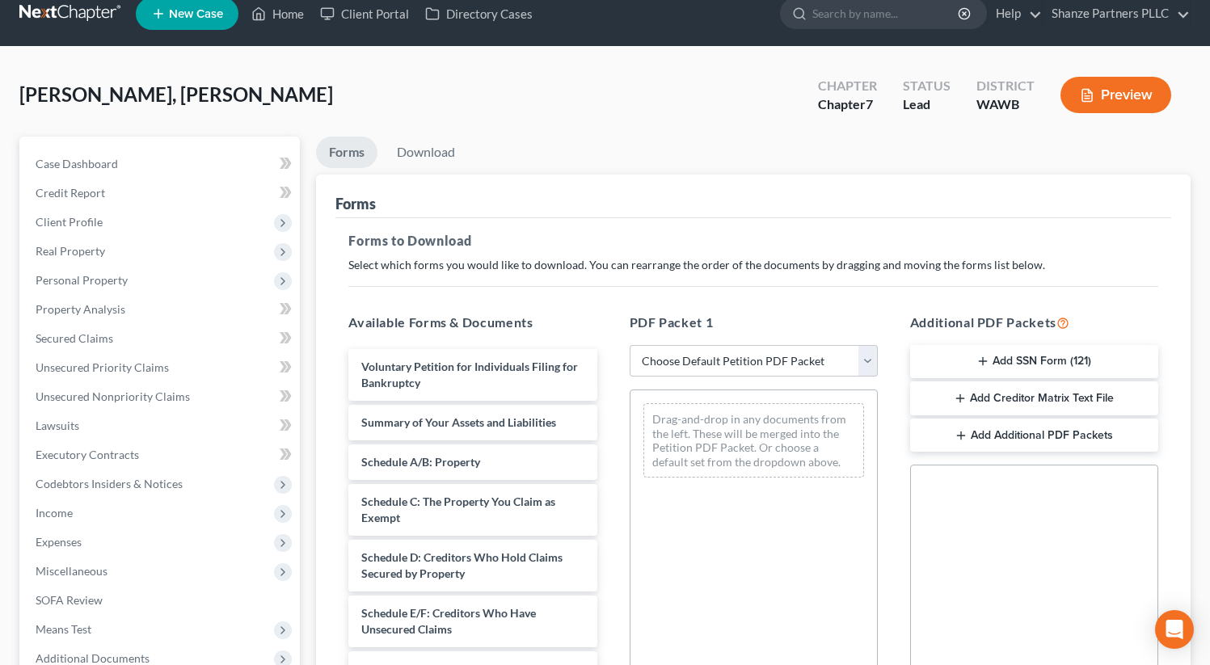
scroll to position [25, 0]
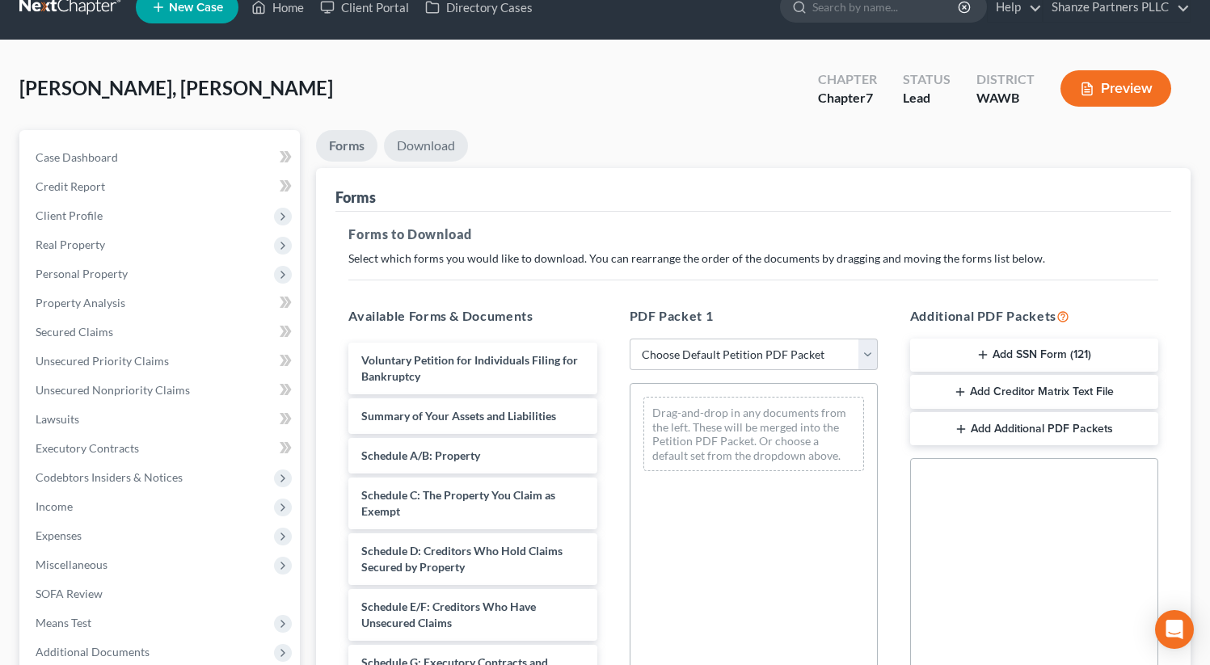
click at [433, 144] on link "Download" at bounding box center [426, 146] width 84 height 32
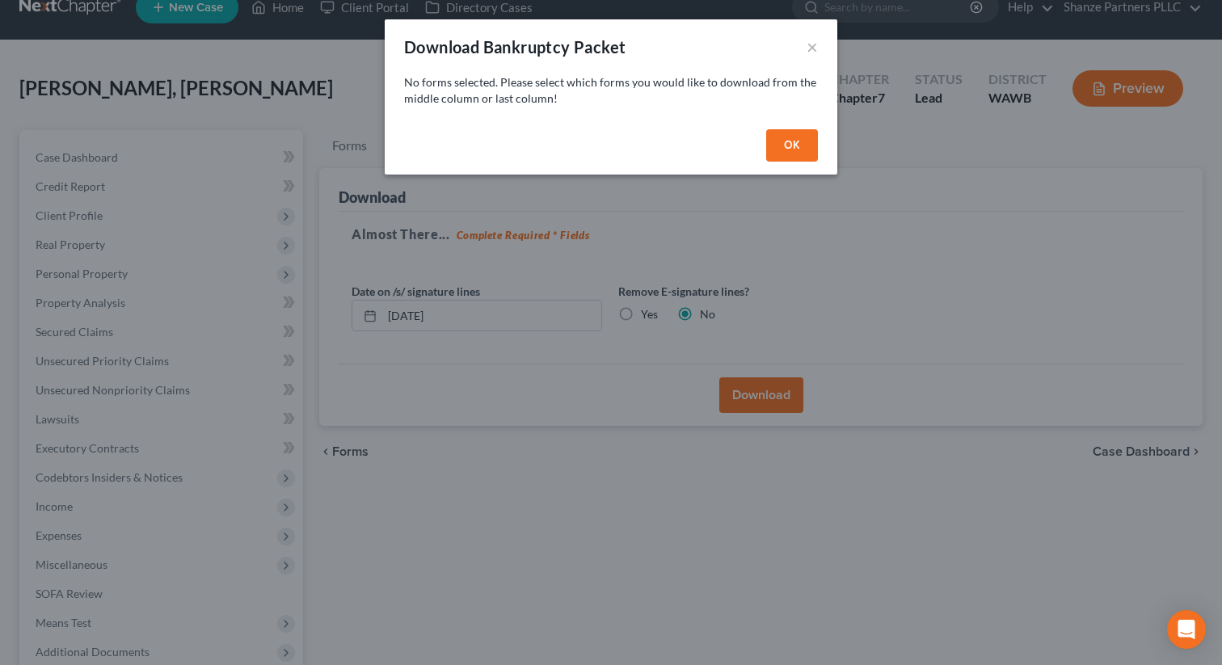
click at [783, 153] on button "OK" at bounding box center [792, 145] width 52 height 32
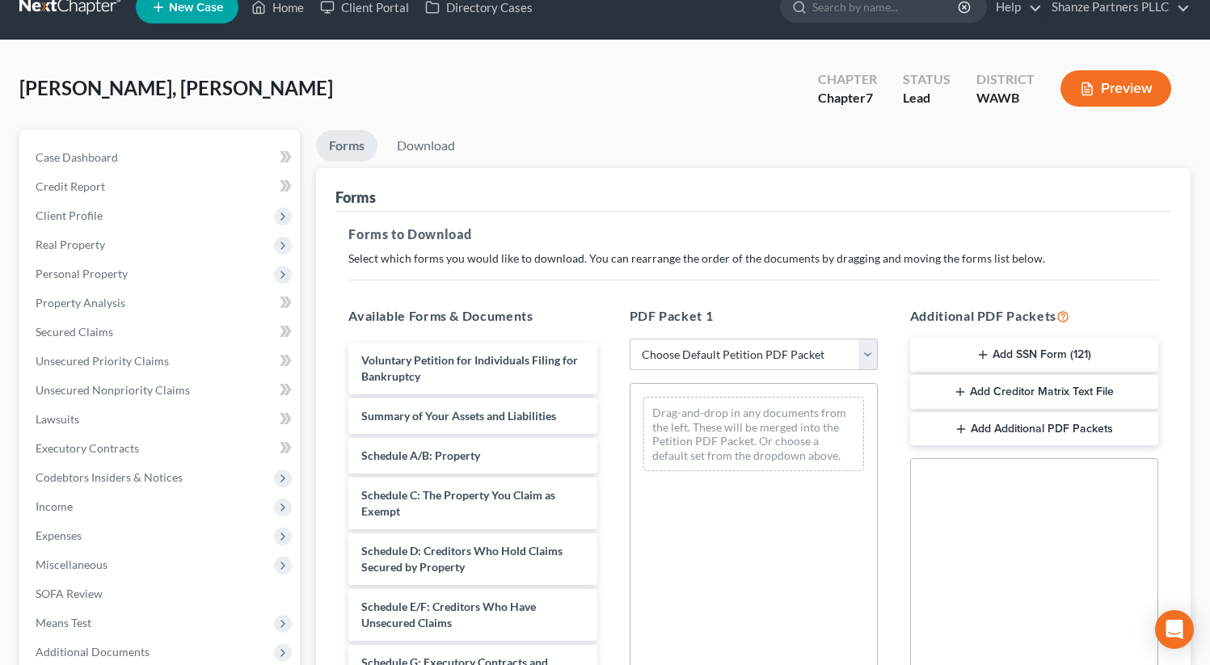
click at [809, 360] on select "Choose Default Petition PDF Packet Complete Bankruptcy Petition (all forms and …" at bounding box center [754, 355] width 248 height 32
select select "0"
click at [630, 339] on select "Choose Default Petition PDF Packet Complete Bankruptcy Petition (all forms and …" at bounding box center [754, 355] width 248 height 32
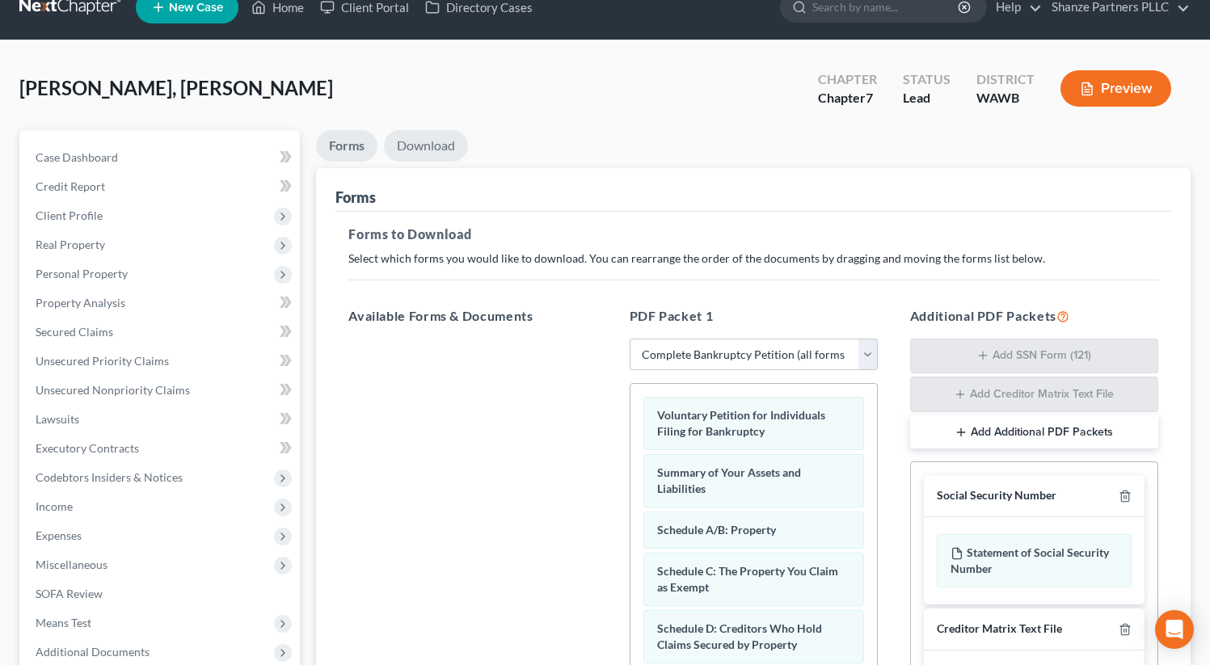
click at [439, 143] on link "Download" at bounding box center [426, 146] width 84 height 32
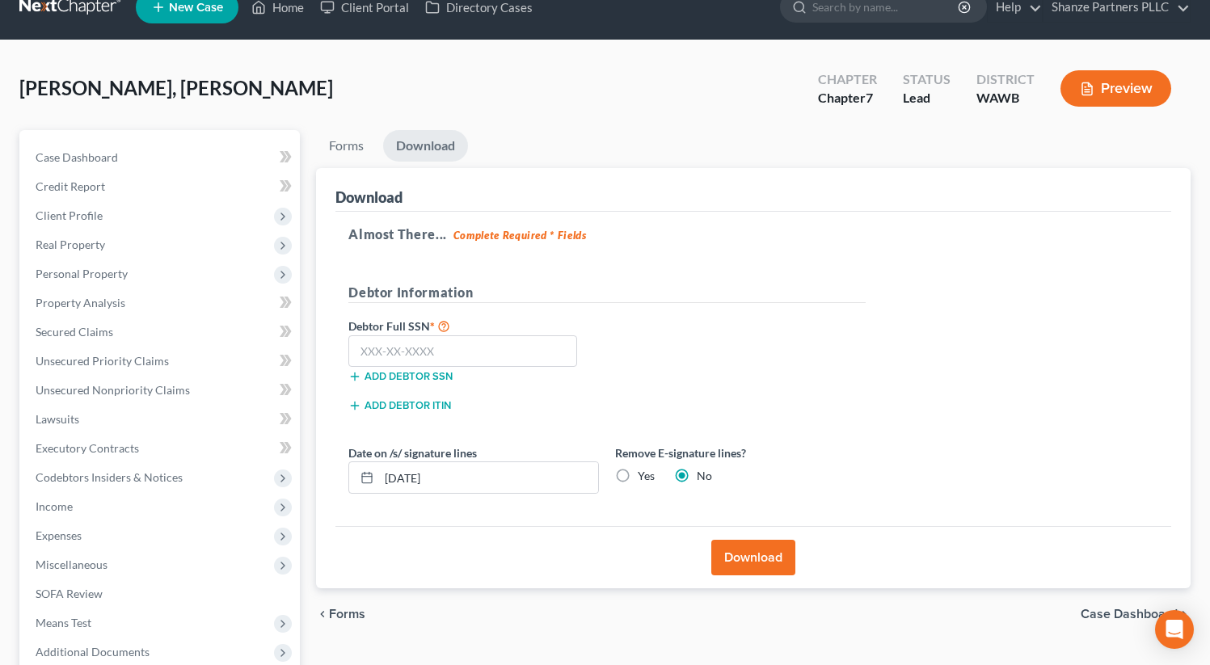
click at [638, 453] on label "Remove E-signature lines?" at bounding box center [740, 452] width 251 height 17
click at [390, 15] on link "Client Portal" at bounding box center [364, 7] width 105 height 29
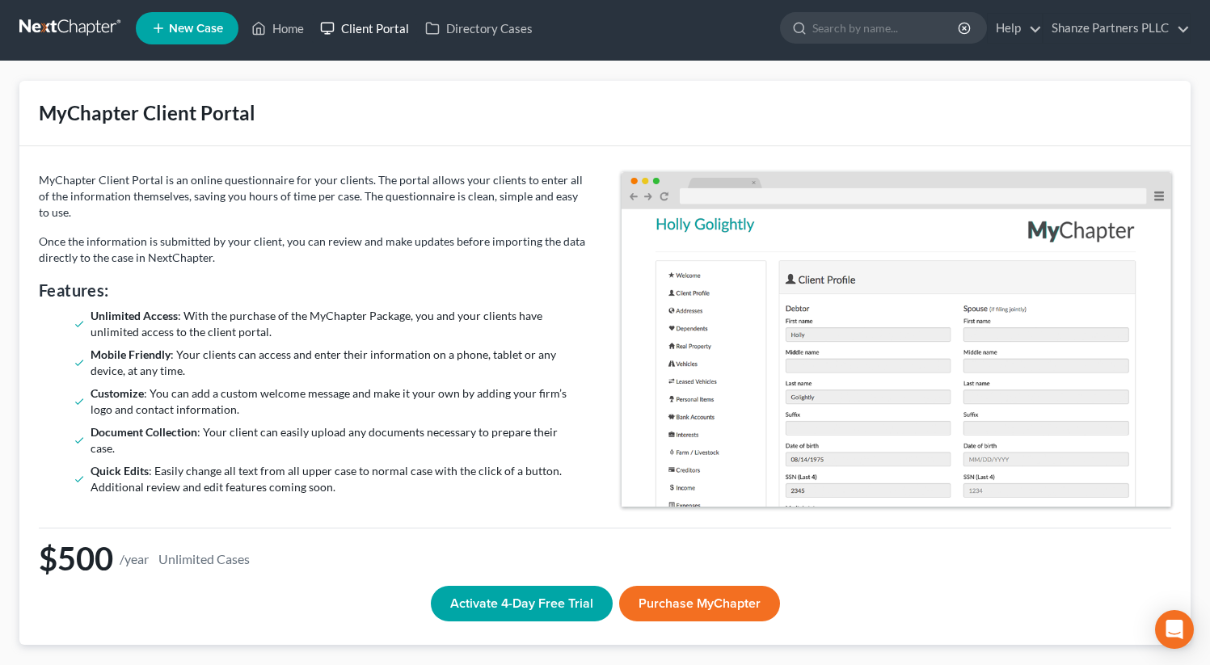
scroll to position [7, 0]
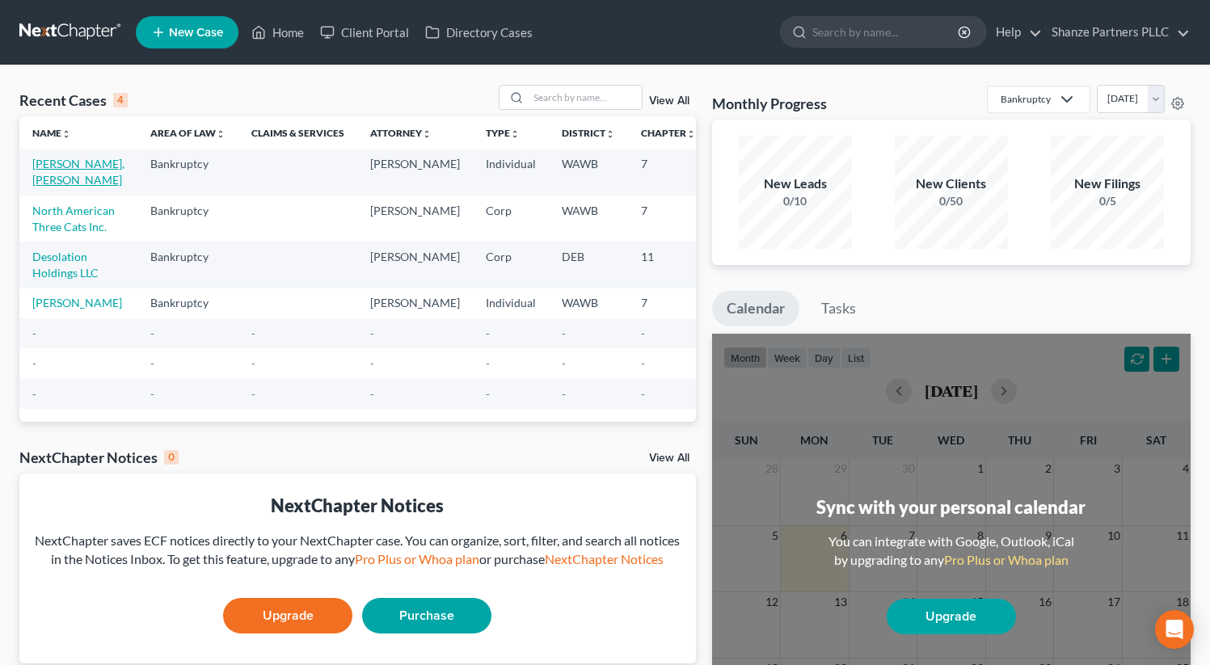
click at [48, 158] on link "[PERSON_NAME], [PERSON_NAME]" at bounding box center [78, 172] width 92 height 30
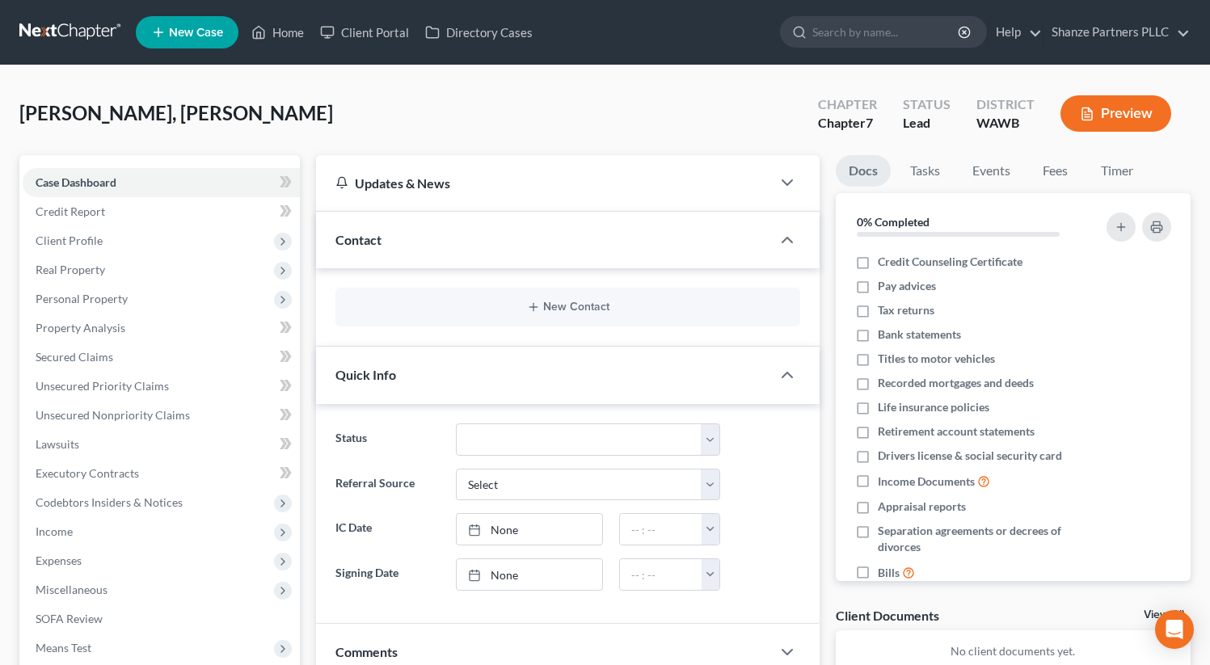
click at [667, 112] on div "[PERSON_NAME], [PERSON_NAME] Upgraded Chapter Chapter 7 Status Lead District [G…" at bounding box center [604, 120] width 1171 height 70
click at [1151, 107] on button "Preview" at bounding box center [1115, 113] width 111 height 36
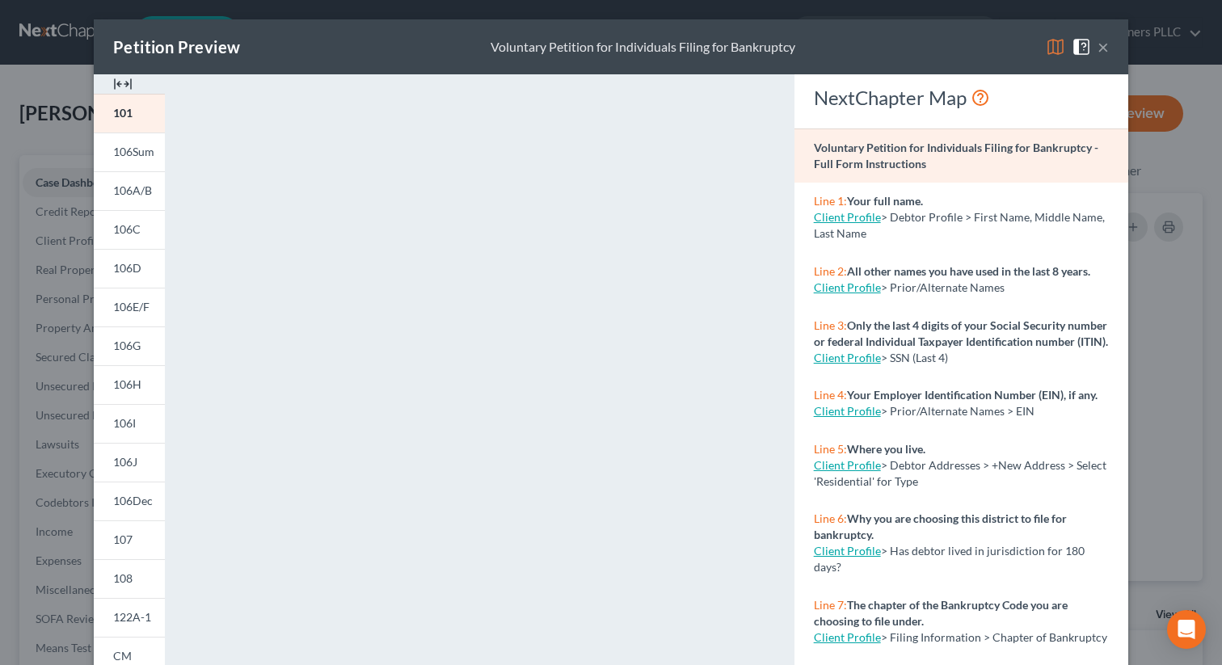
click at [1101, 48] on button "×" at bounding box center [1102, 46] width 11 height 19
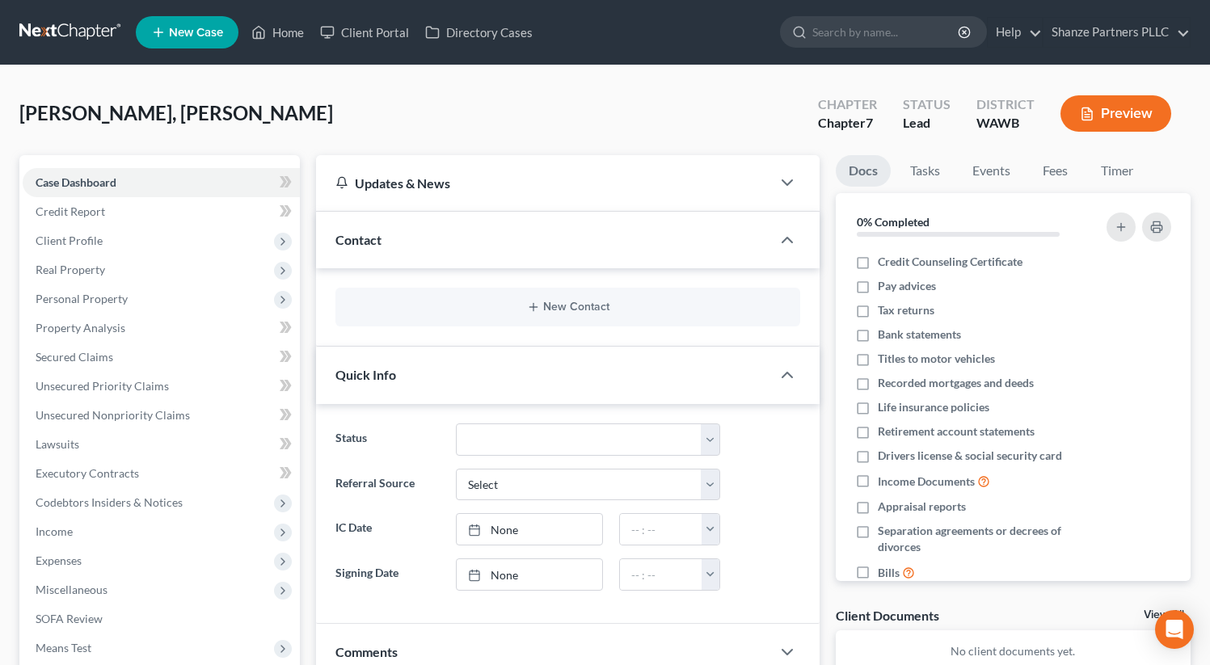
click at [707, 91] on div "[PERSON_NAME], [PERSON_NAME] Upgraded Chapter Chapter 7 Status Lead District [G…" at bounding box center [604, 120] width 1171 height 70
